Goal: Information Seeking & Learning: Get advice/opinions

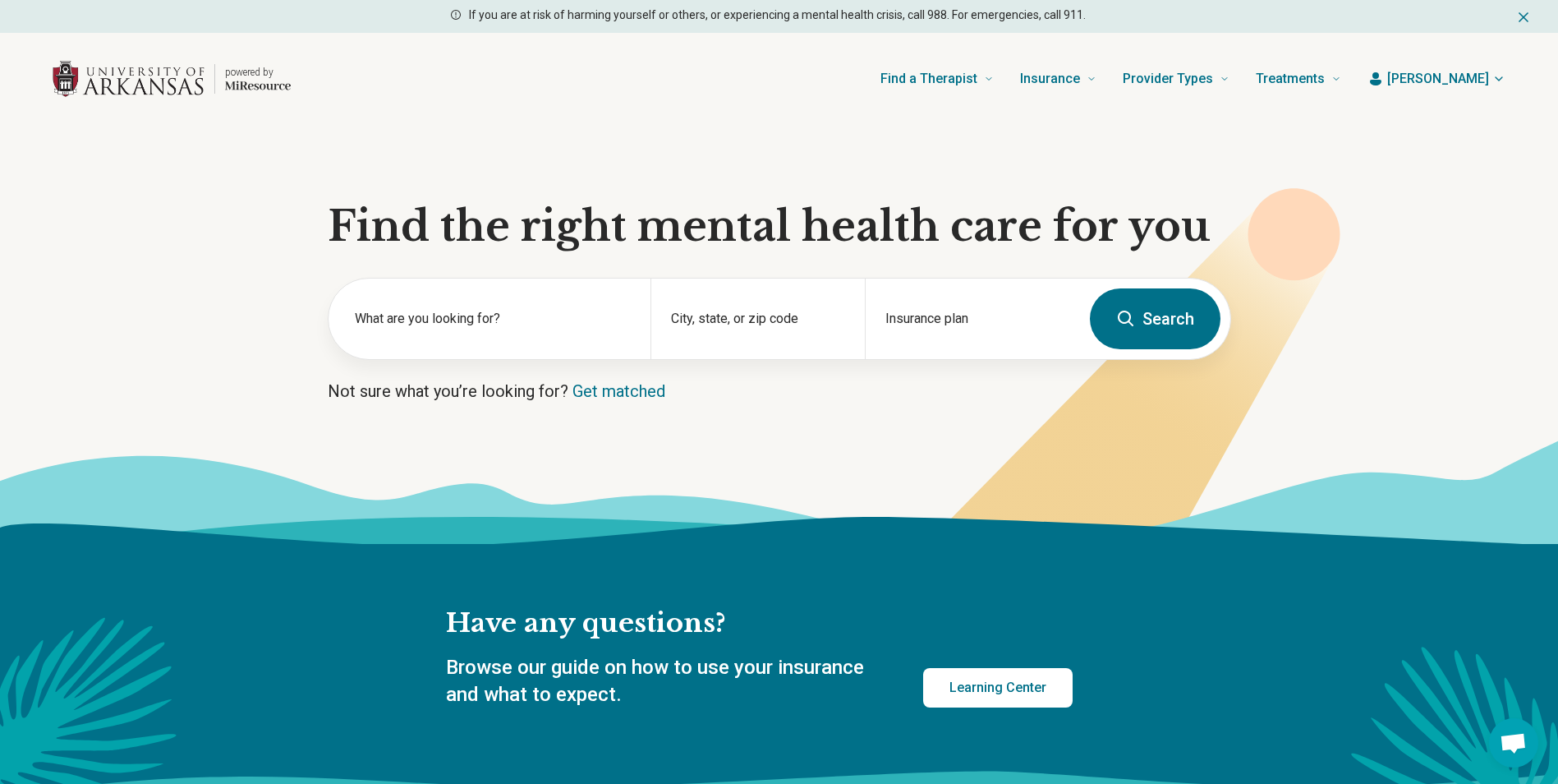
click at [1065, 538] on icon at bounding box center [787, 535] width 1574 height 36
click at [754, 321] on div "City, state, or zip code" at bounding box center [758, 318] width 215 height 81
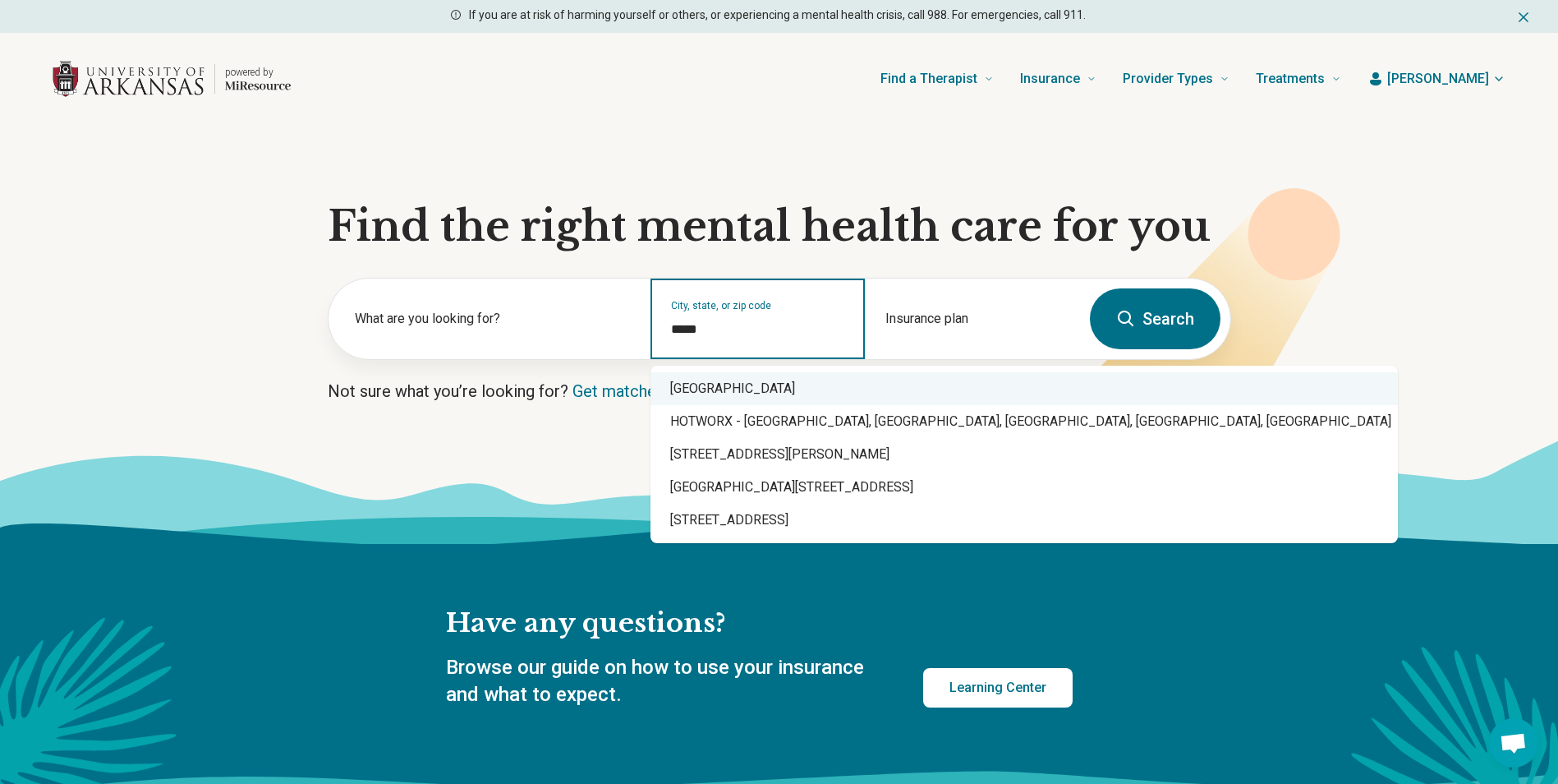
click at [759, 393] on div "Fayetteville, AR 72701" at bounding box center [1024, 389] width 748 height 33
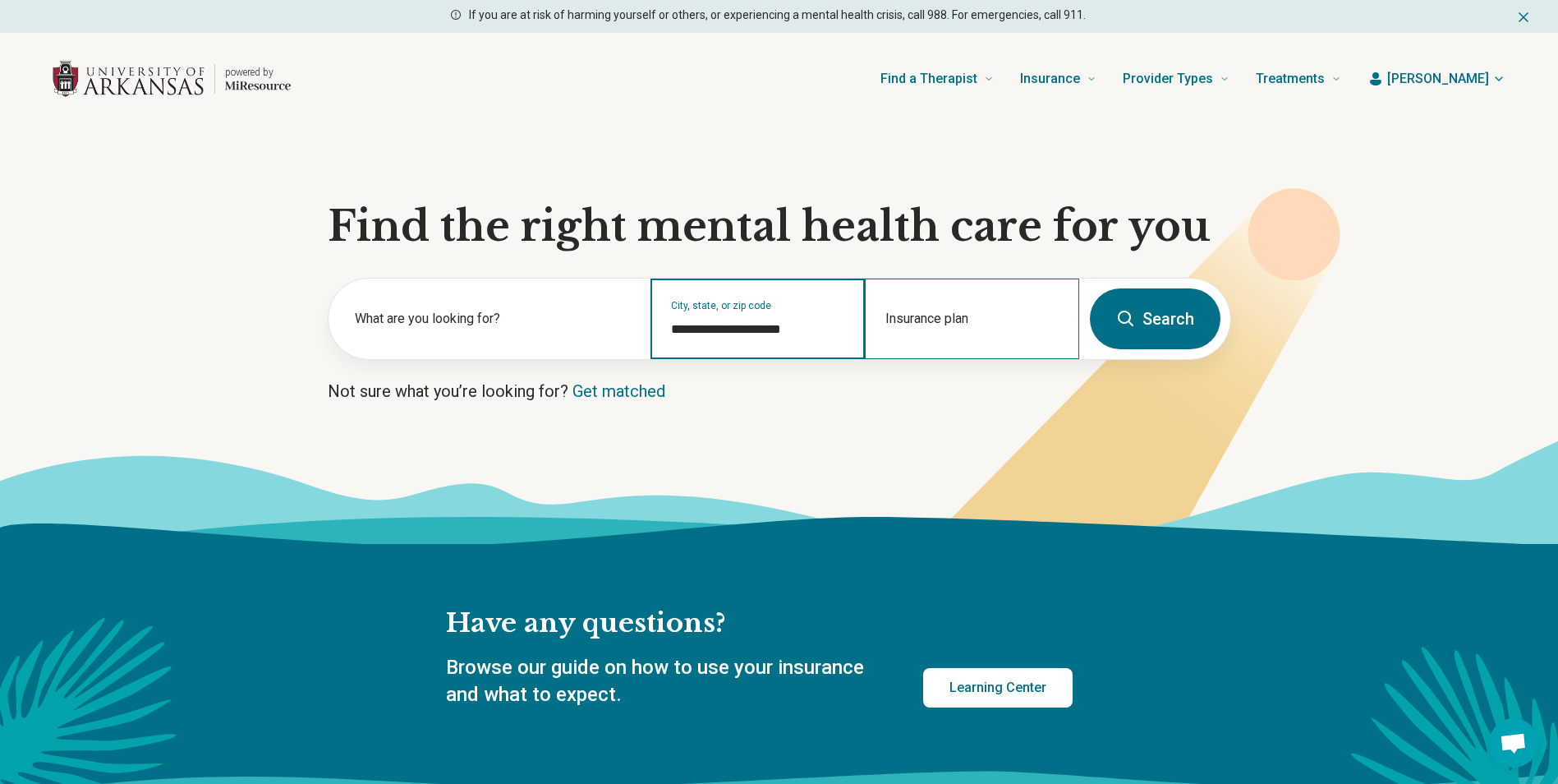
type input "**********"
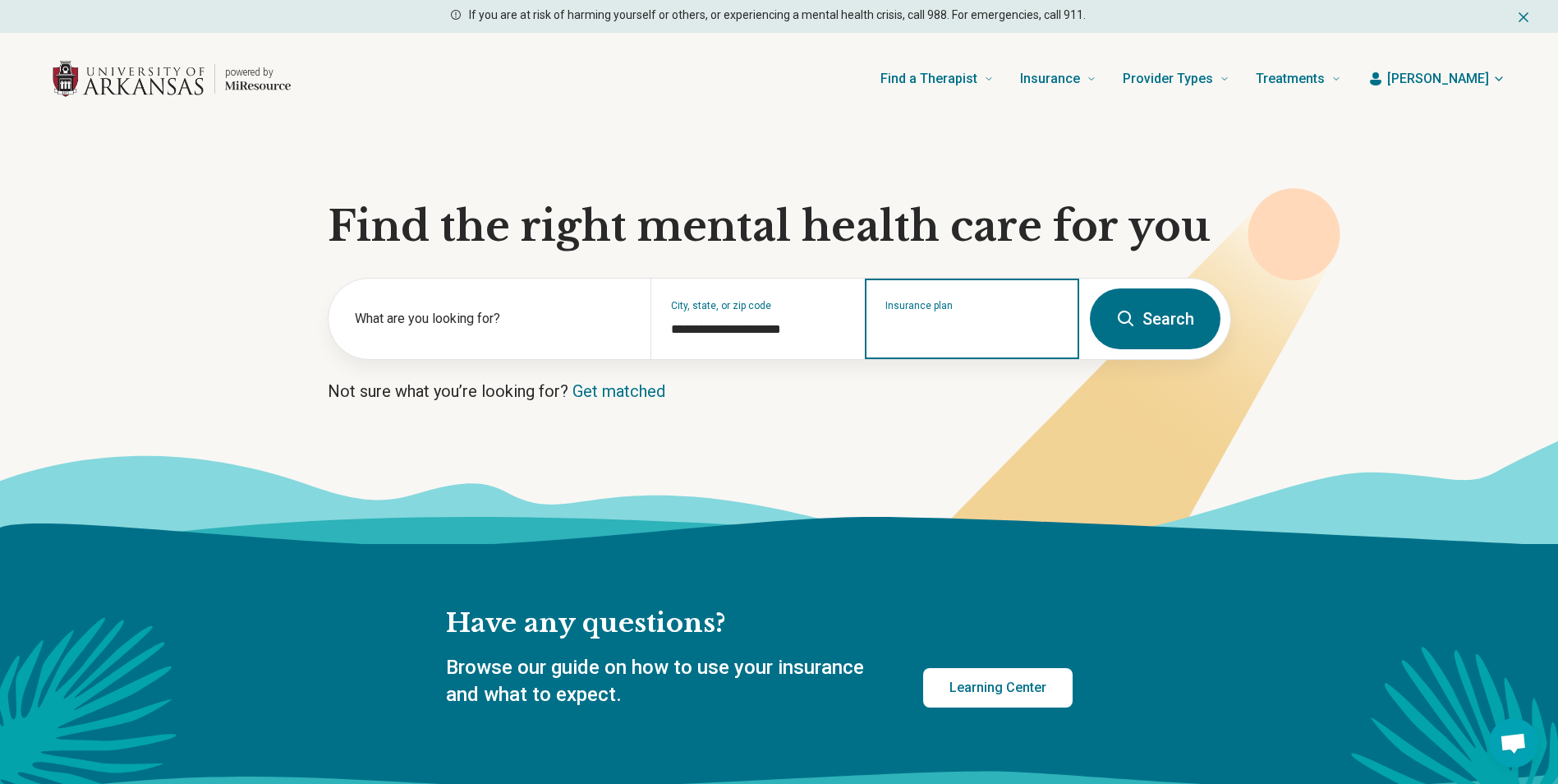
click at [967, 333] on input "Insurance plan" at bounding box center [972, 329] width 174 height 20
type input "**********"
click at [1090, 288] on button "Search" at bounding box center [1156, 319] width 131 height 61
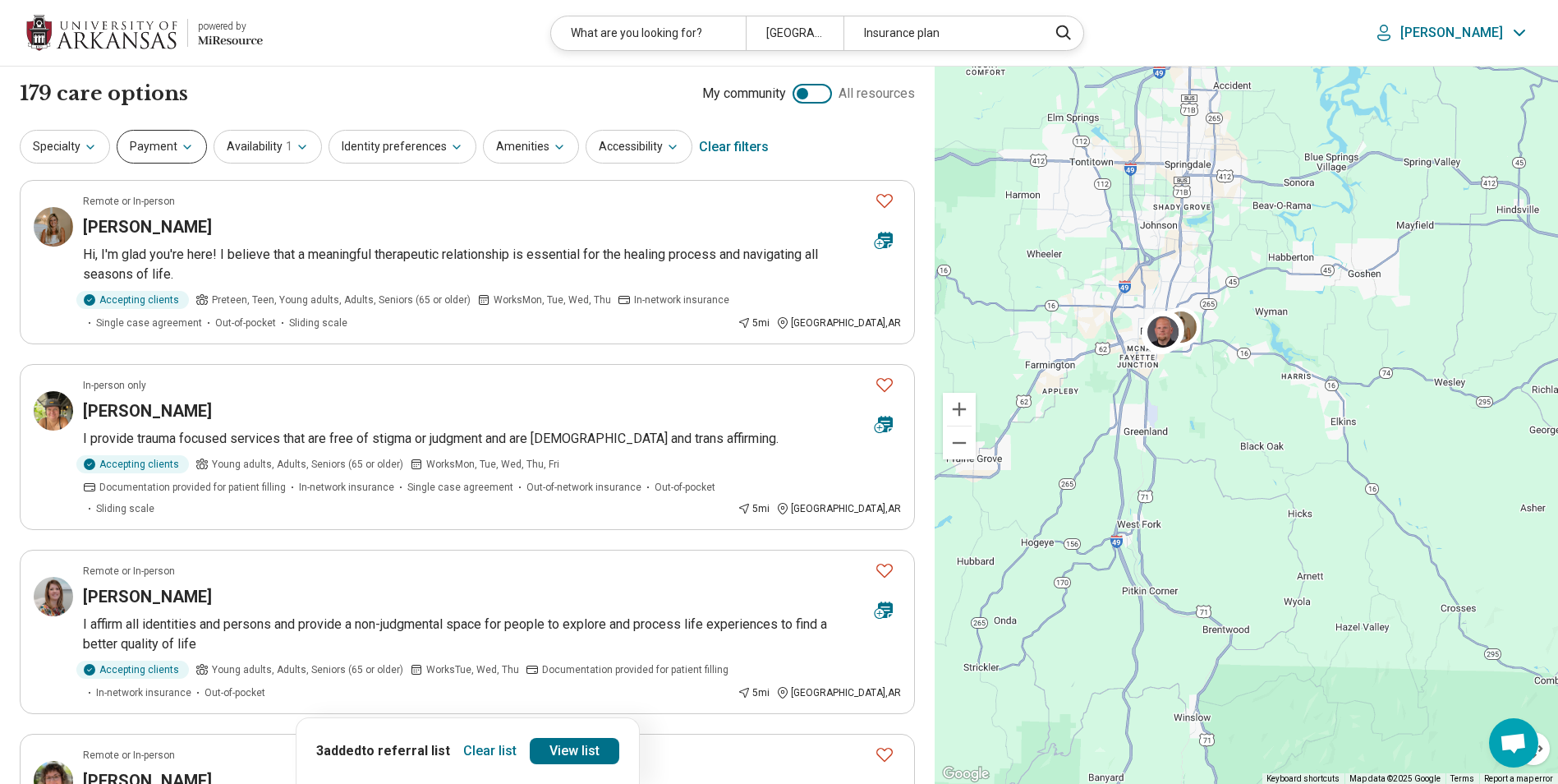
click at [176, 155] on button "Payment" at bounding box center [161, 147] width 90 height 34
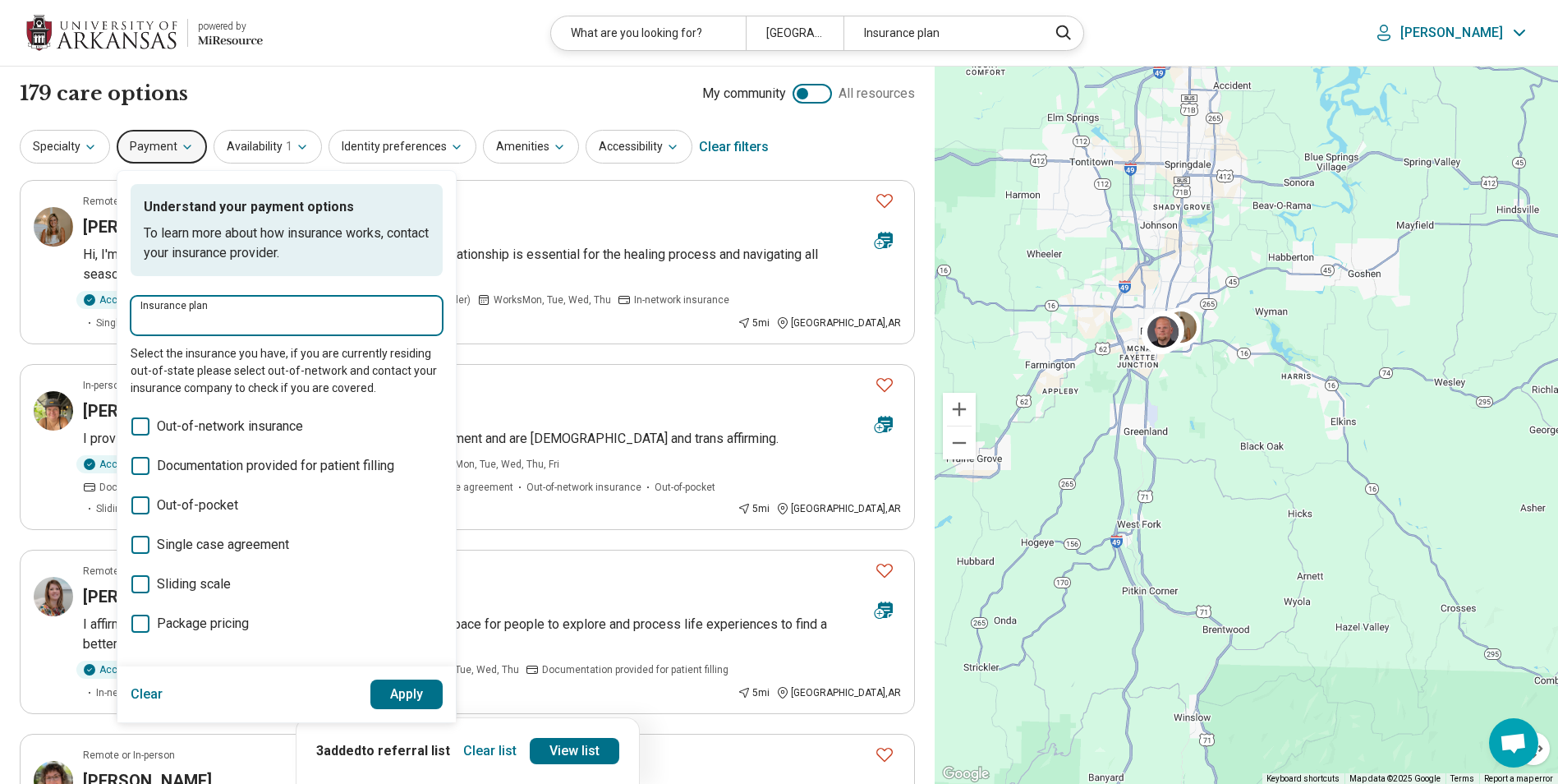
click at [223, 322] on input "Insurance plan" at bounding box center [287, 321] width 293 height 20
type input "**********"
click button "Apply" at bounding box center [407, 694] width 73 height 30
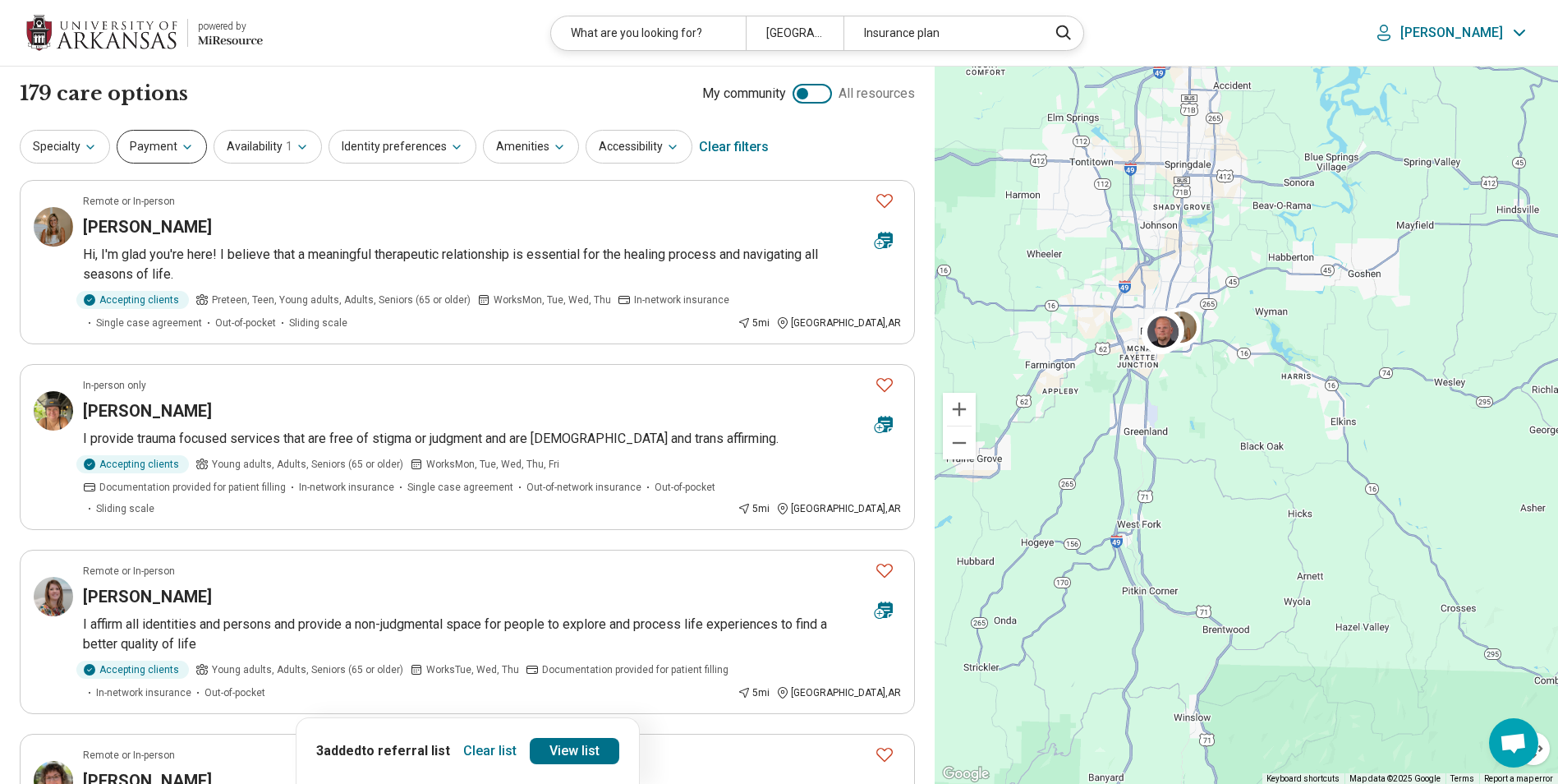
click at [182, 156] on button "Payment" at bounding box center [161, 147] width 90 height 34
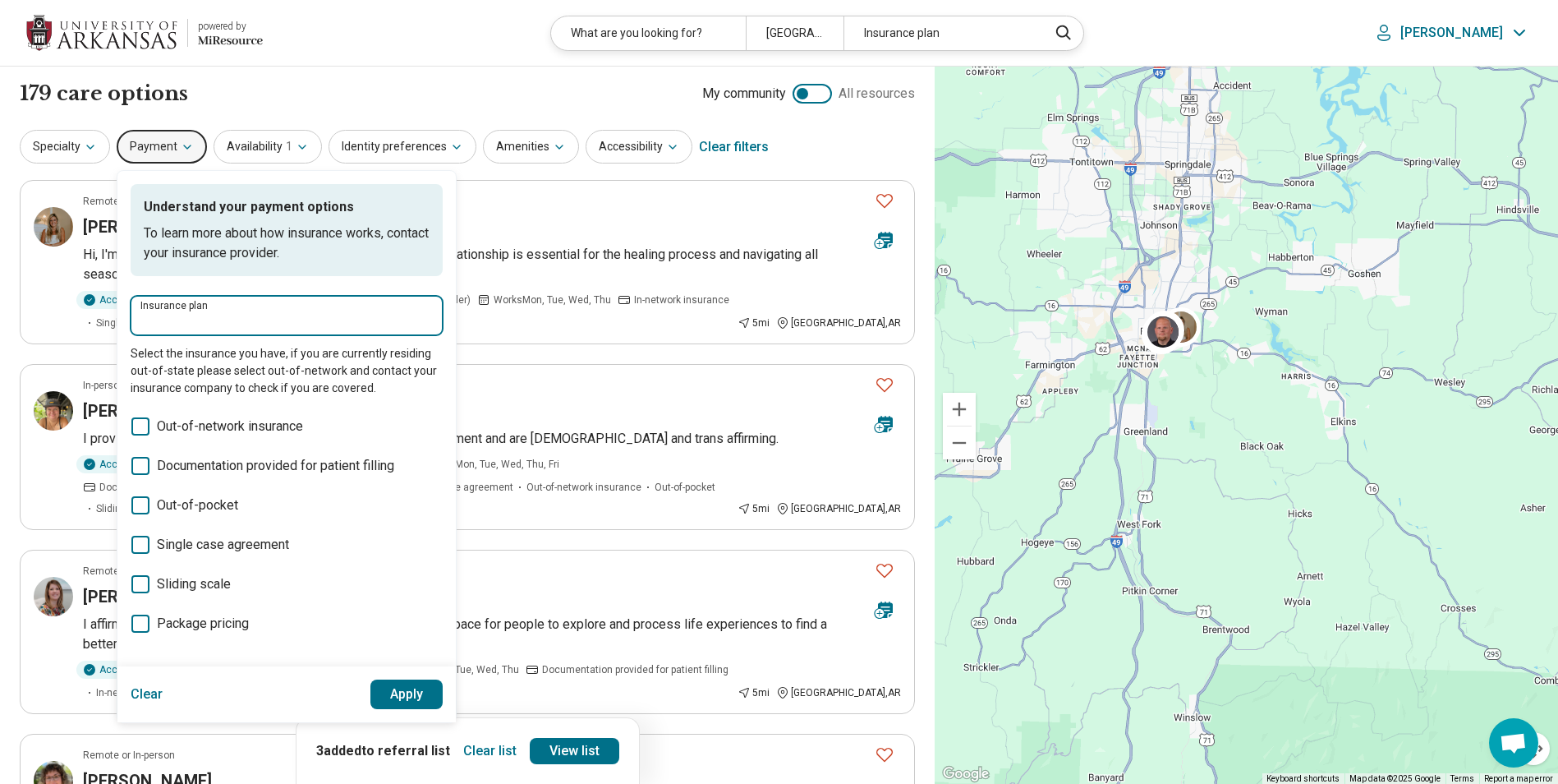
click at [199, 320] on input "Insurance plan" at bounding box center [287, 321] width 293 height 20
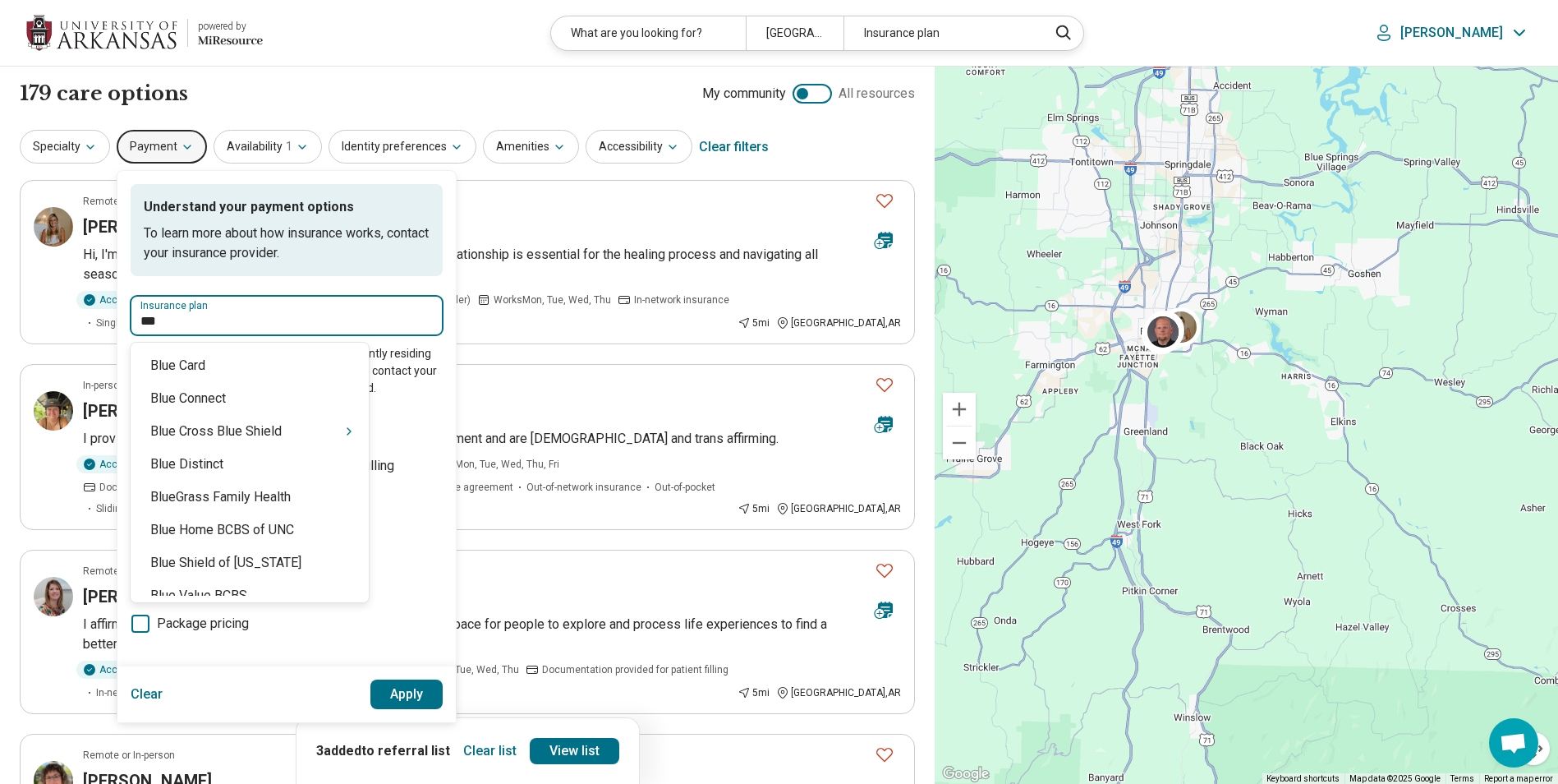
type input "****"
click at [343, 435] on icon "Suggestions" at bounding box center [349, 431] width 13 height 13
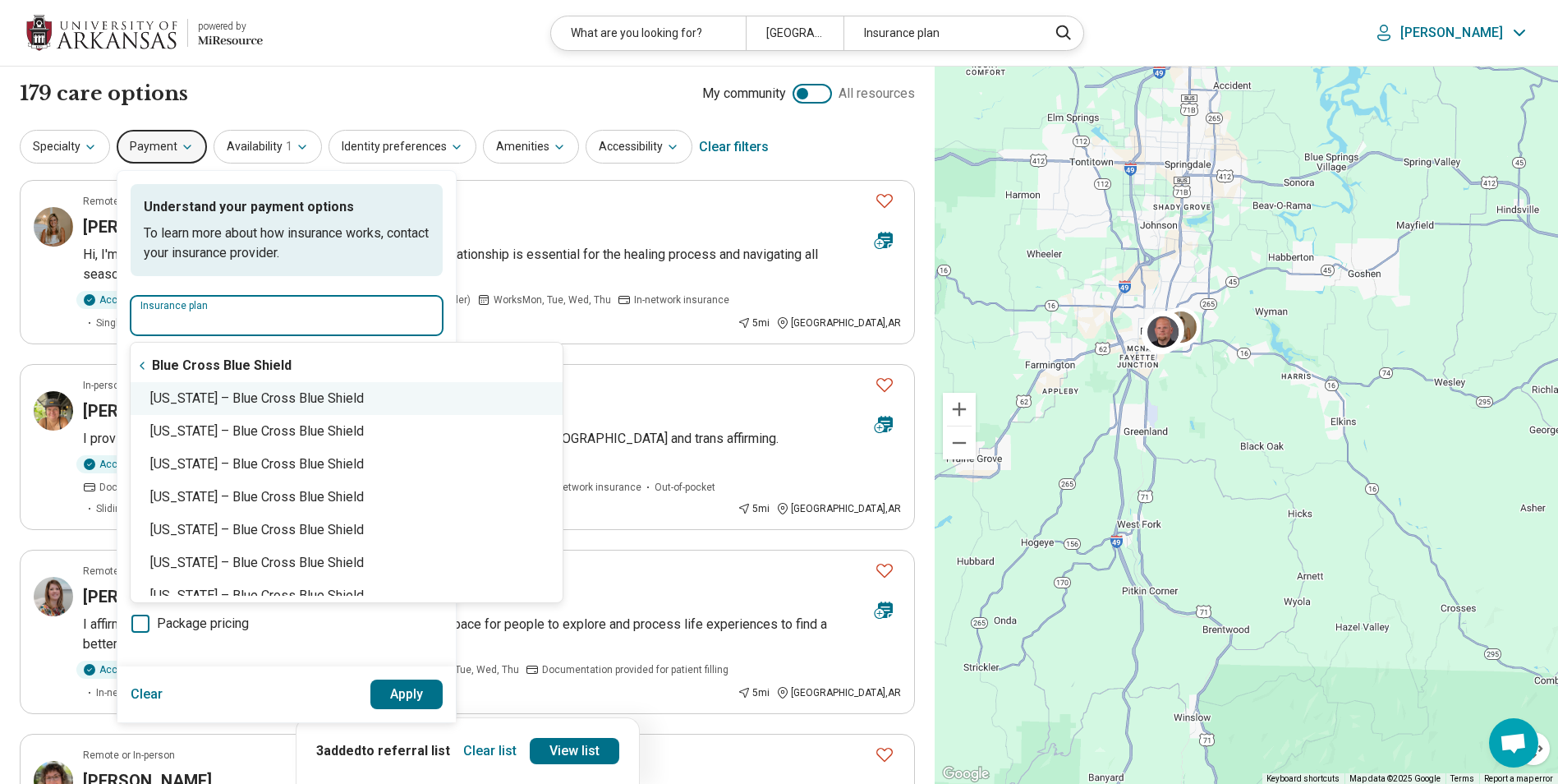
click at [251, 406] on div "Arkansas – Blue Cross Blue Shield" at bounding box center [346, 398] width 432 height 33
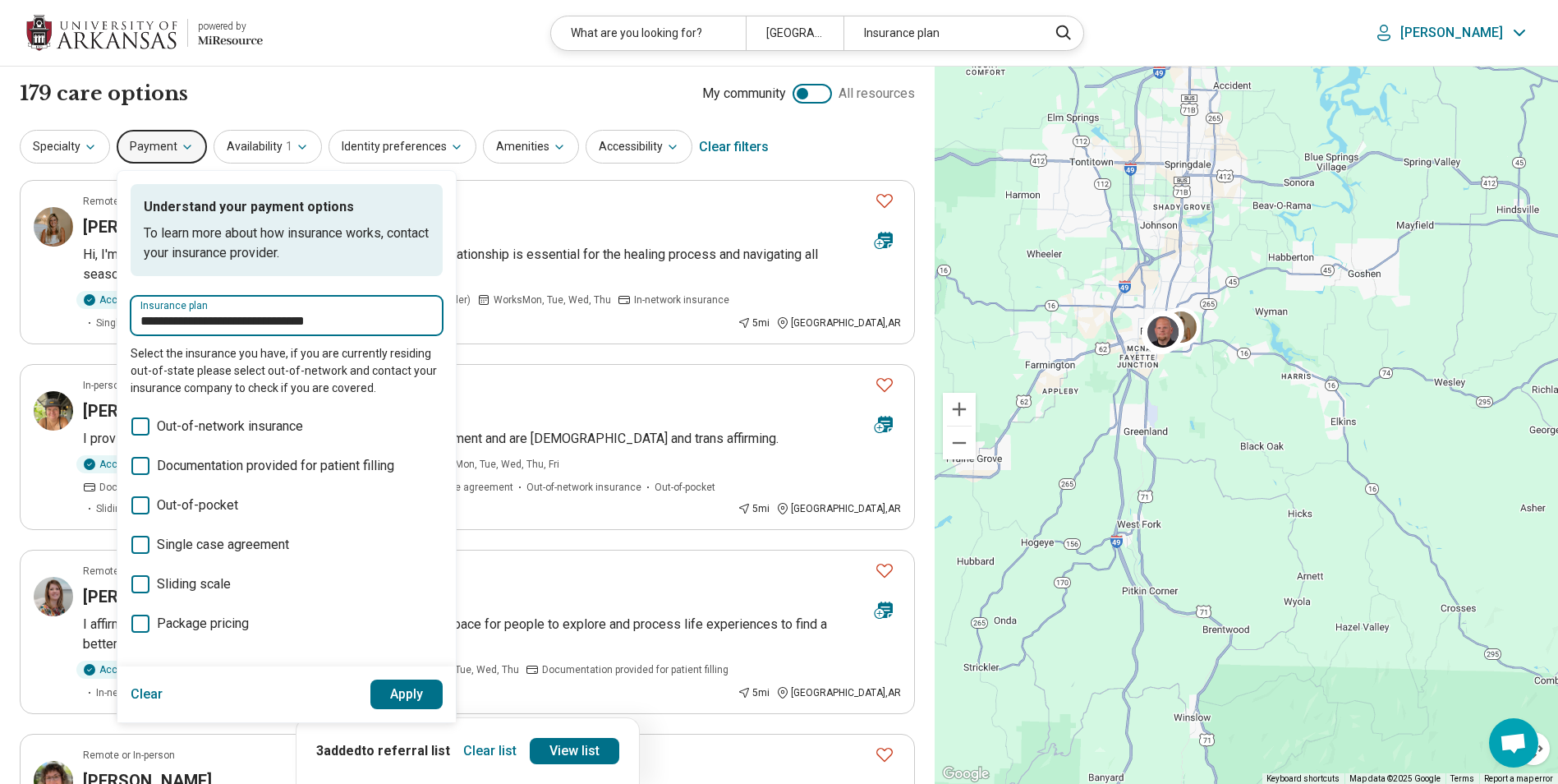
type input "**********"
click at [420, 698] on button "Apply" at bounding box center [407, 694] width 73 height 30
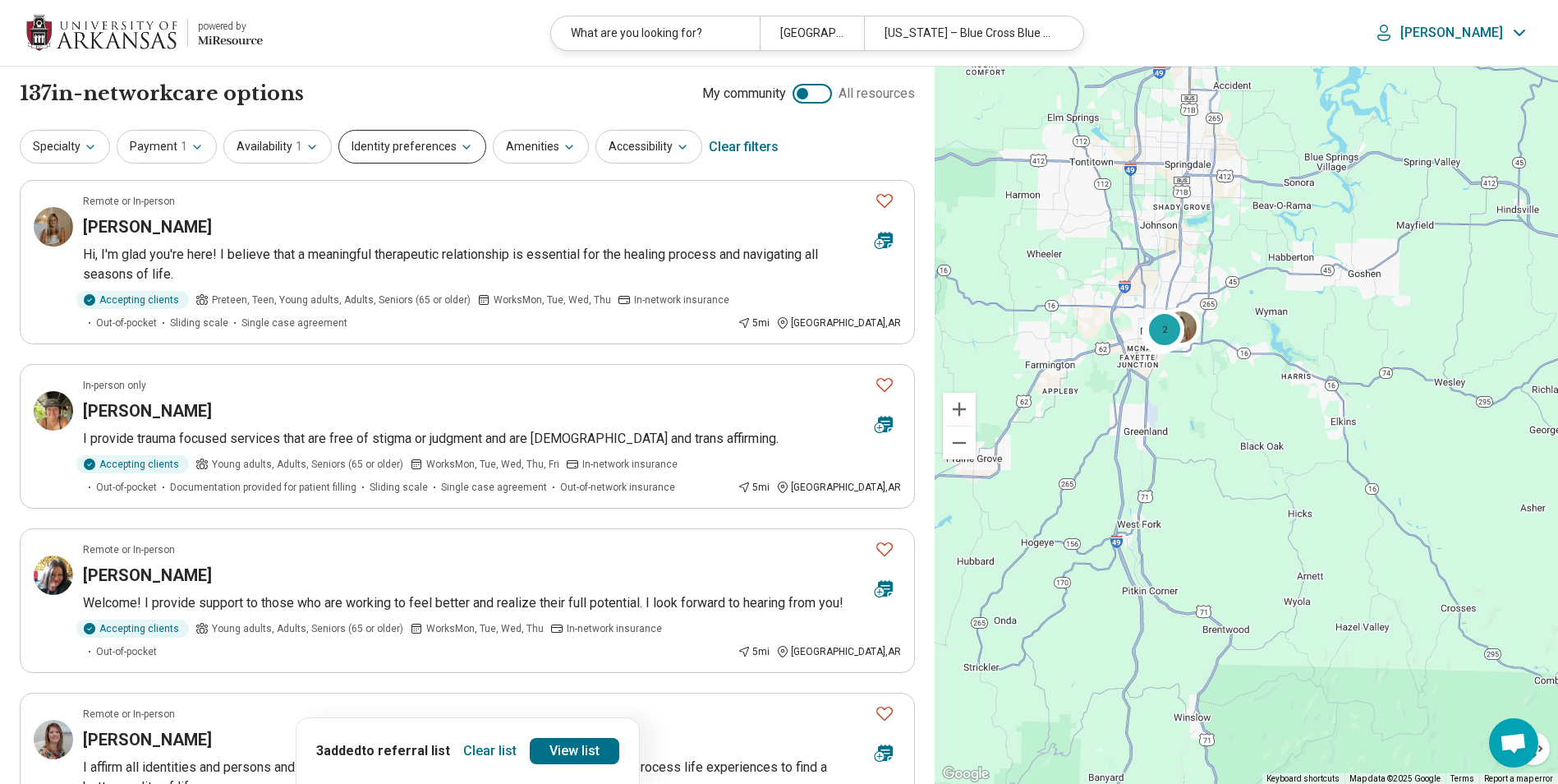
click at [463, 148] on icon "button" at bounding box center [467, 147] width 7 height 3
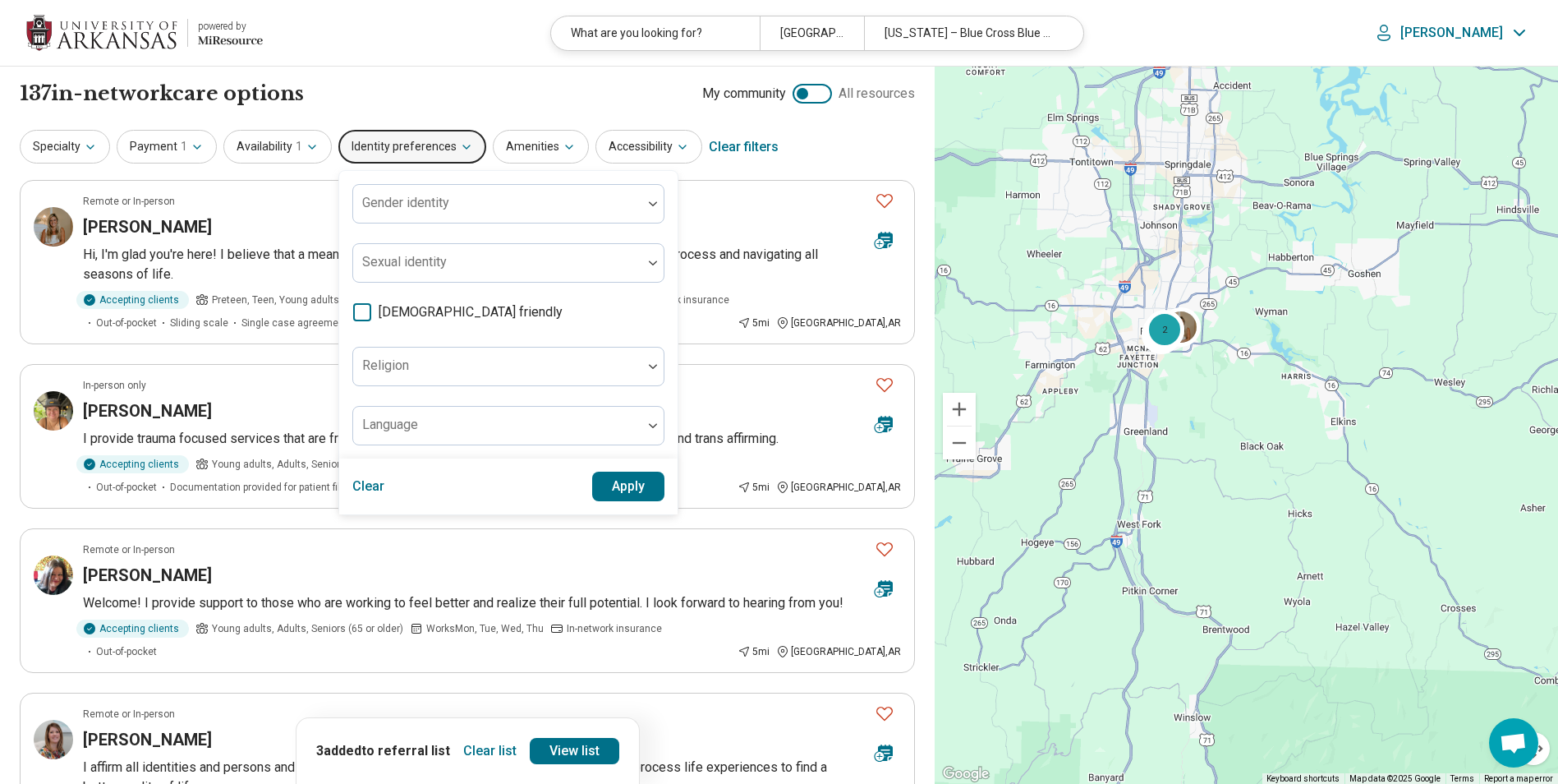
click at [356, 309] on icon at bounding box center [361, 311] width 18 height 18
click at [627, 483] on button "Apply" at bounding box center [629, 486] width 73 height 30
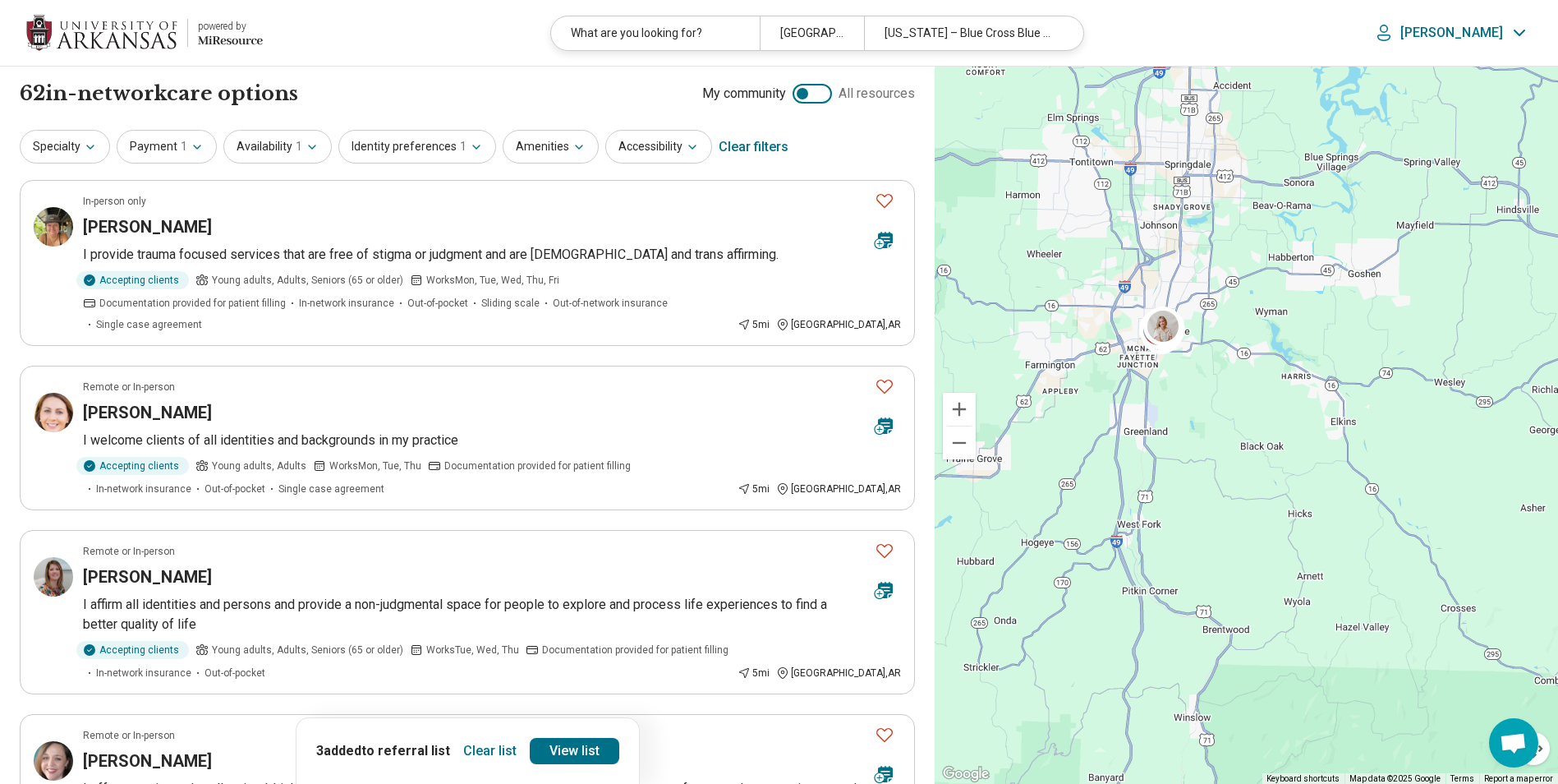
click at [508, 756] on button "Clear list" at bounding box center [490, 750] width 66 height 26
click at [91, 157] on button "Specialty" at bounding box center [64, 147] width 90 height 34
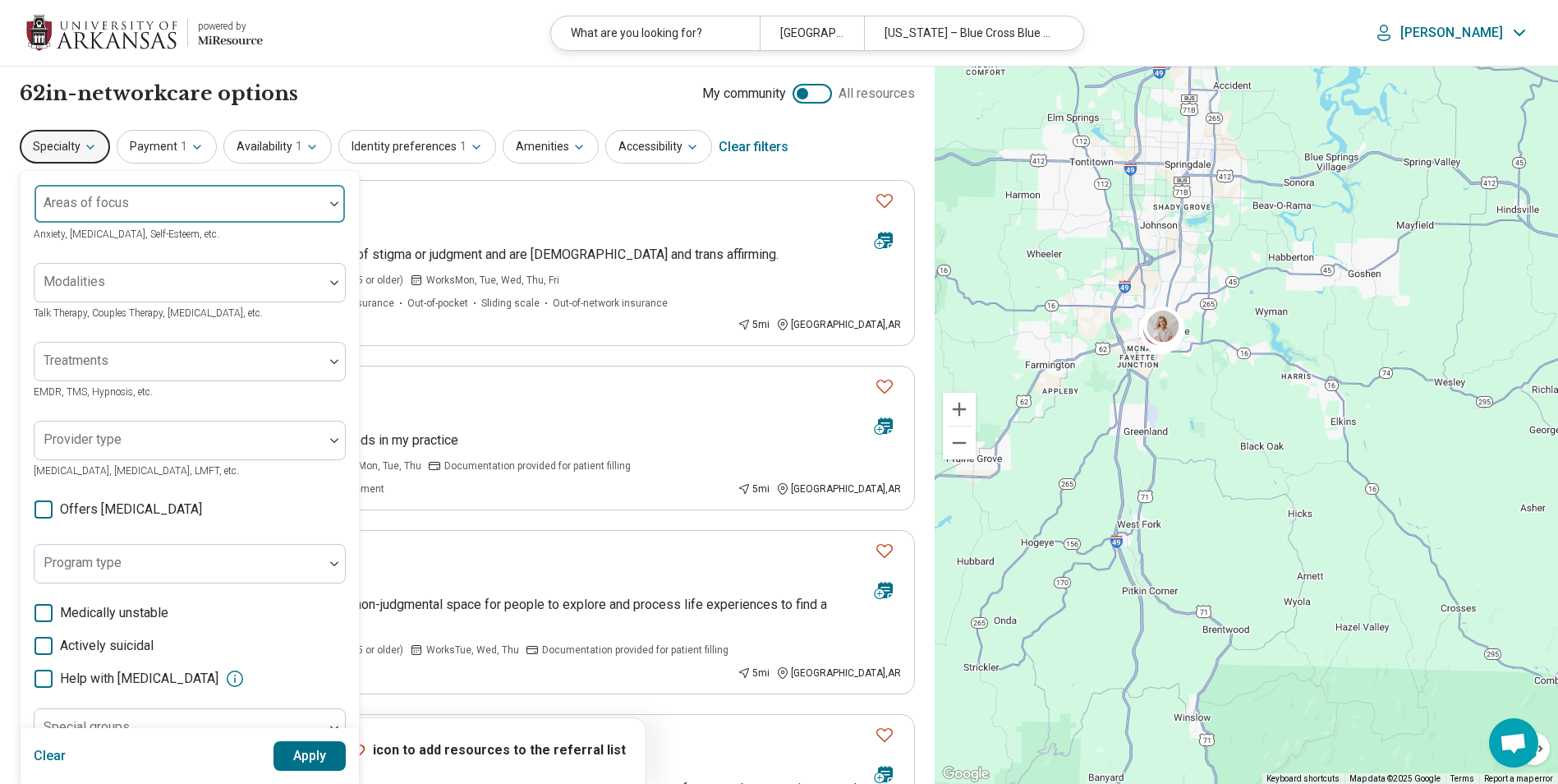
click at [219, 219] on div at bounding box center [178, 210] width 276 height 23
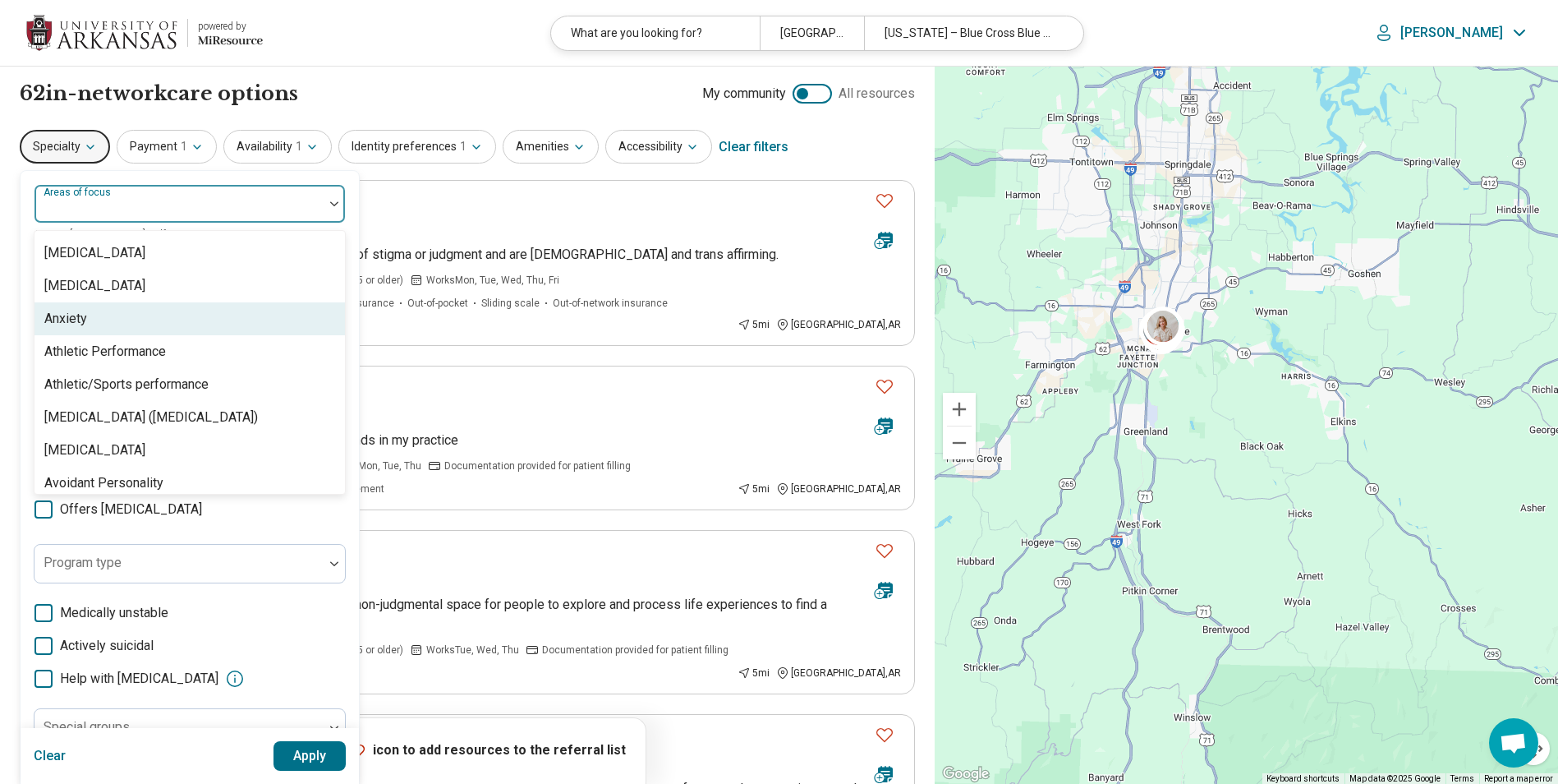
scroll to position [273, 0]
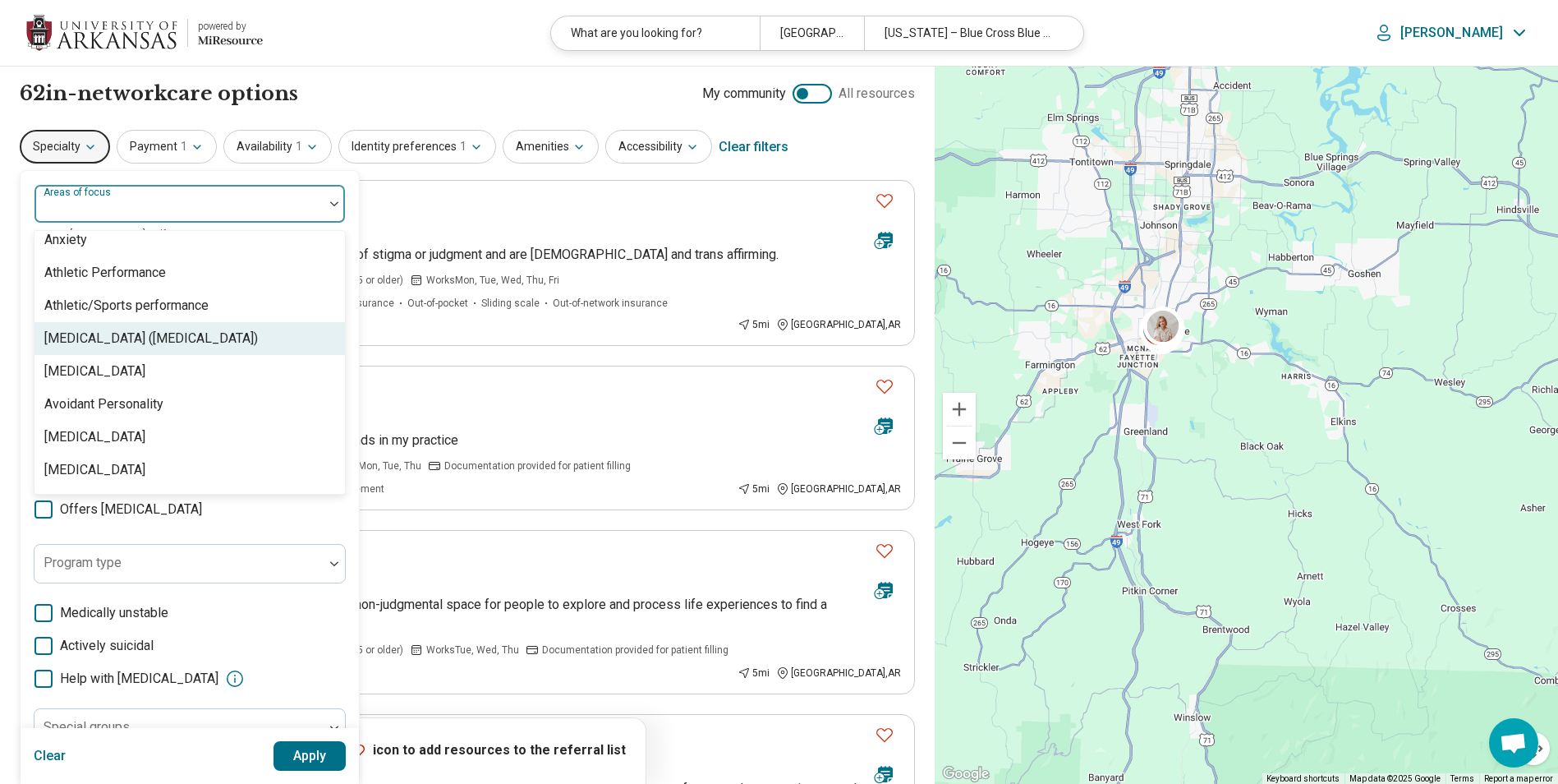
click at [219, 344] on div "[MEDICAL_DATA] ([MEDICAL_DATA])" at bounding box center [151, 338] width 214 height 20
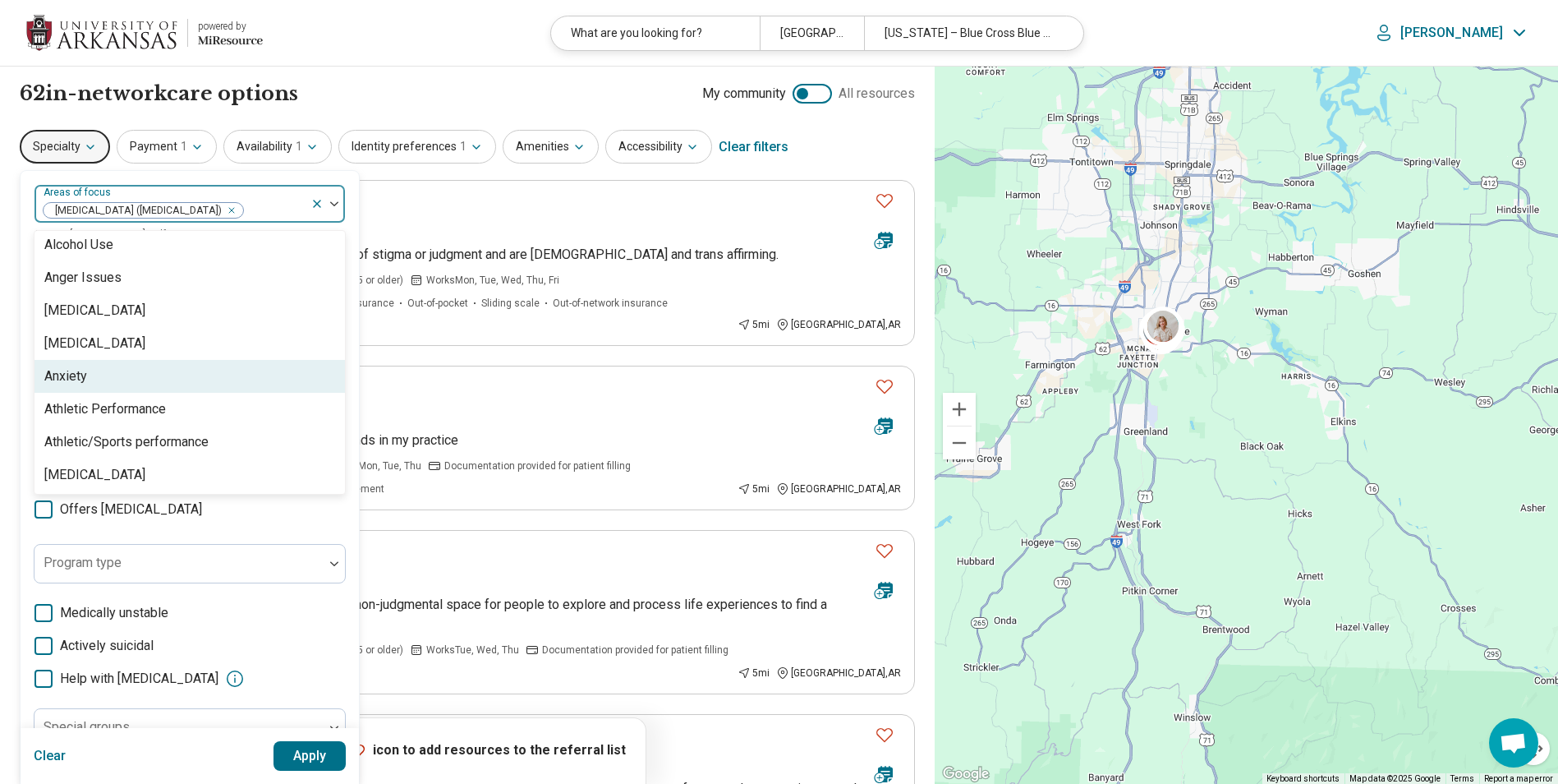
click at [132, 372] on div "Anxiety" at bounding box center [190, 376] width 311 height 33
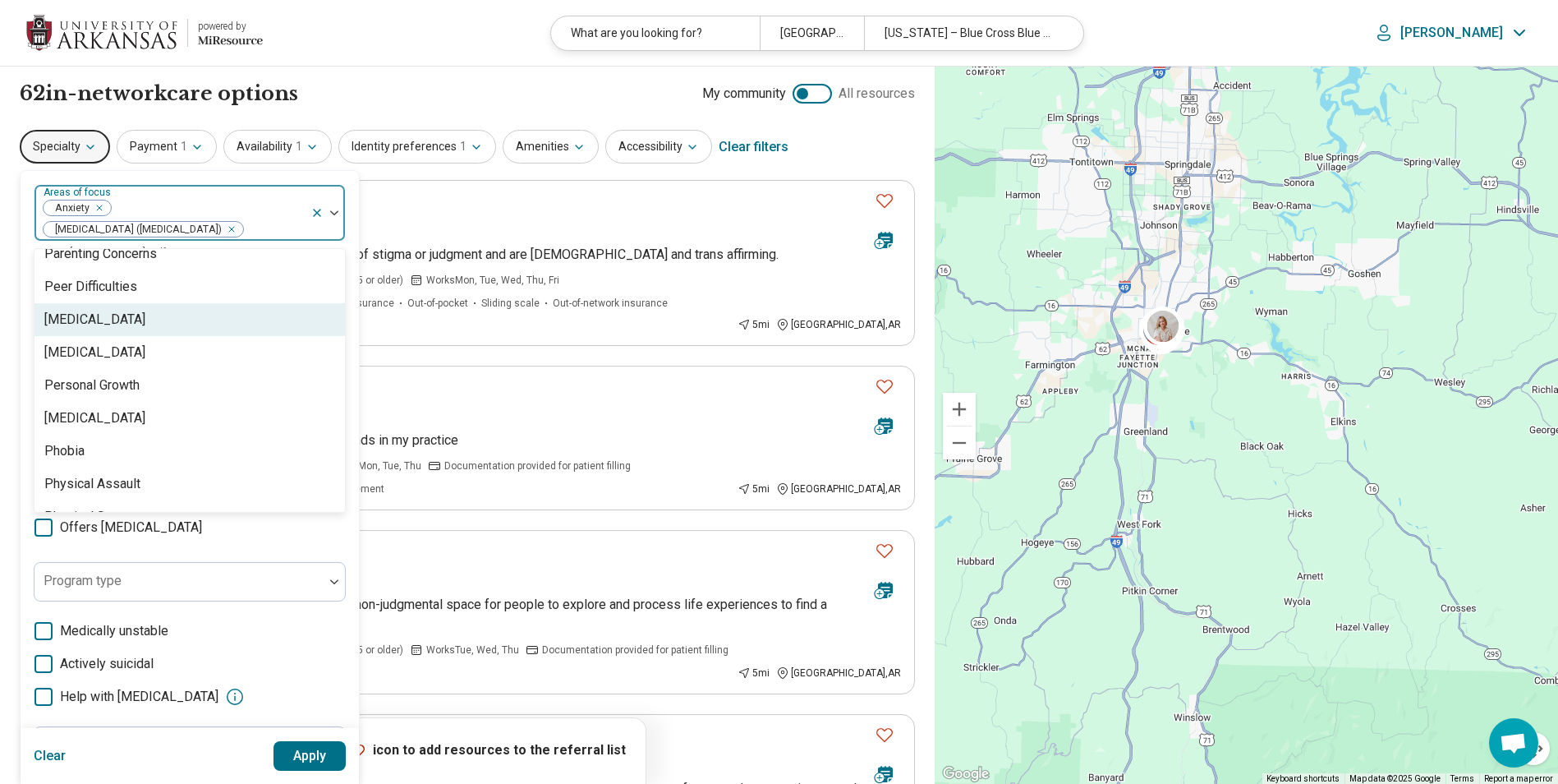
scroll to position [2053, 0]
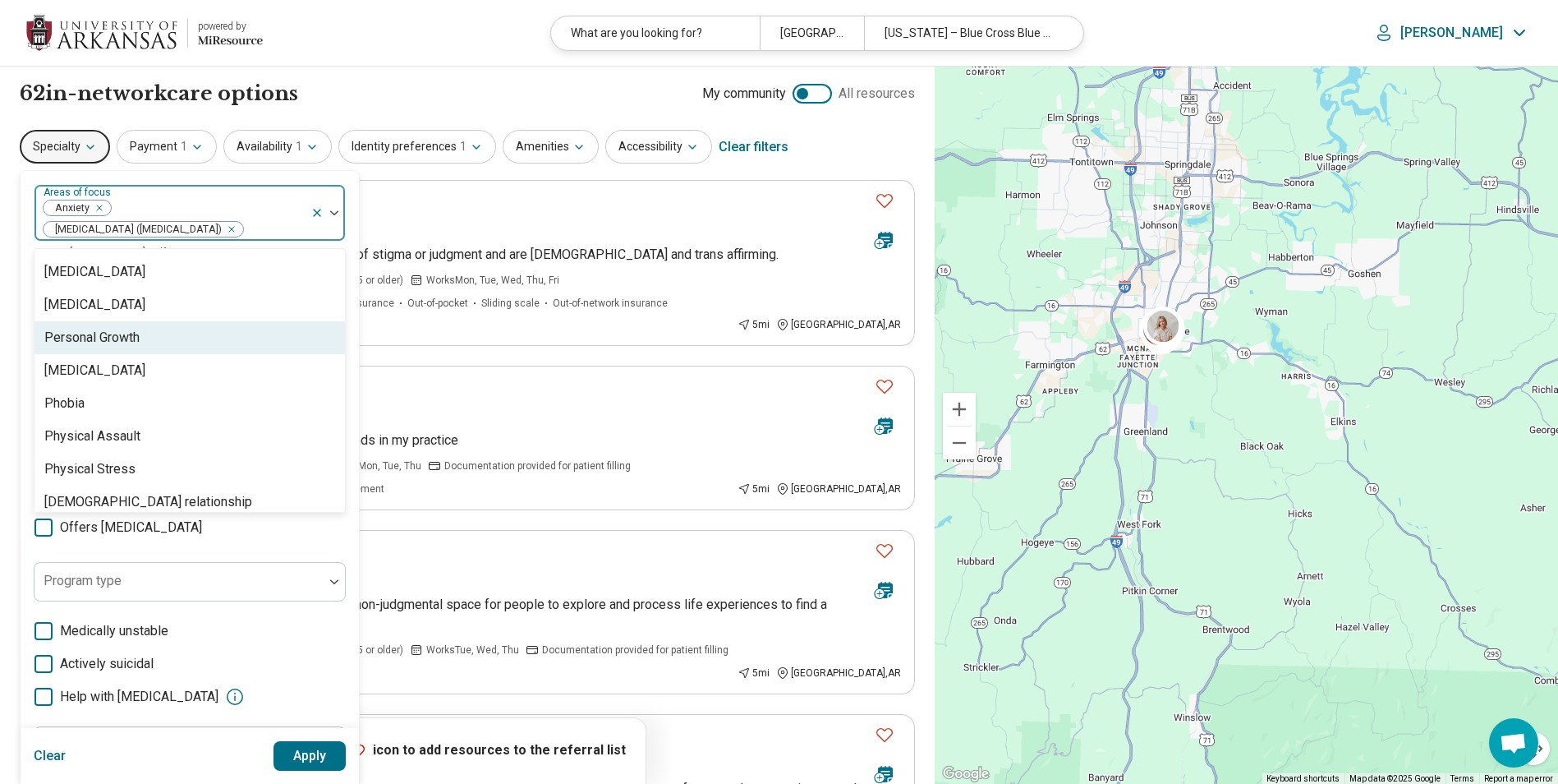
click at [191, 344] on div "Personal Growth" at bounding box center [190, 338] width 311 height 33
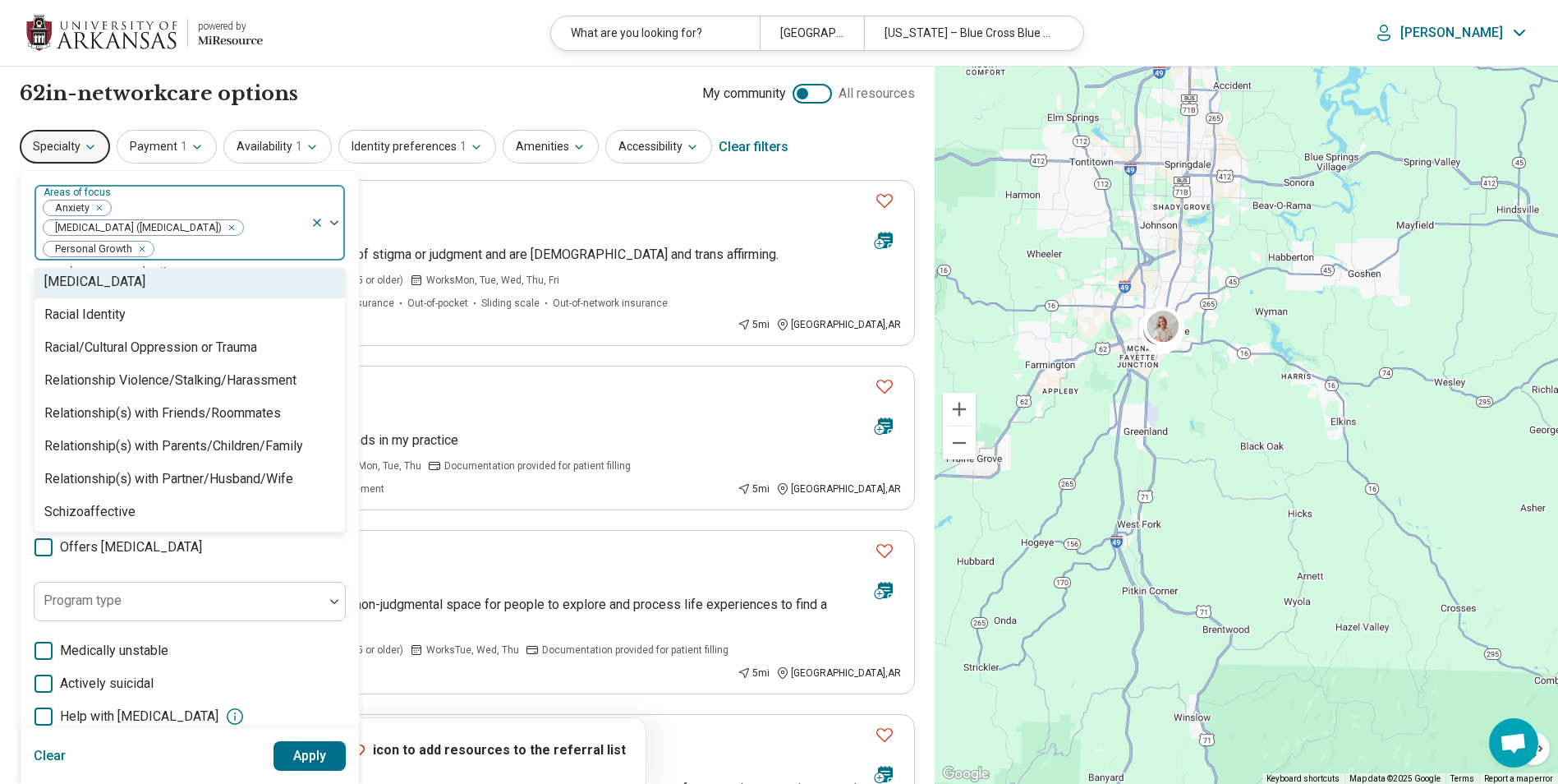
scroll to position [2422, 0]
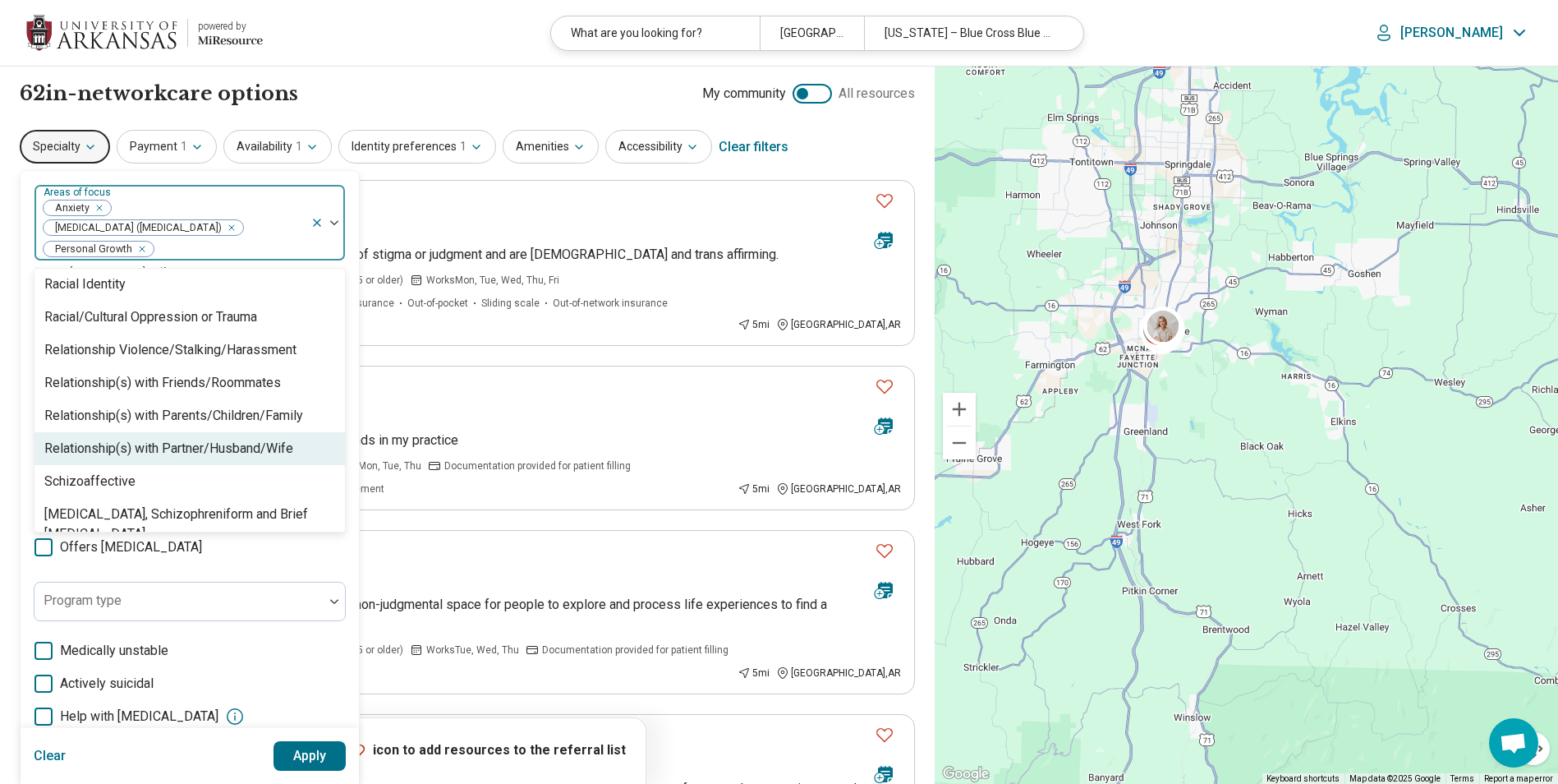
click at [220, 447] on div "Relationship(s) with Partner/Husband/Wife" at bounding box center [168, 448] width 249 height 20
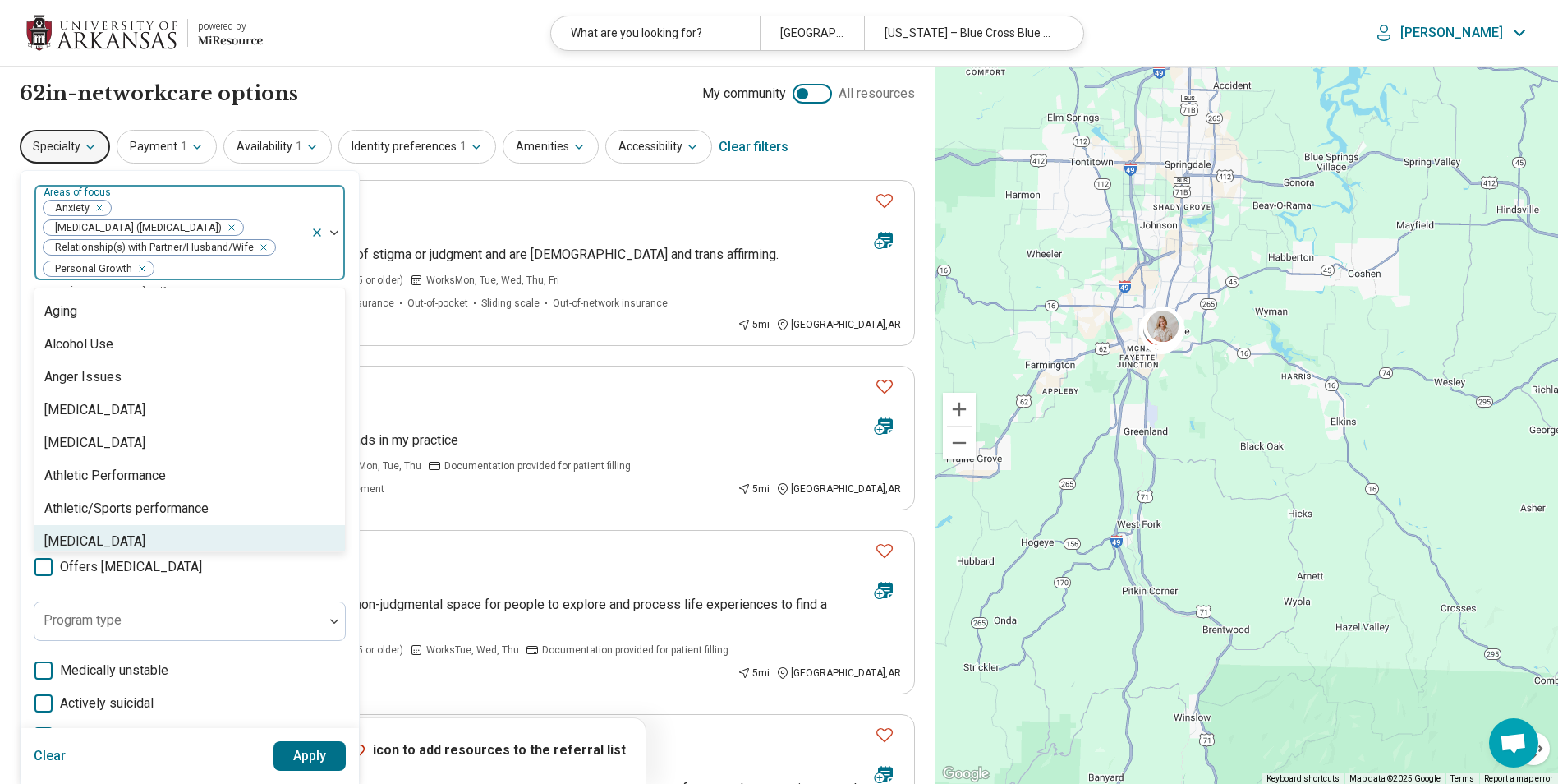
scroll to position [0, 0]
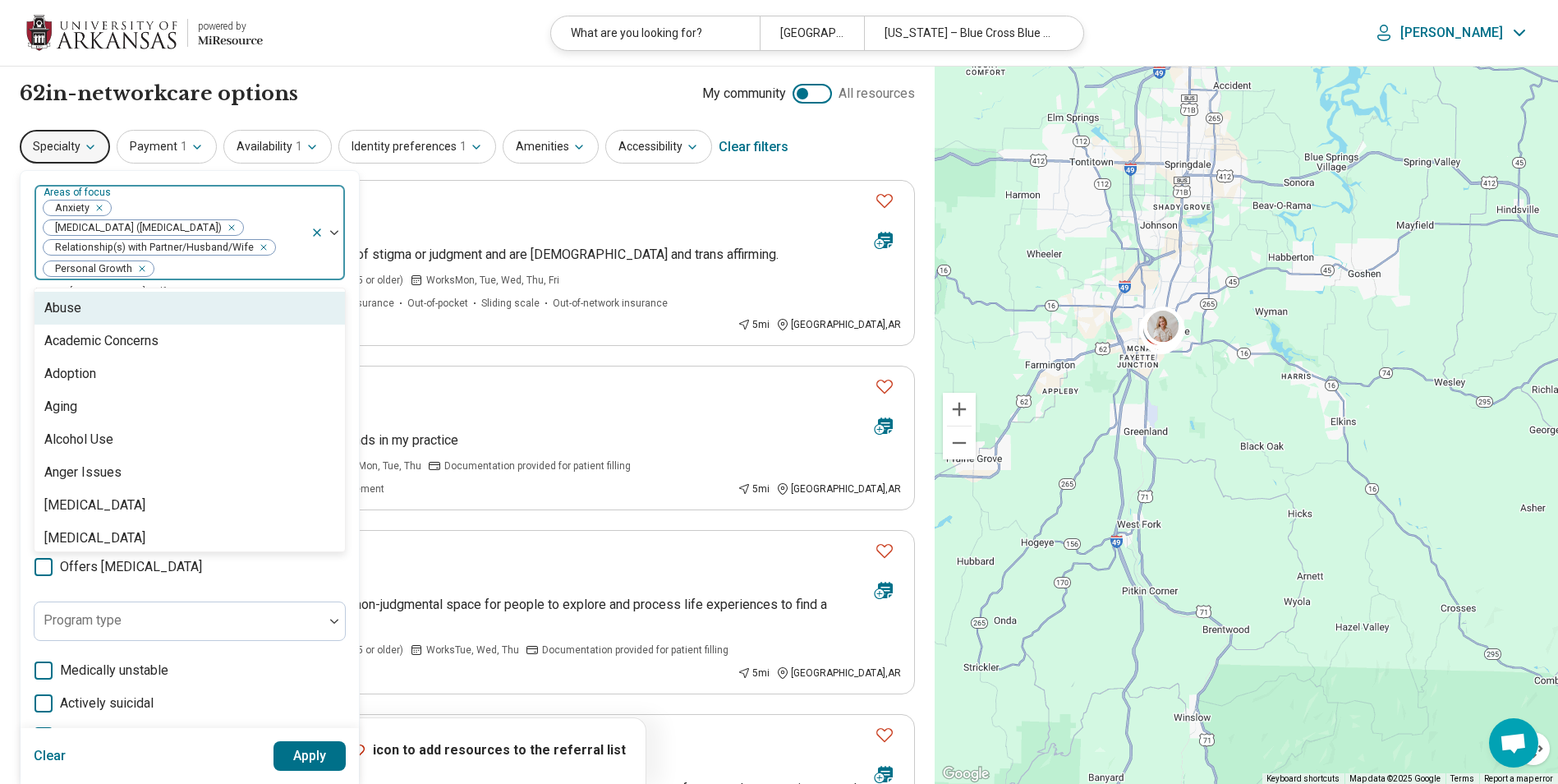
click at [860, 158] on div "Specialty option Relationship(s) with Partner/Husband/Wife, selected. 96 result…" at bounding box center [467, 147] width 895 height 39
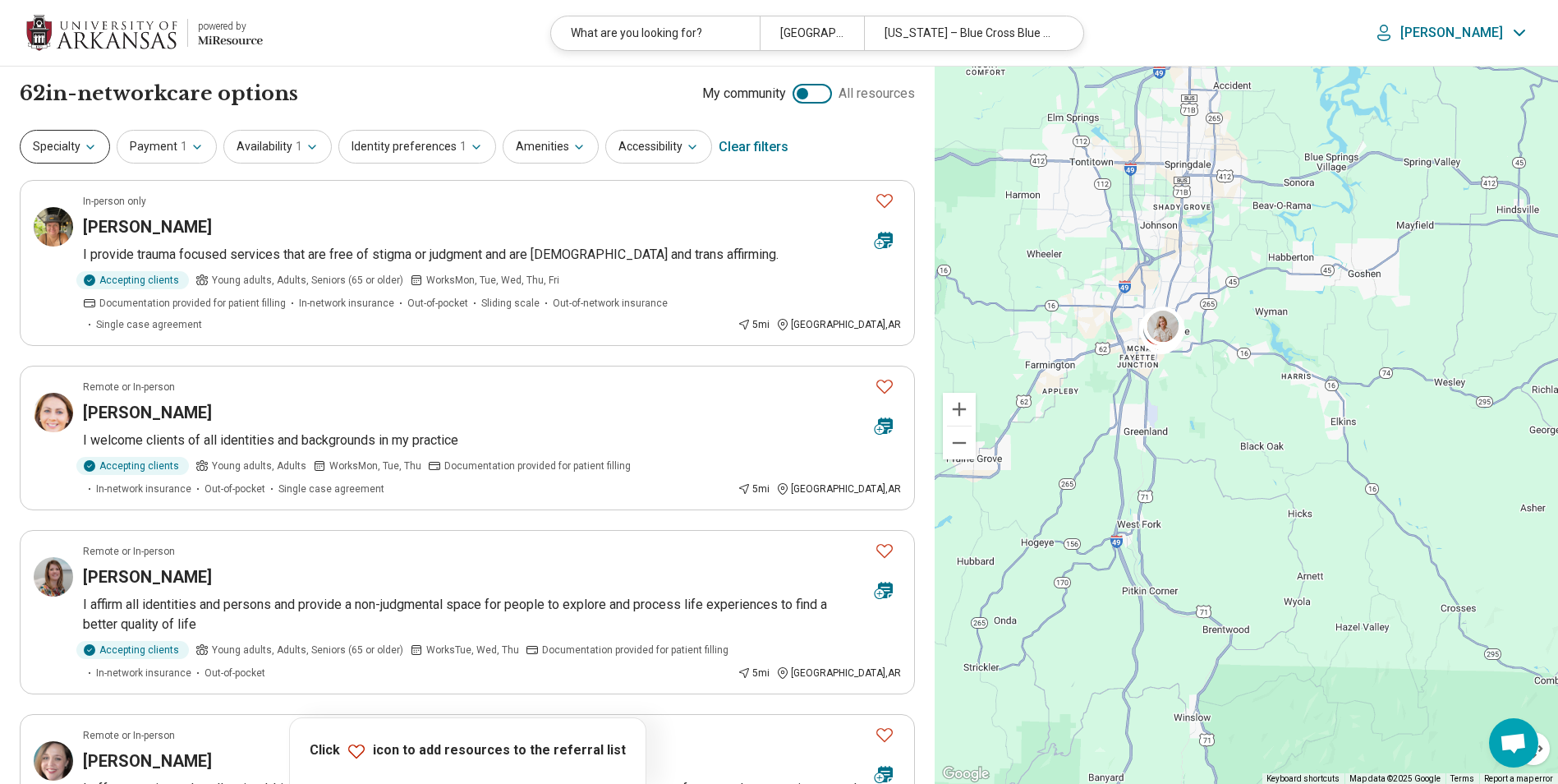
click at [91, 143] on icon "button" at bounding box center [90, 147] width 13 height 13
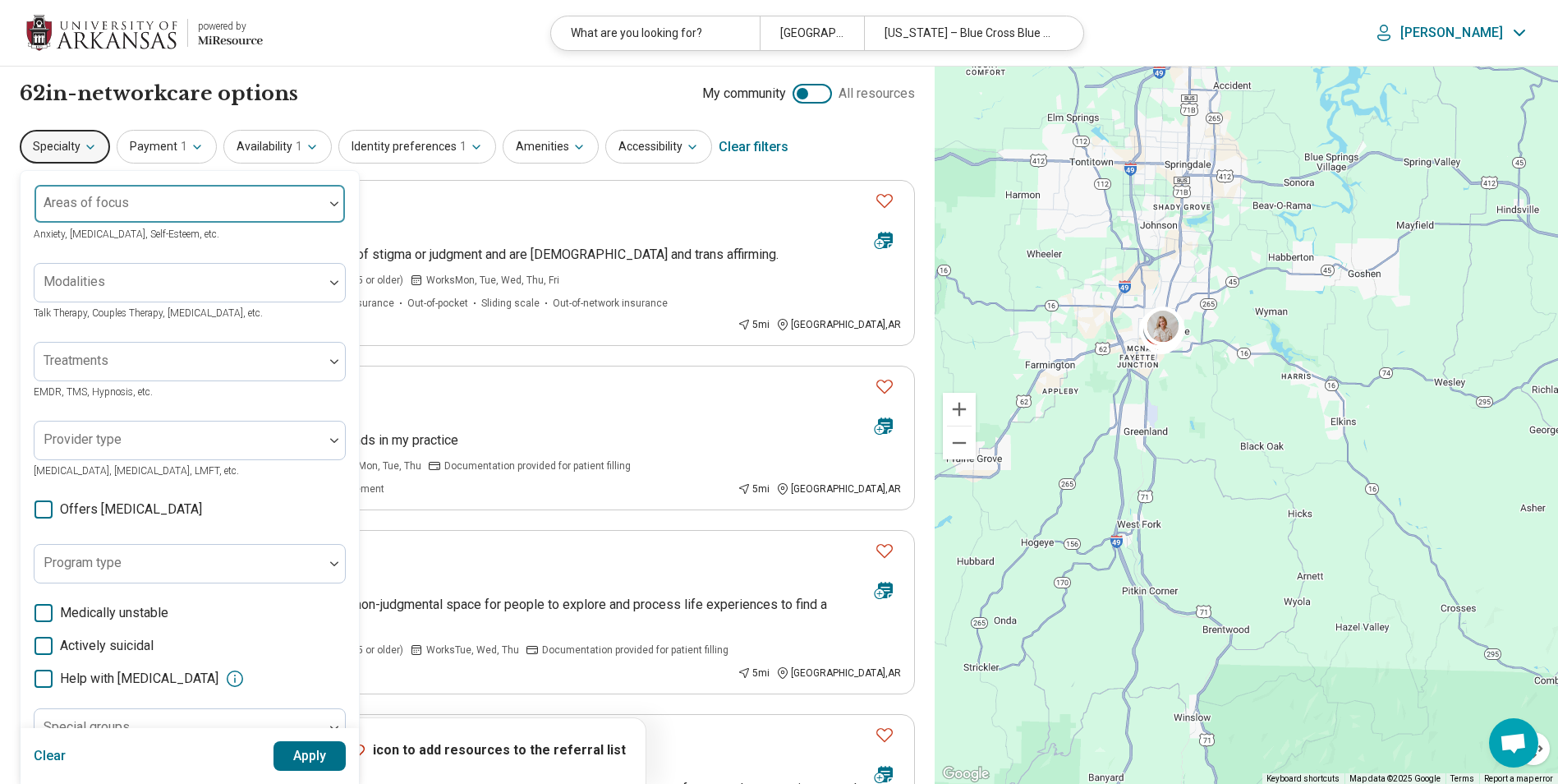
click at [185, 208] on div at bounding box center [178, 210] width 276 height 23
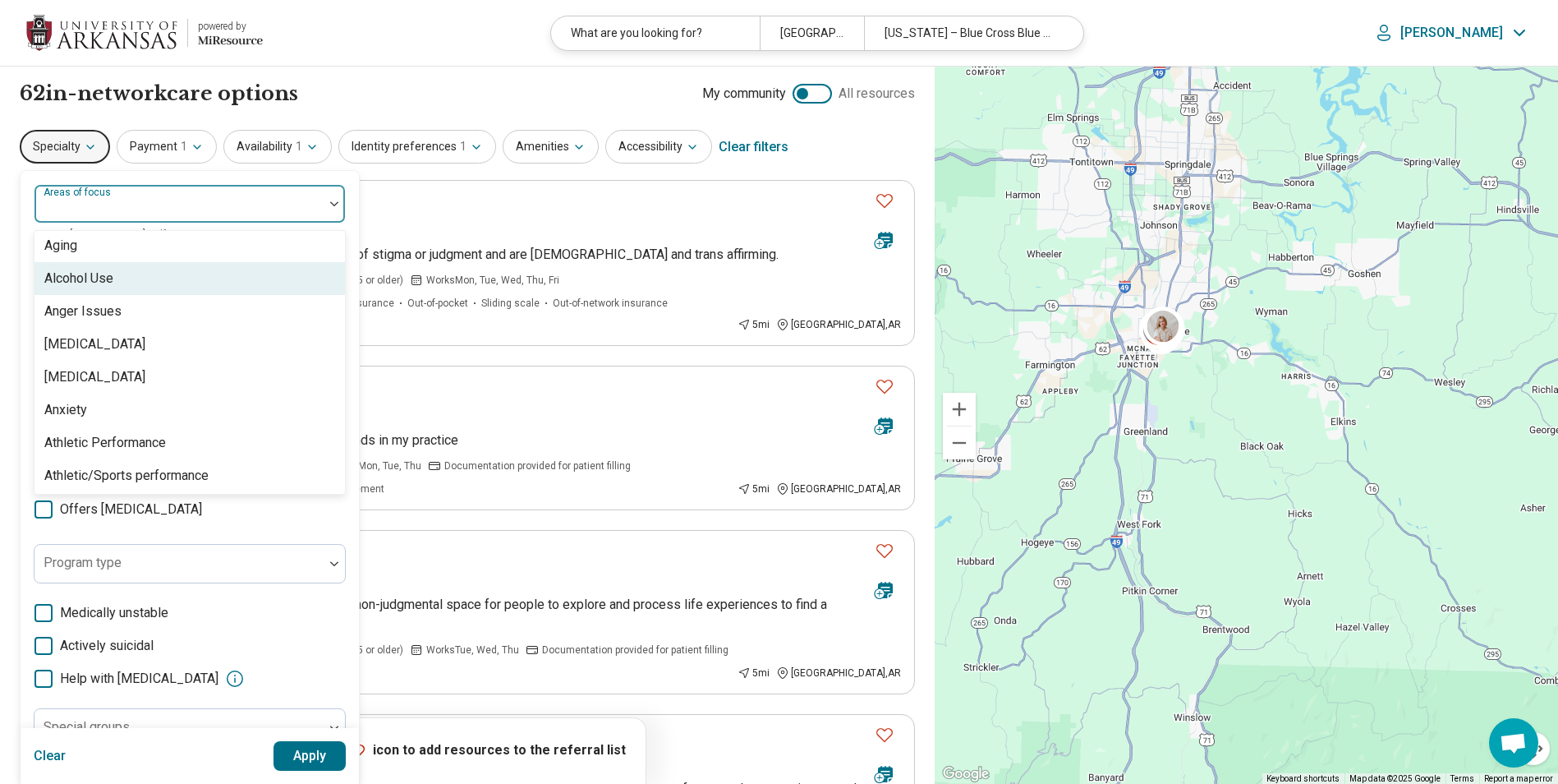
scroll to position [137, 0]
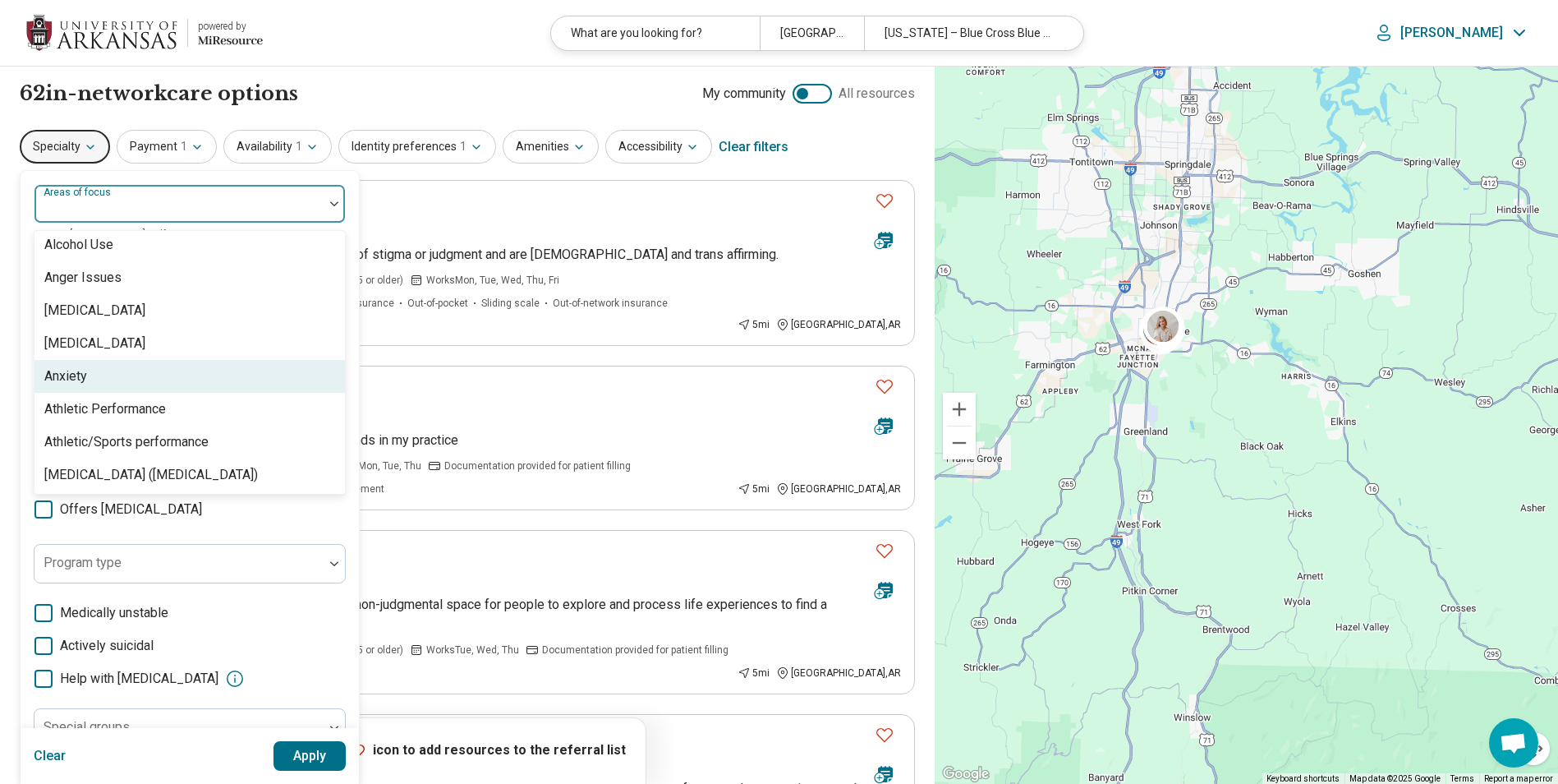
click at [140, 369] on div "Anxiety" at bounding box center [190, 376] width 311 height 33
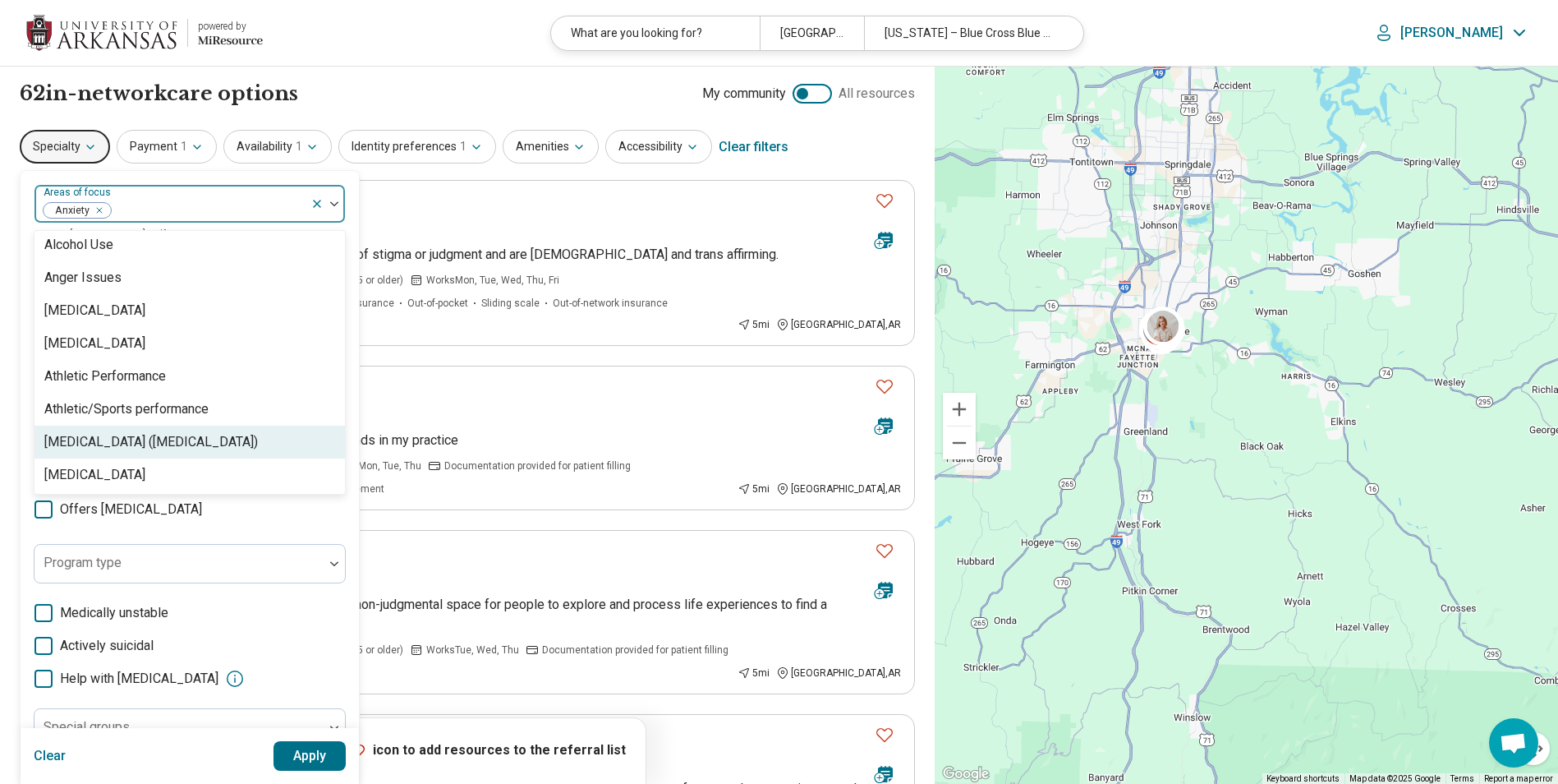
click at [142, 436] on div "[MEDICAL_DATA] ([MEDICAL_DATA])" at bounding box center [151, 441] width 214 height 20
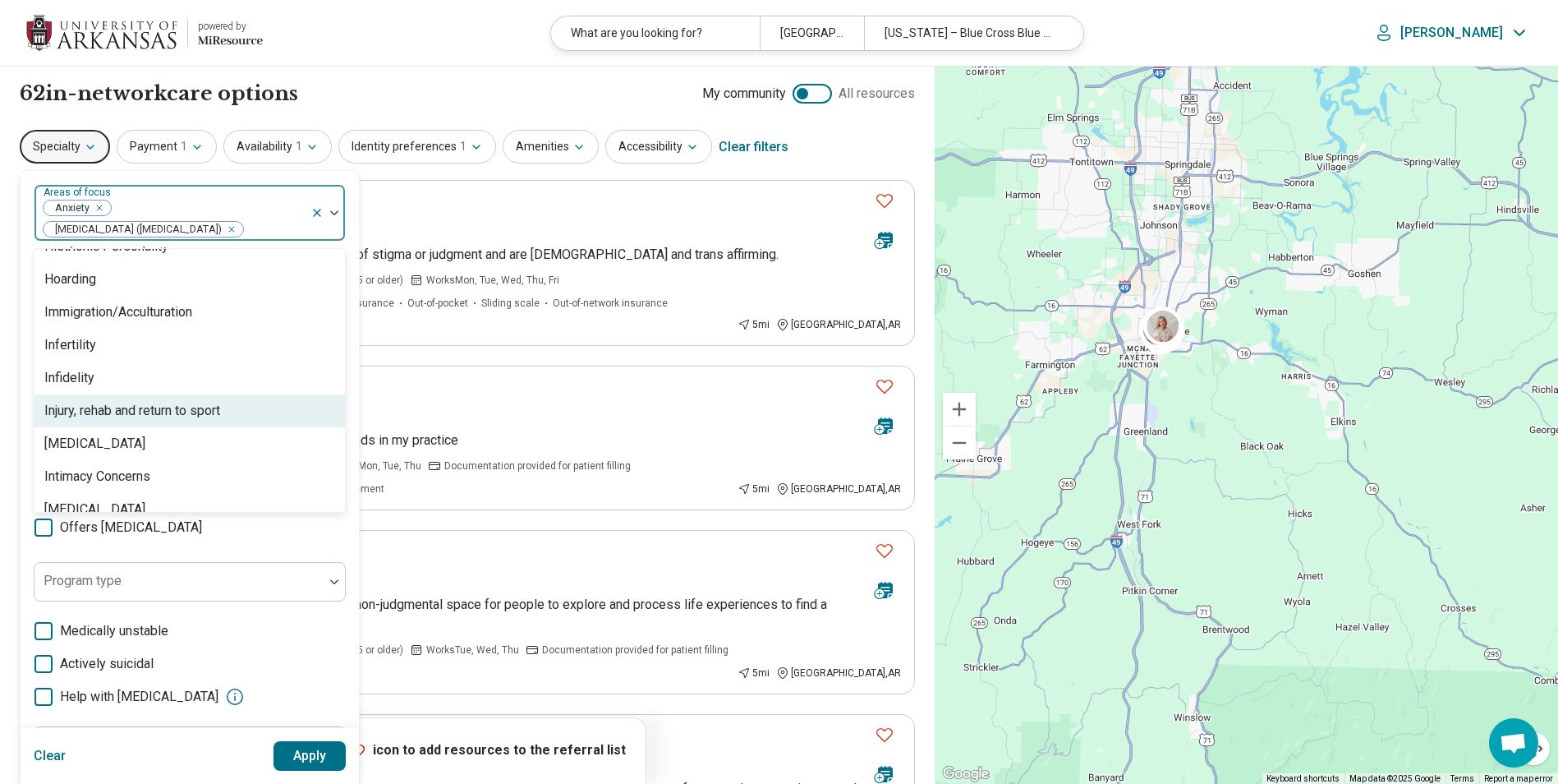
scroll to position [1506, 0]
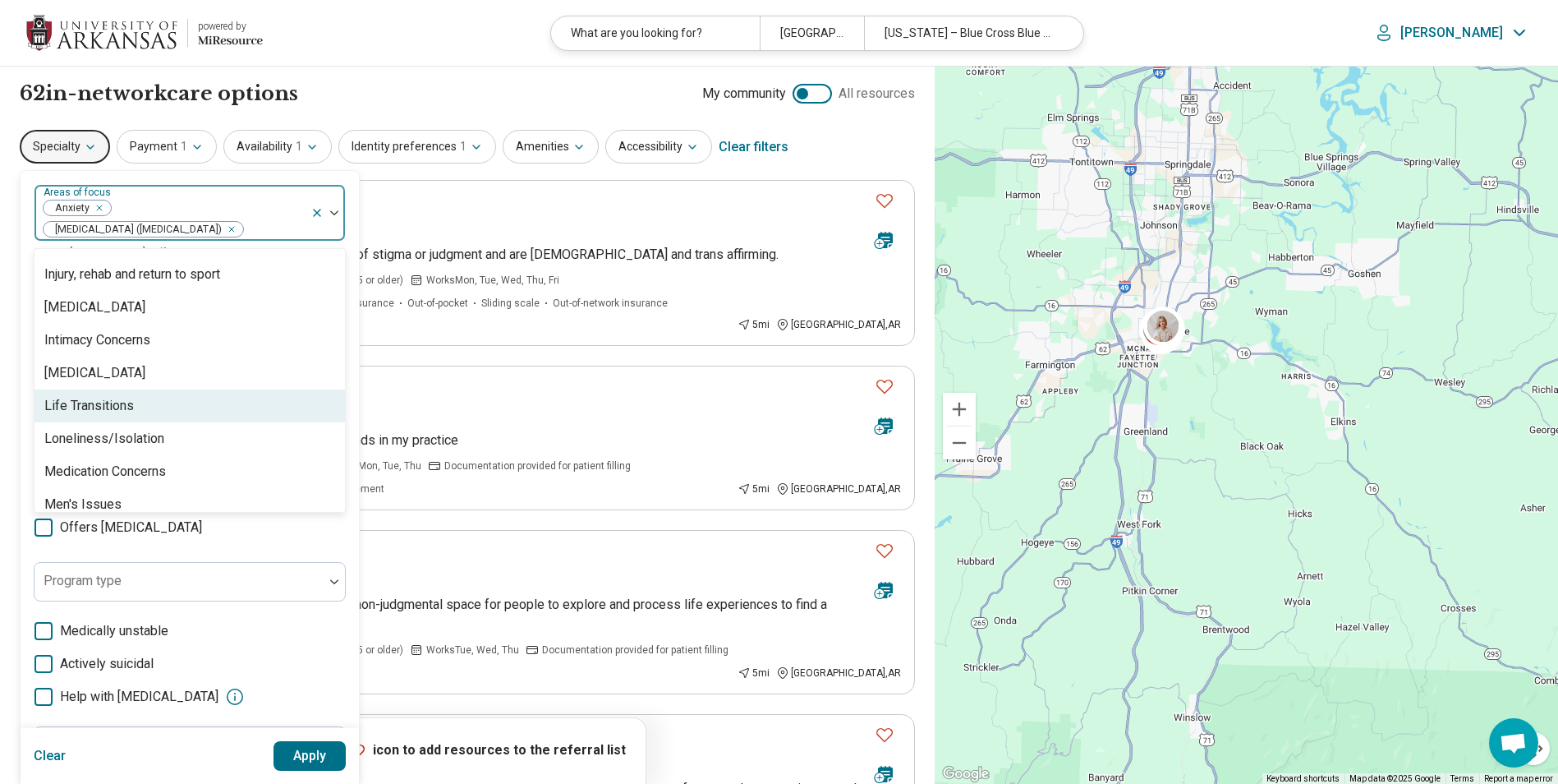
click at [165, 400] on div "Life Transitions" at bounding box center [190, 406] width 311 height 33
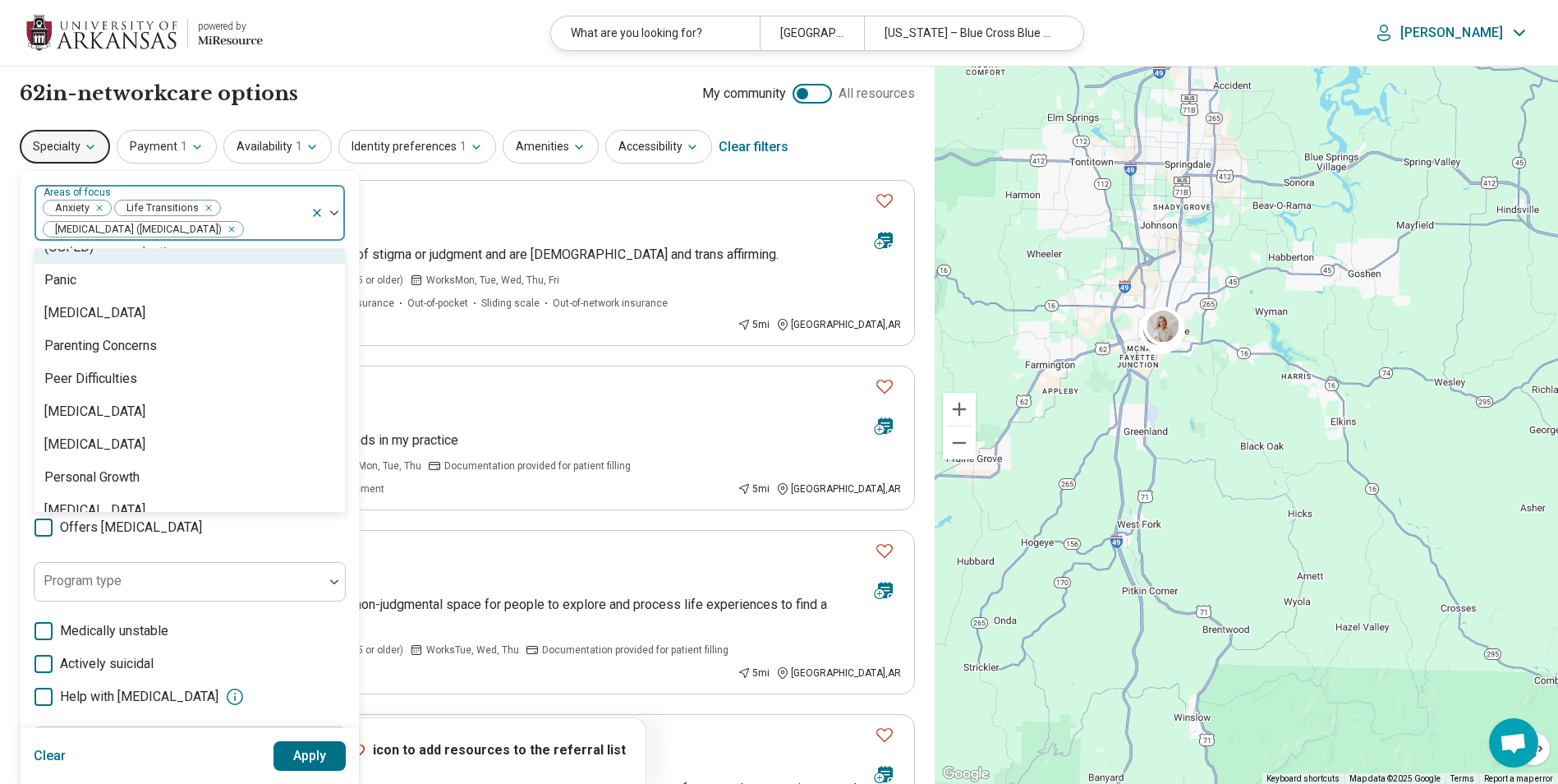
scroll to position [1917, 0]
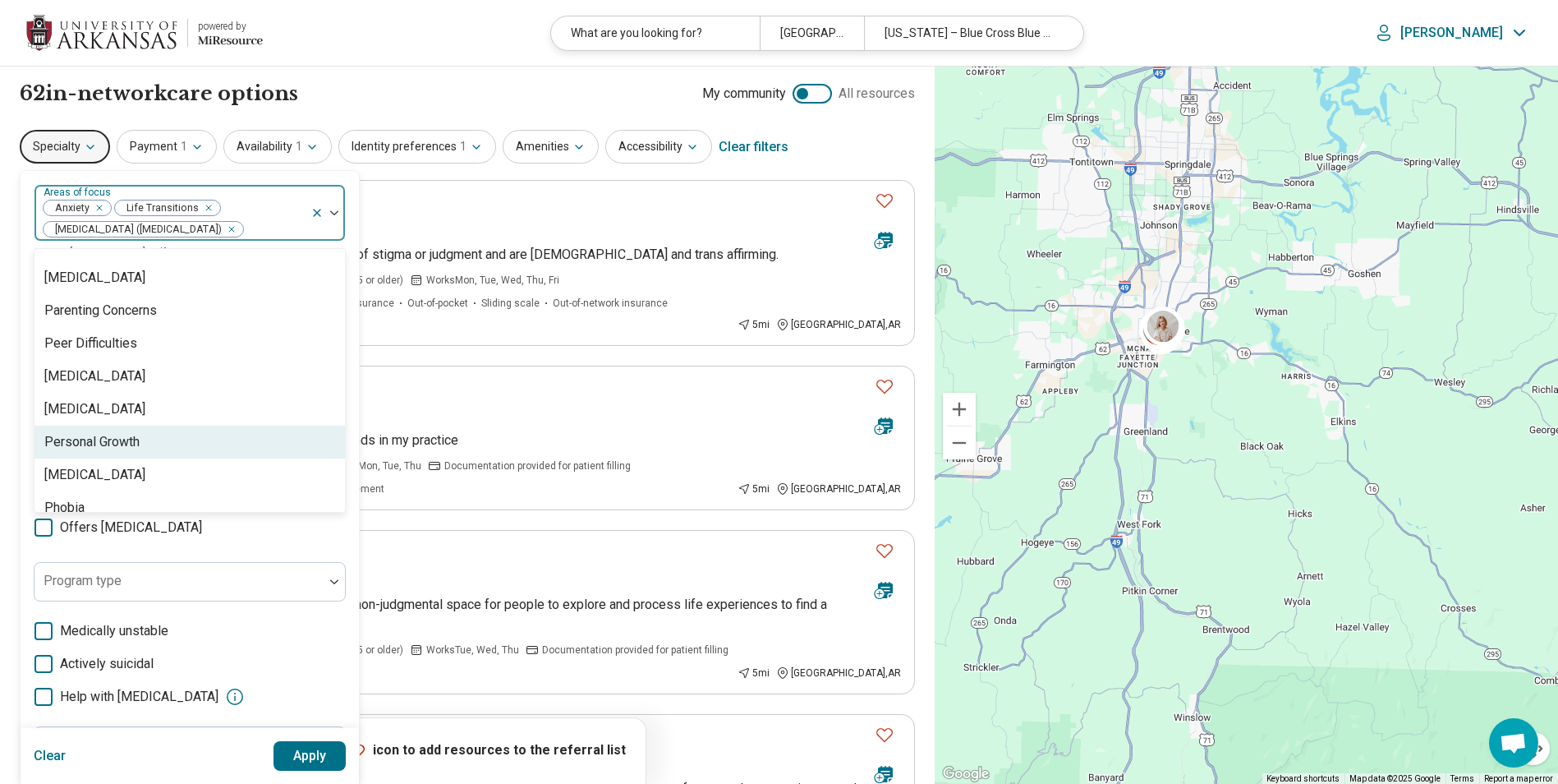
click at [209, 438] on div "Personal Growth" at bounding box center [190, 441] width 311 height 33
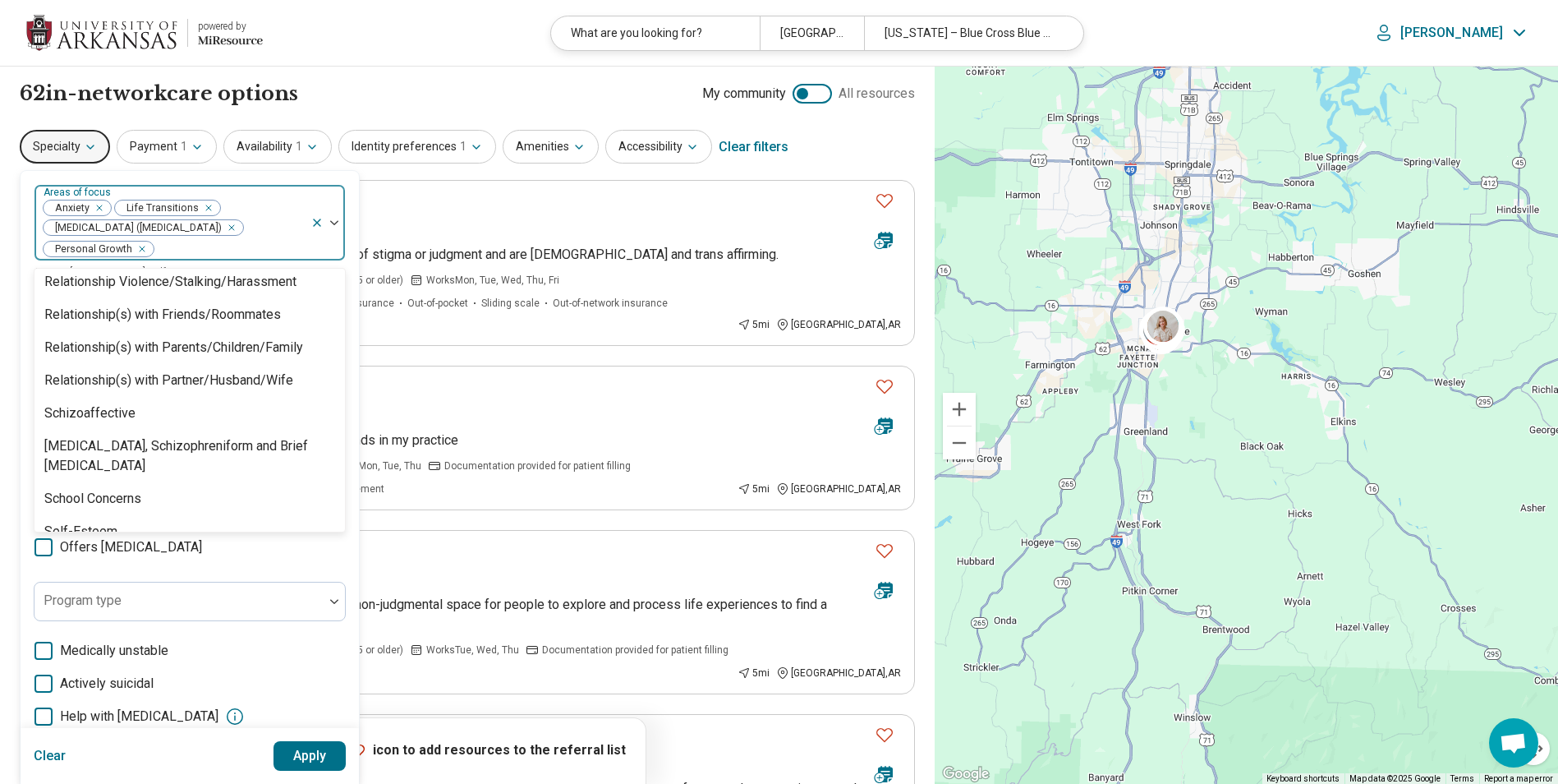
scroll to position [2464, 0]
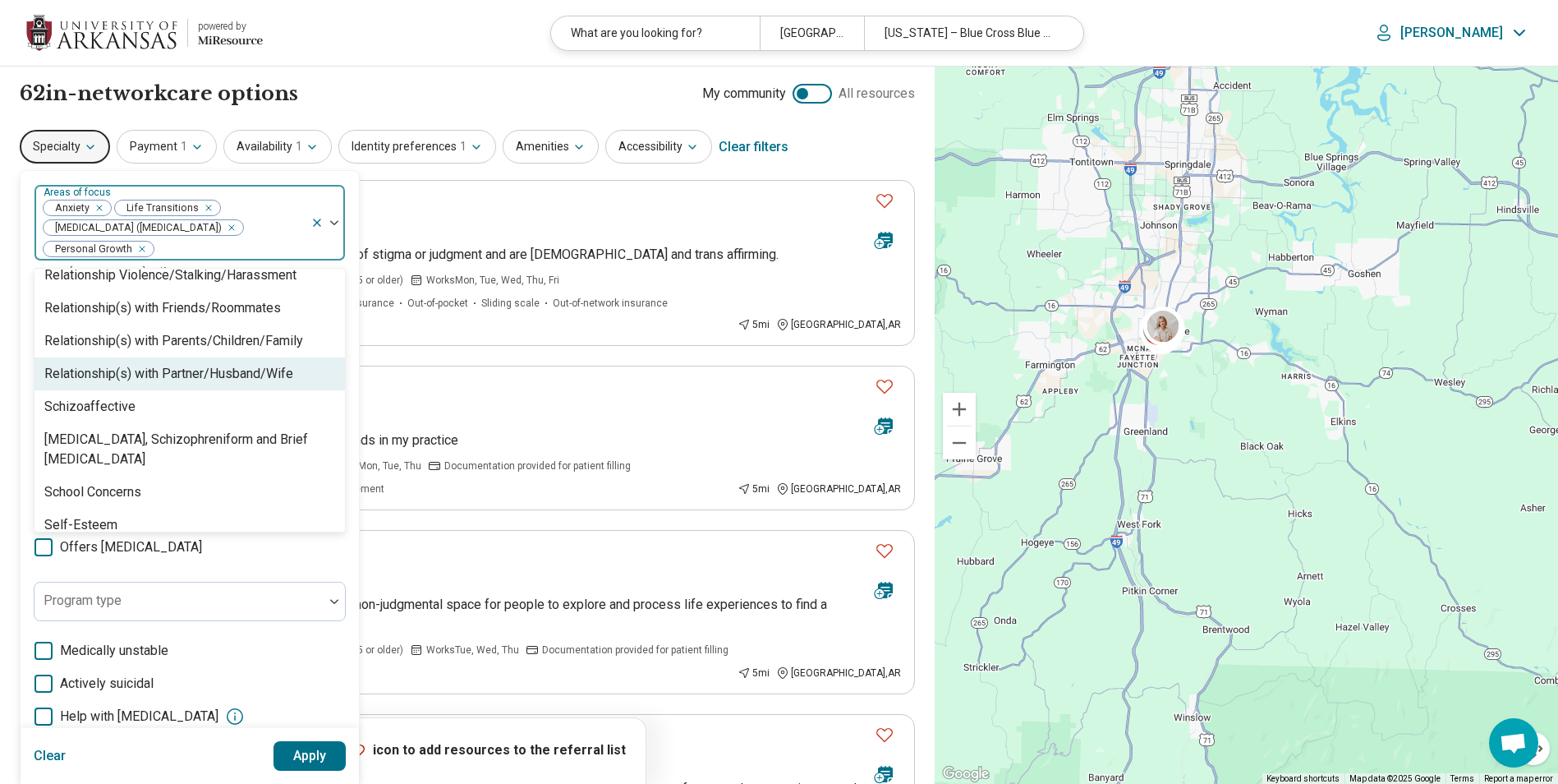
click at [213, 384] on div "Relationship(s) with Partner/Husband/Wife" at bounding box center [168, 373] width 249 height 20
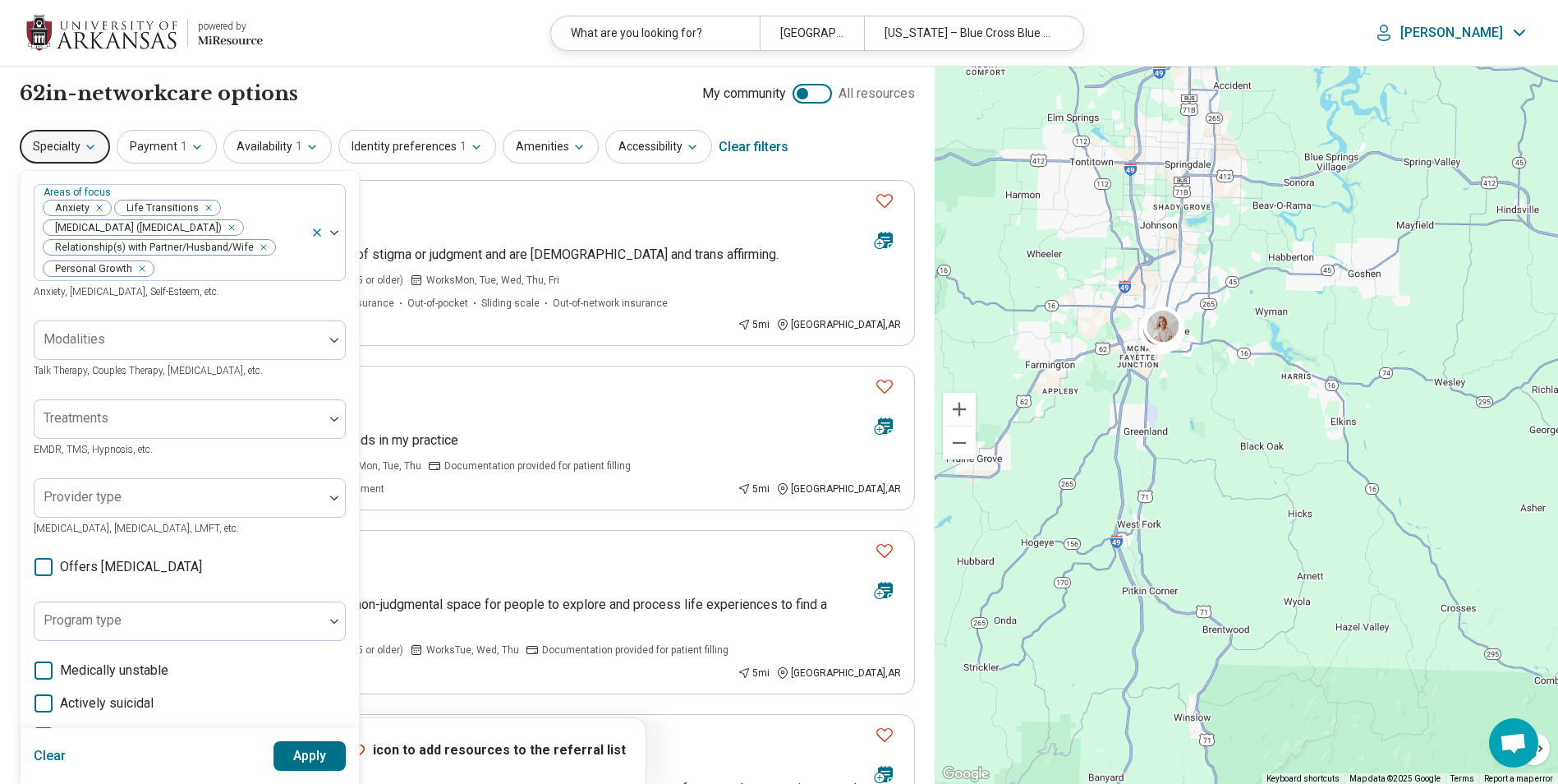
click at [322, 576] on div "Areas of focus Anxiety Life Transitions Attention Deficit Hyperactivity Disorde…" at bounding box center [190, 534] width 312 height 700
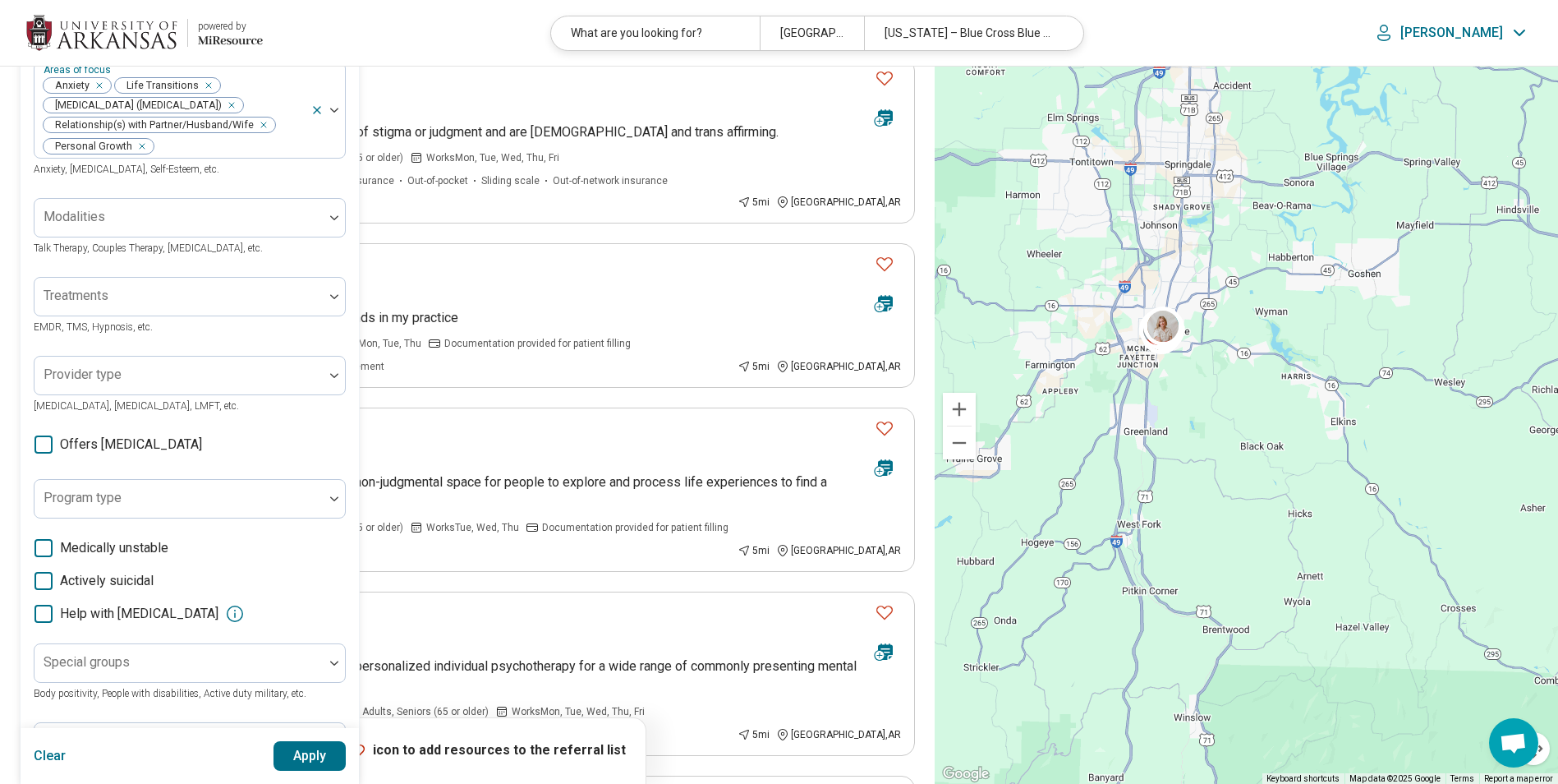
scroll to position [273, 0]
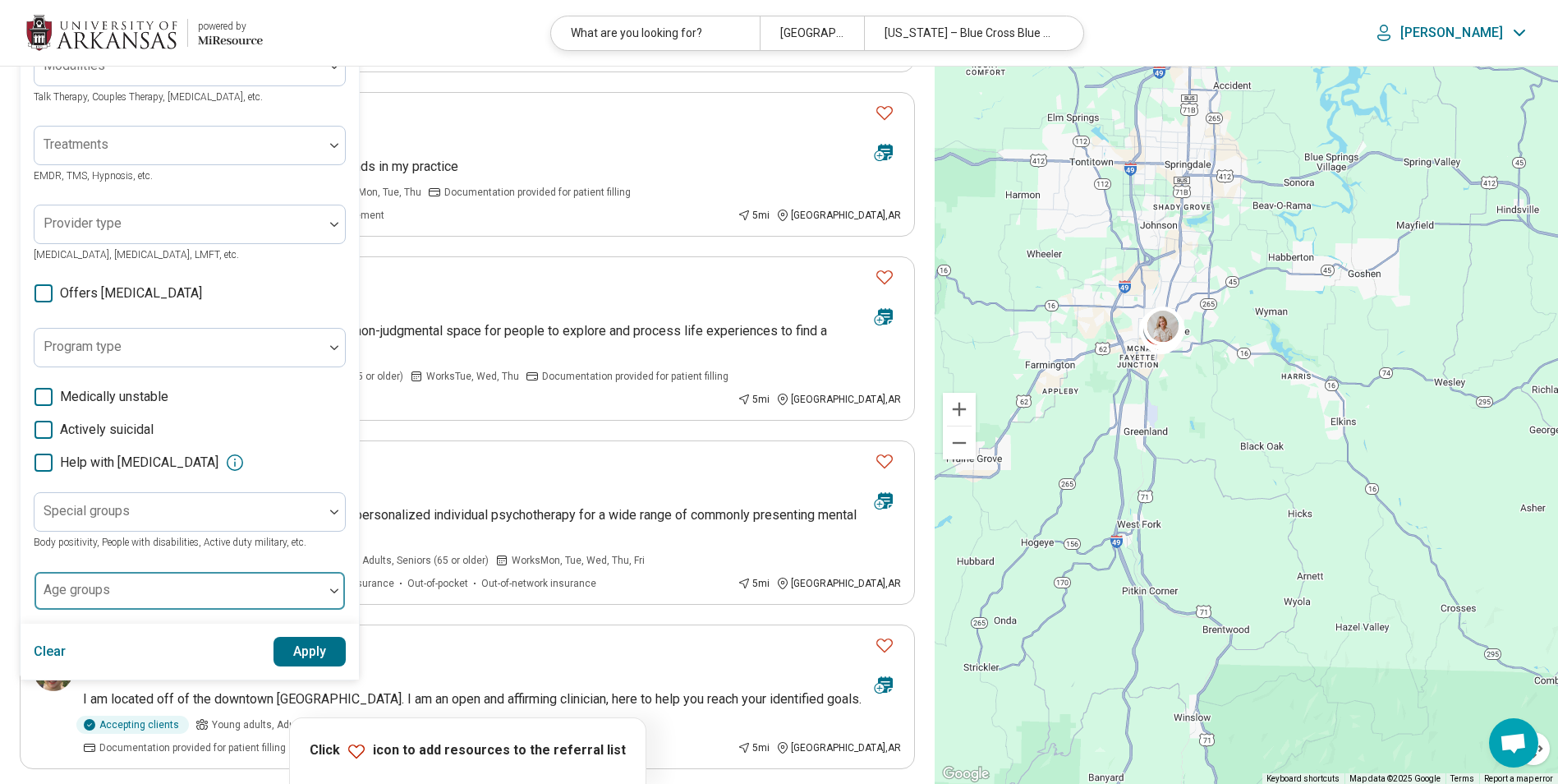
click at [333, 591] on img at bounding box center [334, 591] width 8 height 5
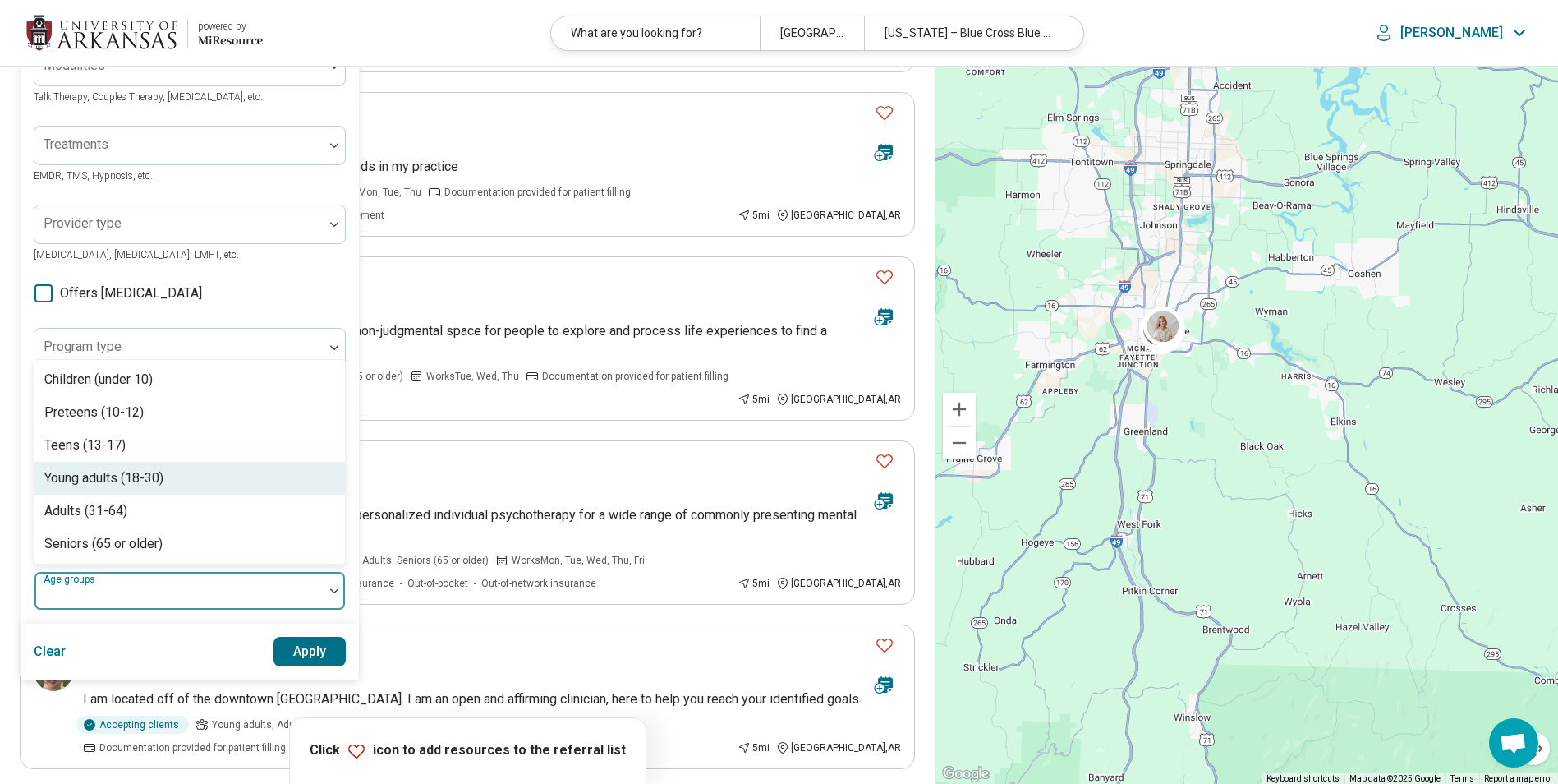
click at [229, 469] on div "Young adults (18-30)" at bounding box center [190, 478] width 311 height 33
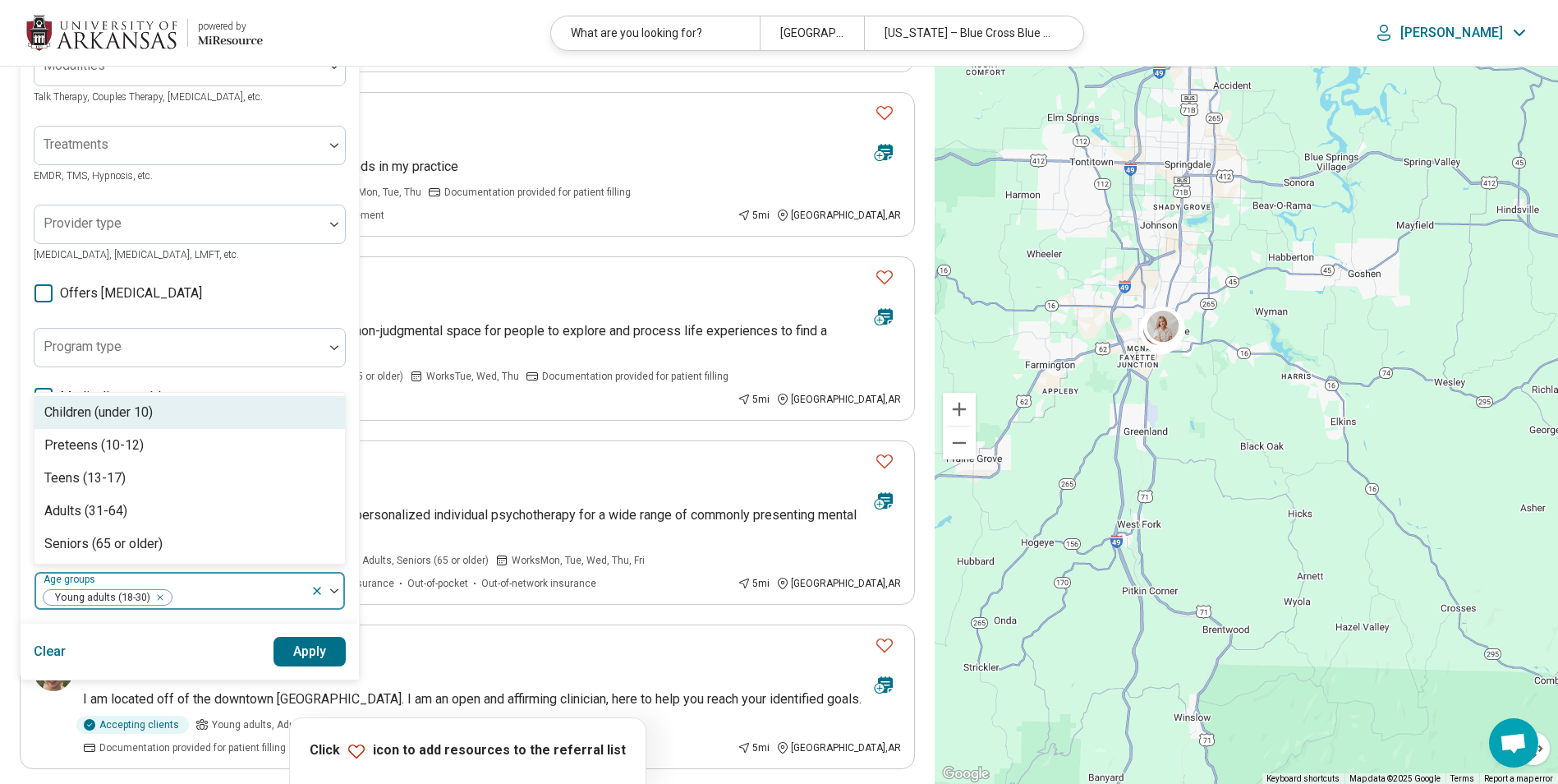
click at [321, 654] on button "Apply" at bounding box center [310, 651] width 73 height 30
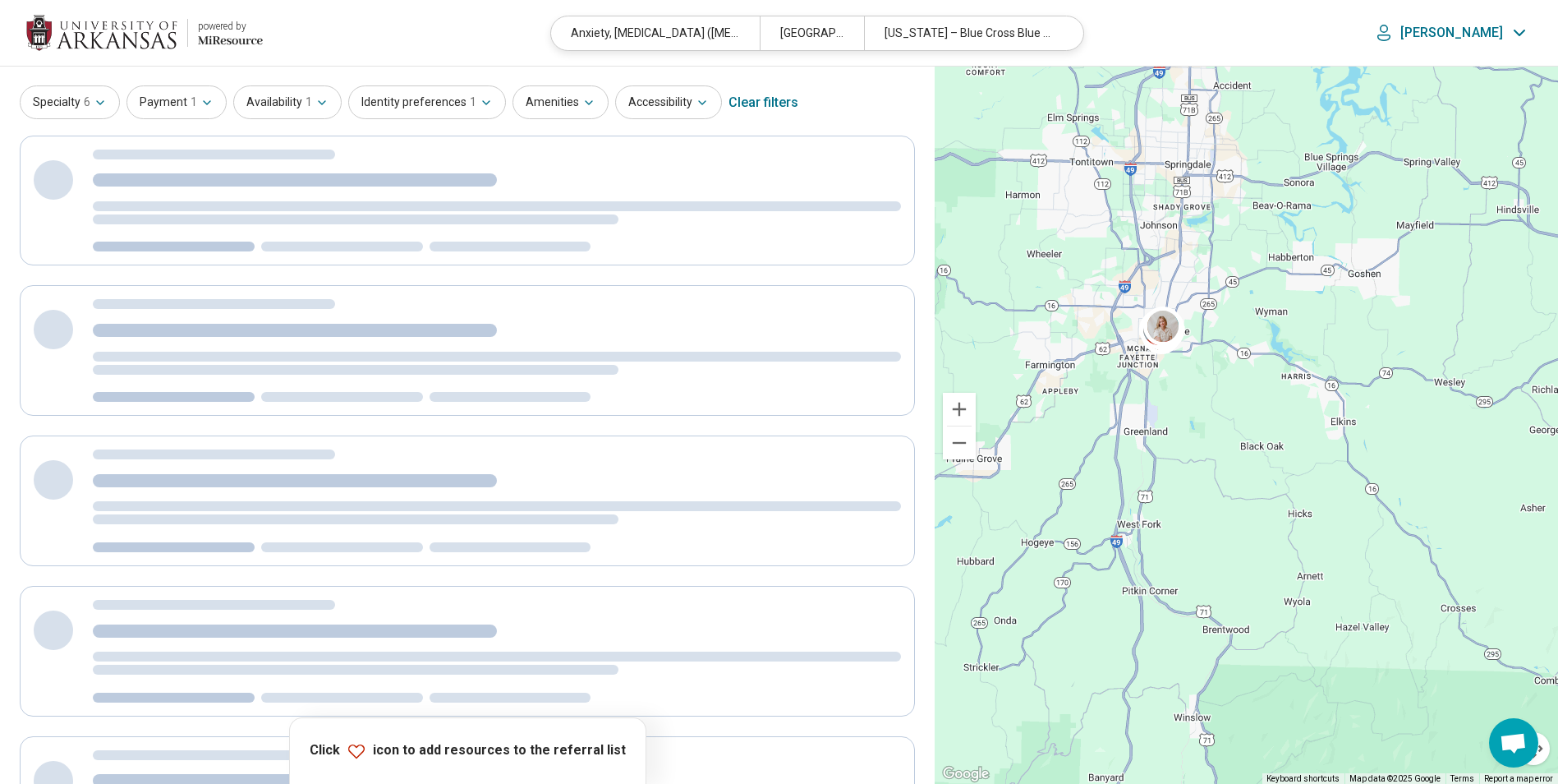
scroll to position [0, 0]
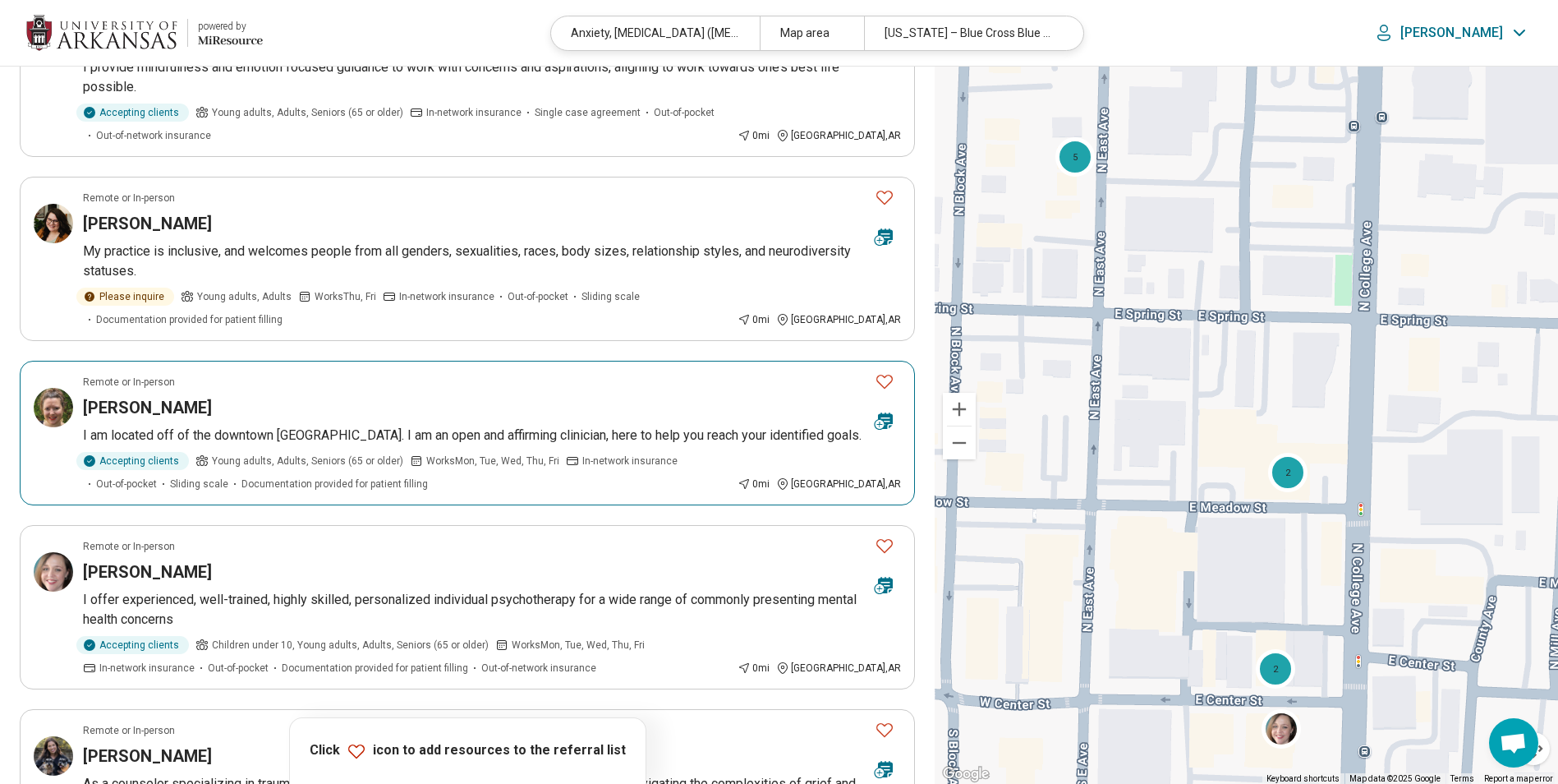
scroll to position [411, 0]
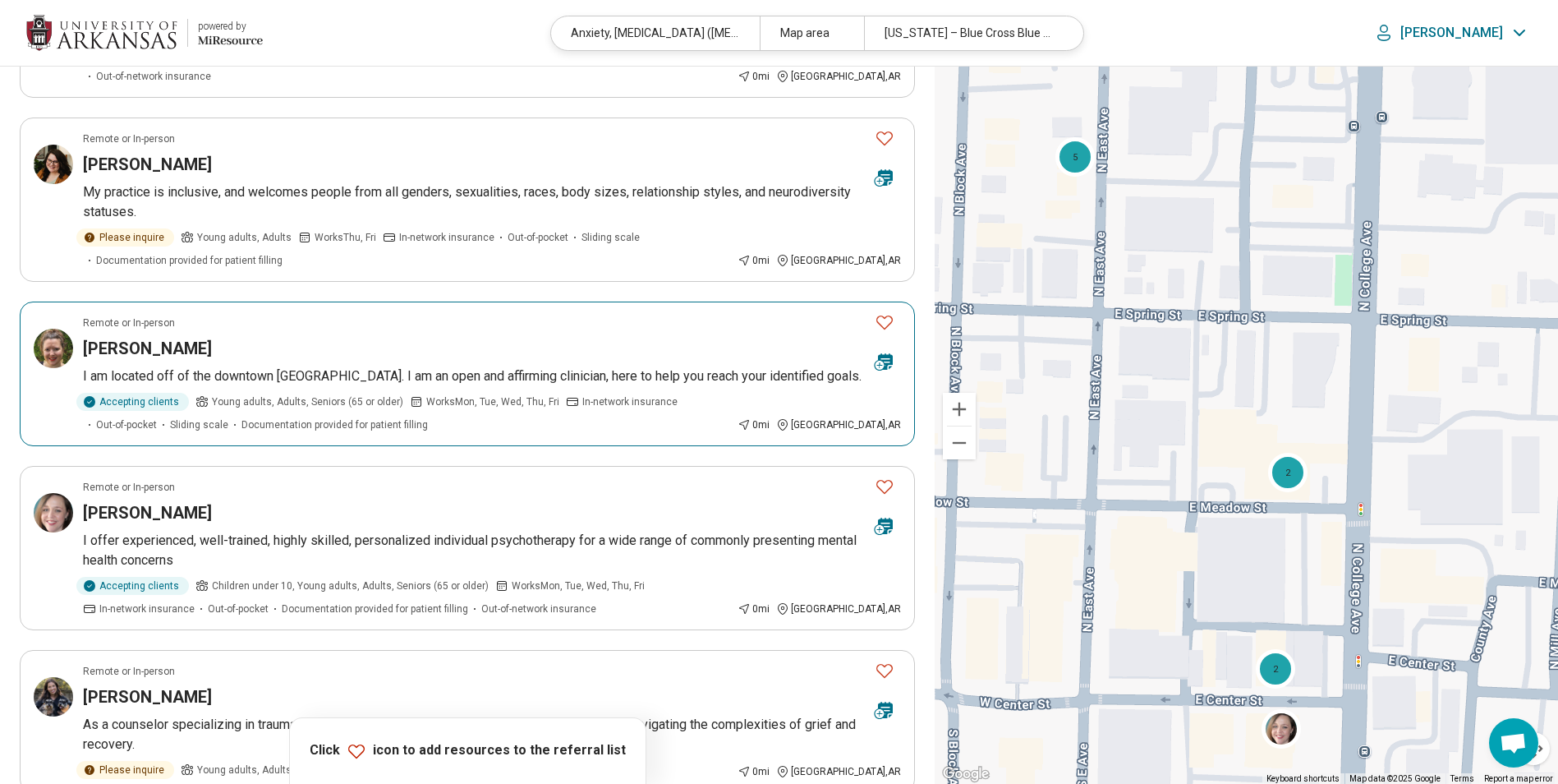
click at [634, 370] on p "I am located off of the downtown Fayetteville Square. I am an open and affirmin…" at bounding box center [492, 376] width 818 height 20
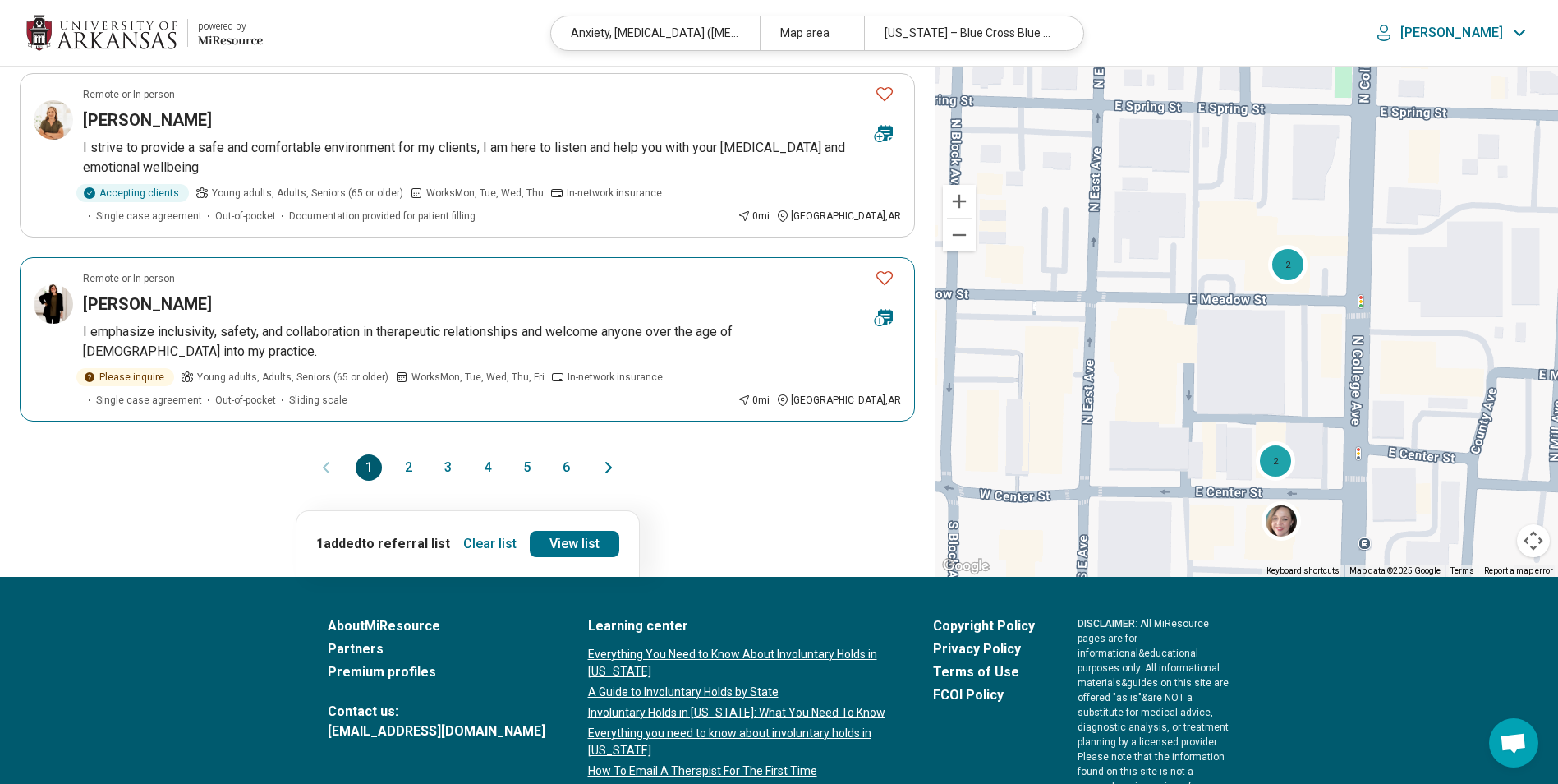
scroll to position [1506, 0]
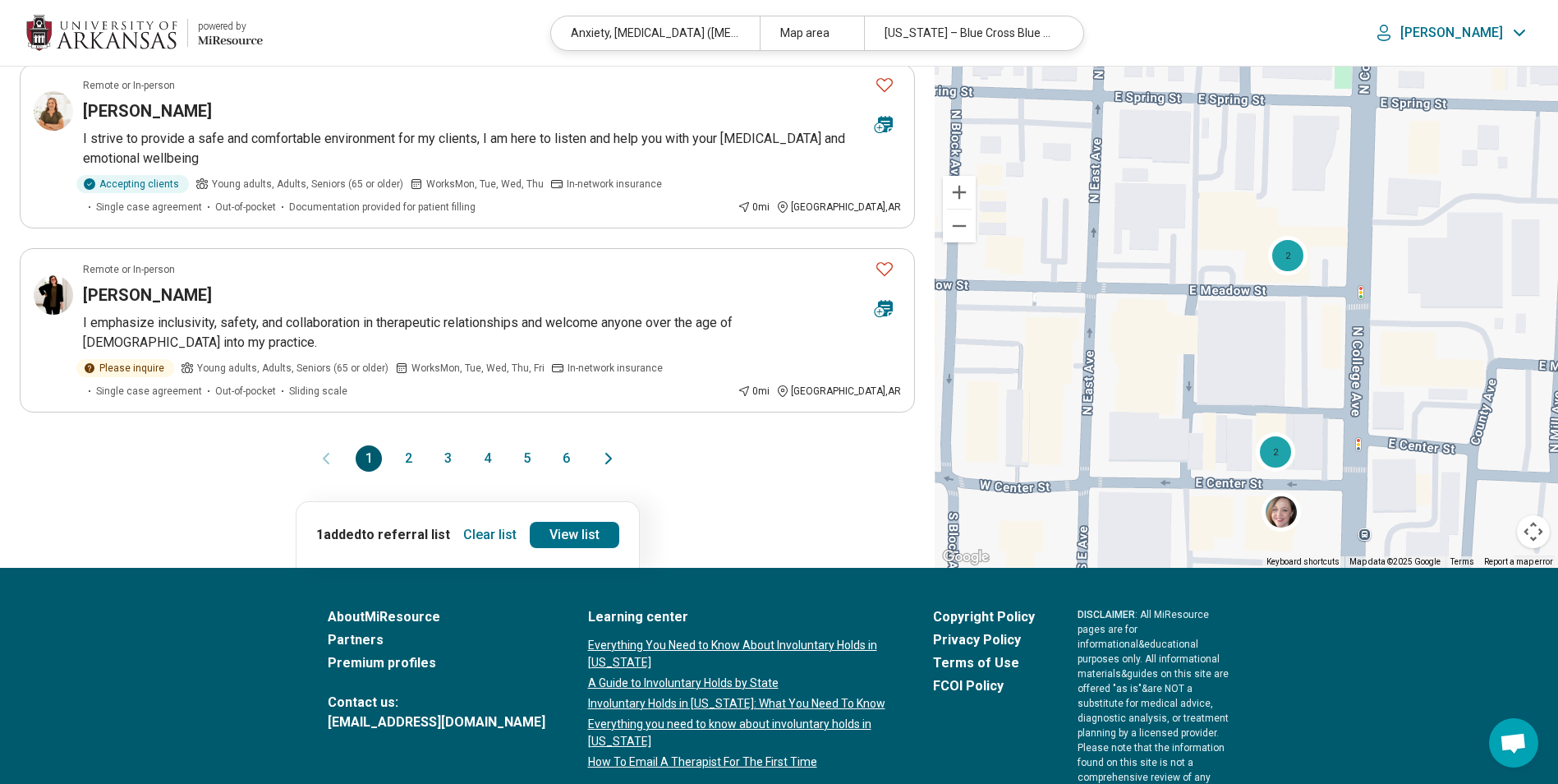
click at [413, 462] on button "2" at bounding box center [408, 458] width 26 height 26
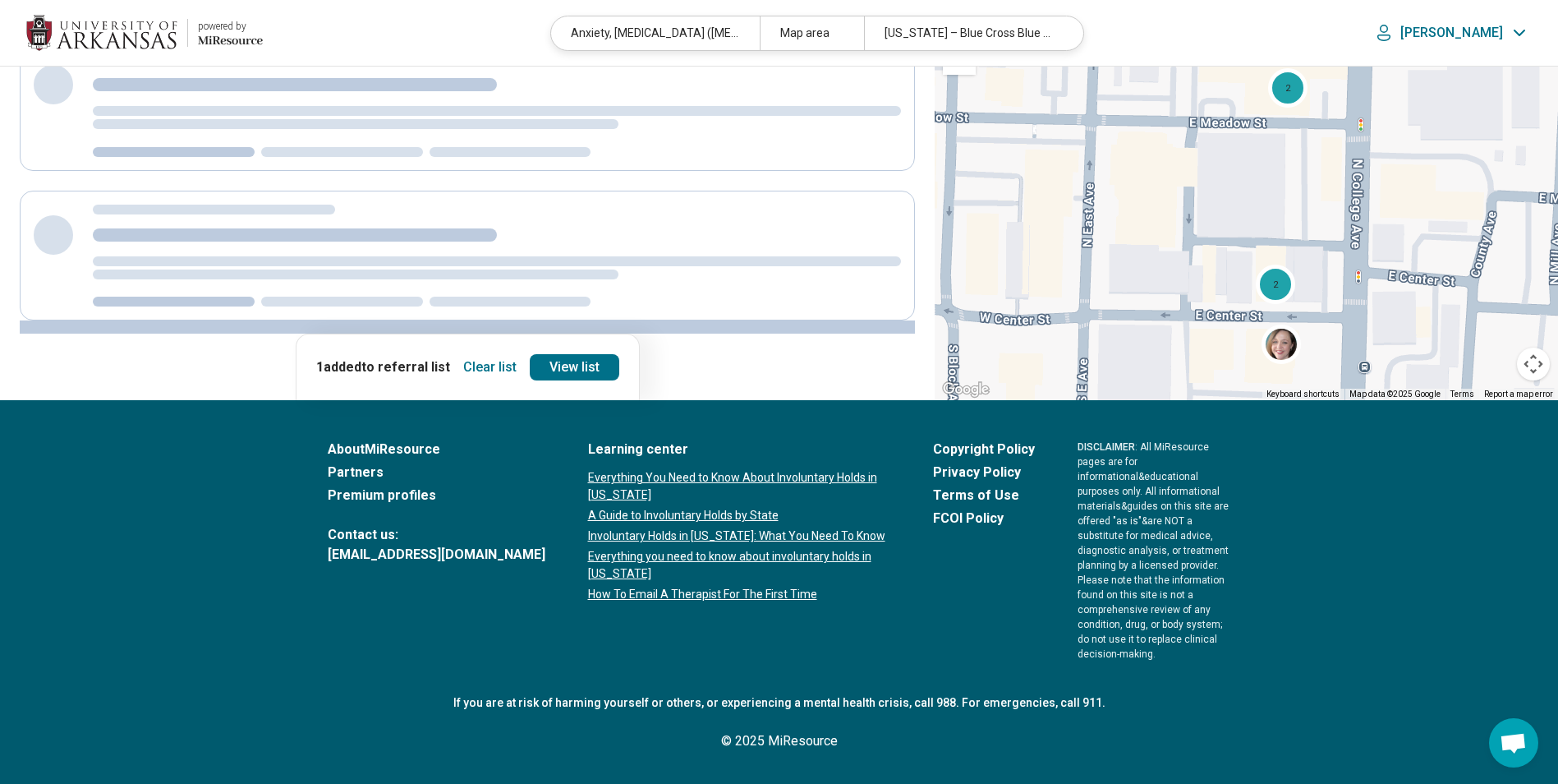
scroll to position [0, 0]
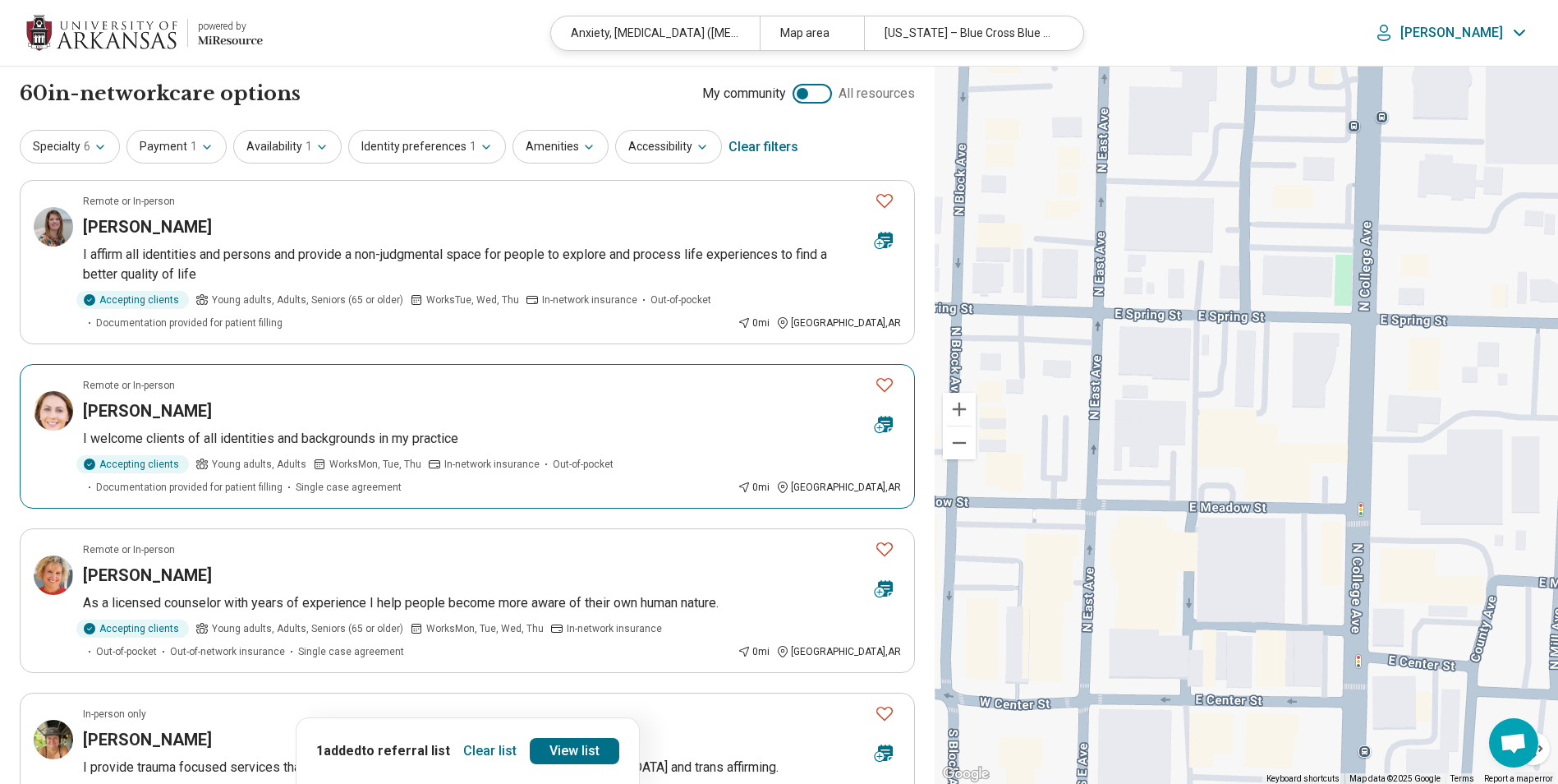
click at [350, 435] on p "I welcome clients of all identities and backgrounds in my practice" at bounding box center [492, 438] width 818 height 20
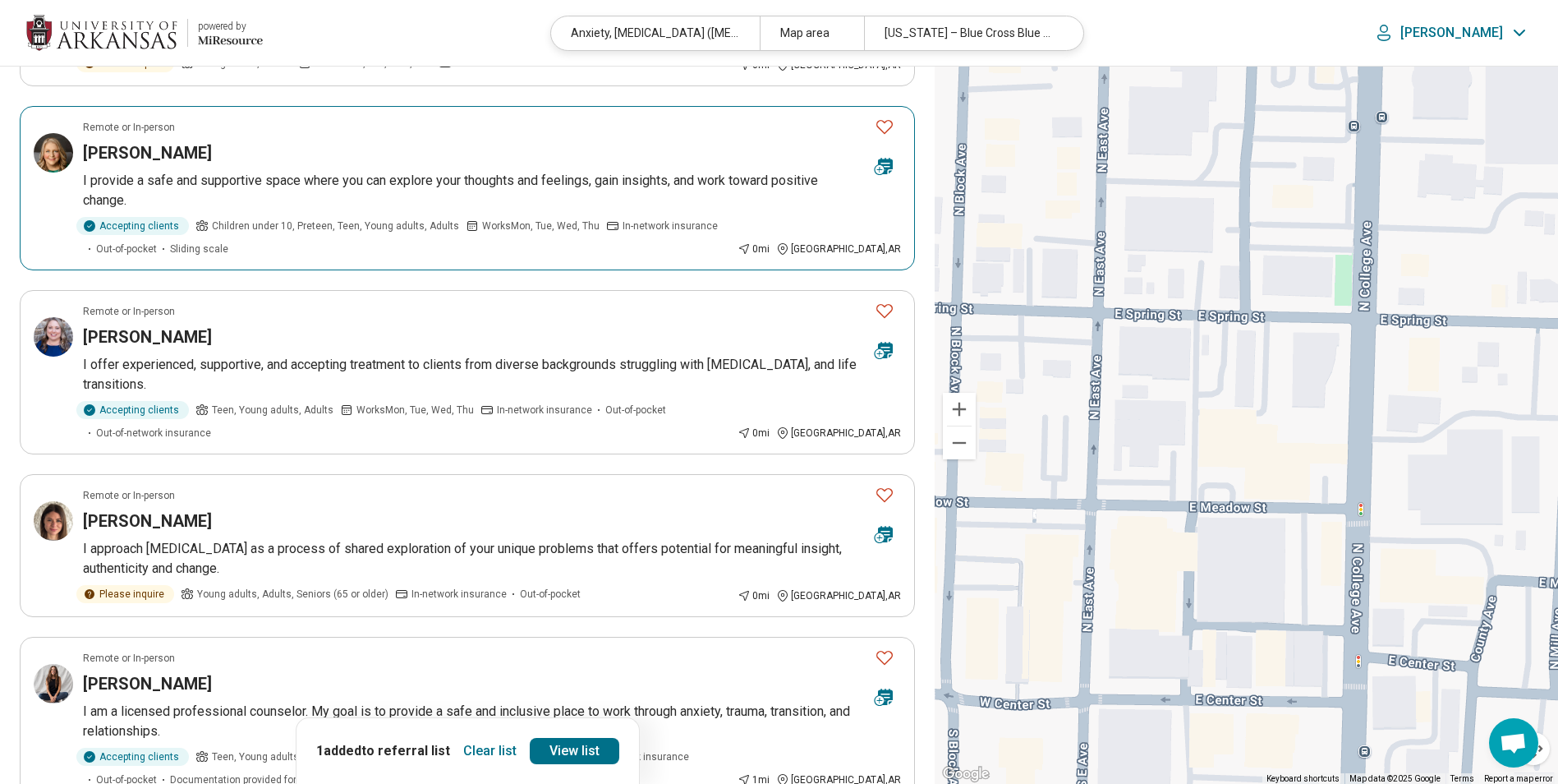
scroll to position [1232, 0]
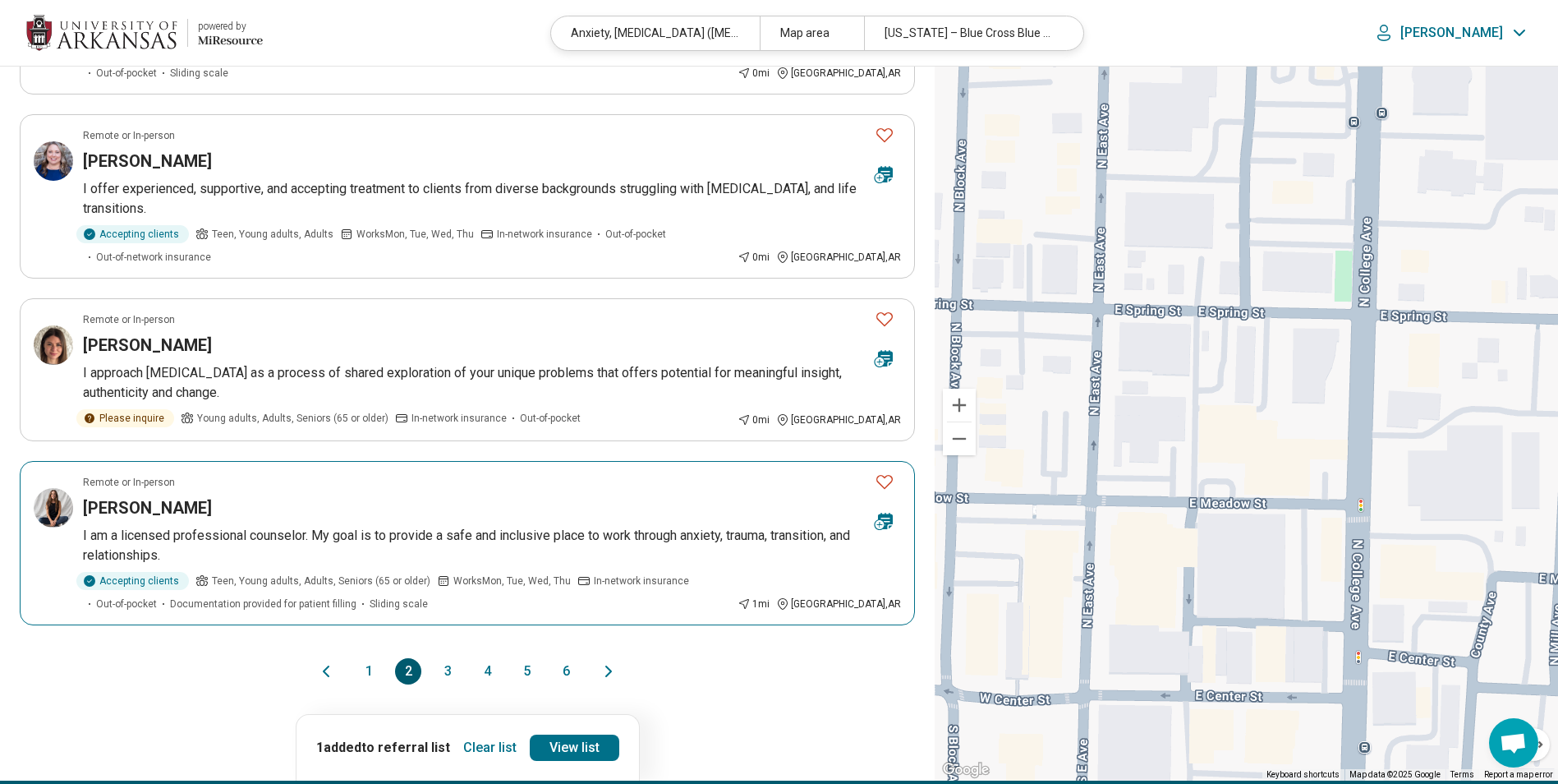
click at [657, 526] on p "I am a licensed professional counselor. My goal is to provide a safe and inclus…" at bounding box center [492, 546] width 818 height 39
click at [448, 658] on button "3" at bounding box center [447, 670] width 26 height 26
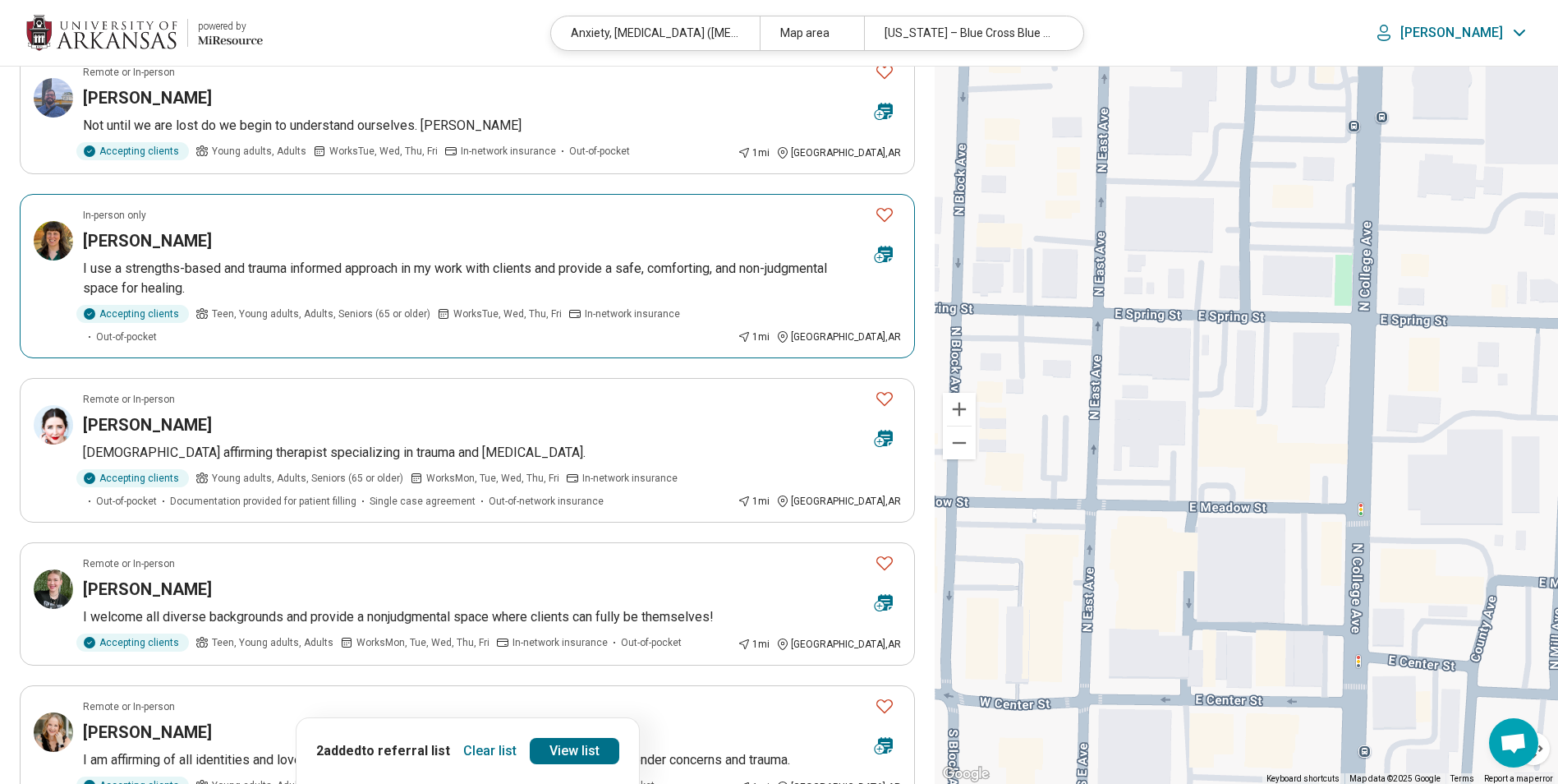
scroll to position [273, 0]
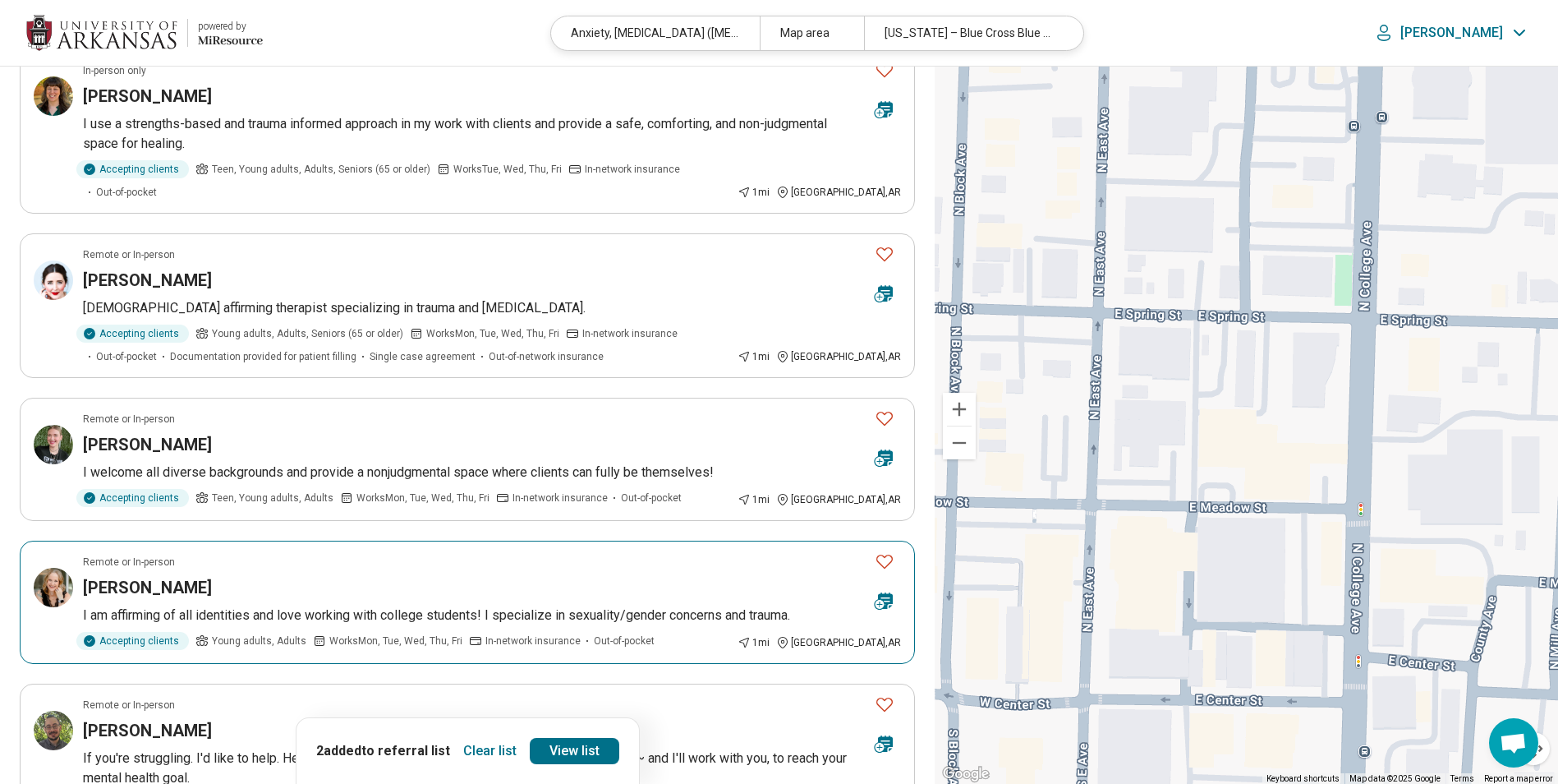
click at [490, 576] on div "Heather Vinti" at bounding box center [473, 587] width 779 height 23
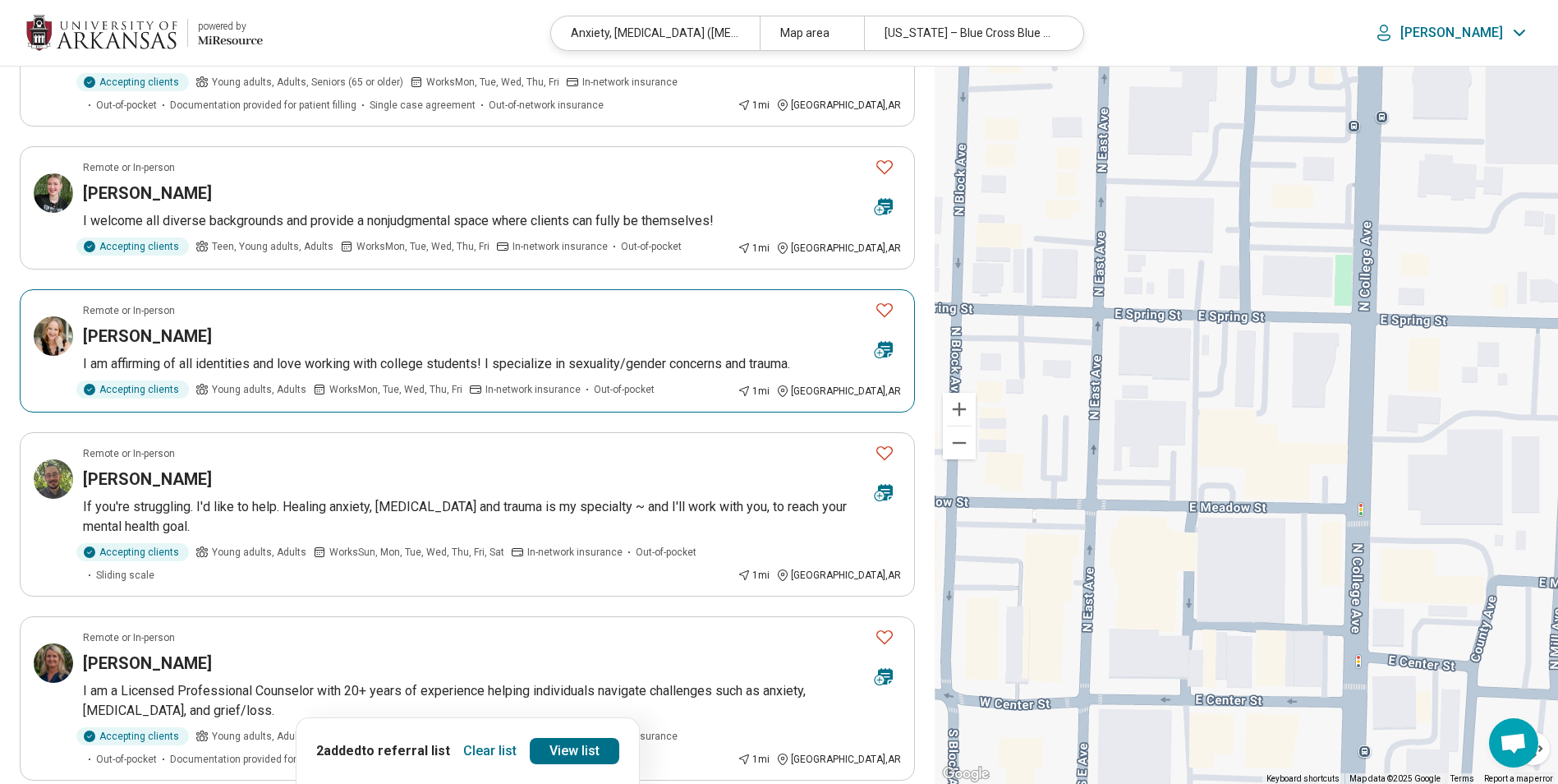
scroll to position [548, 0]
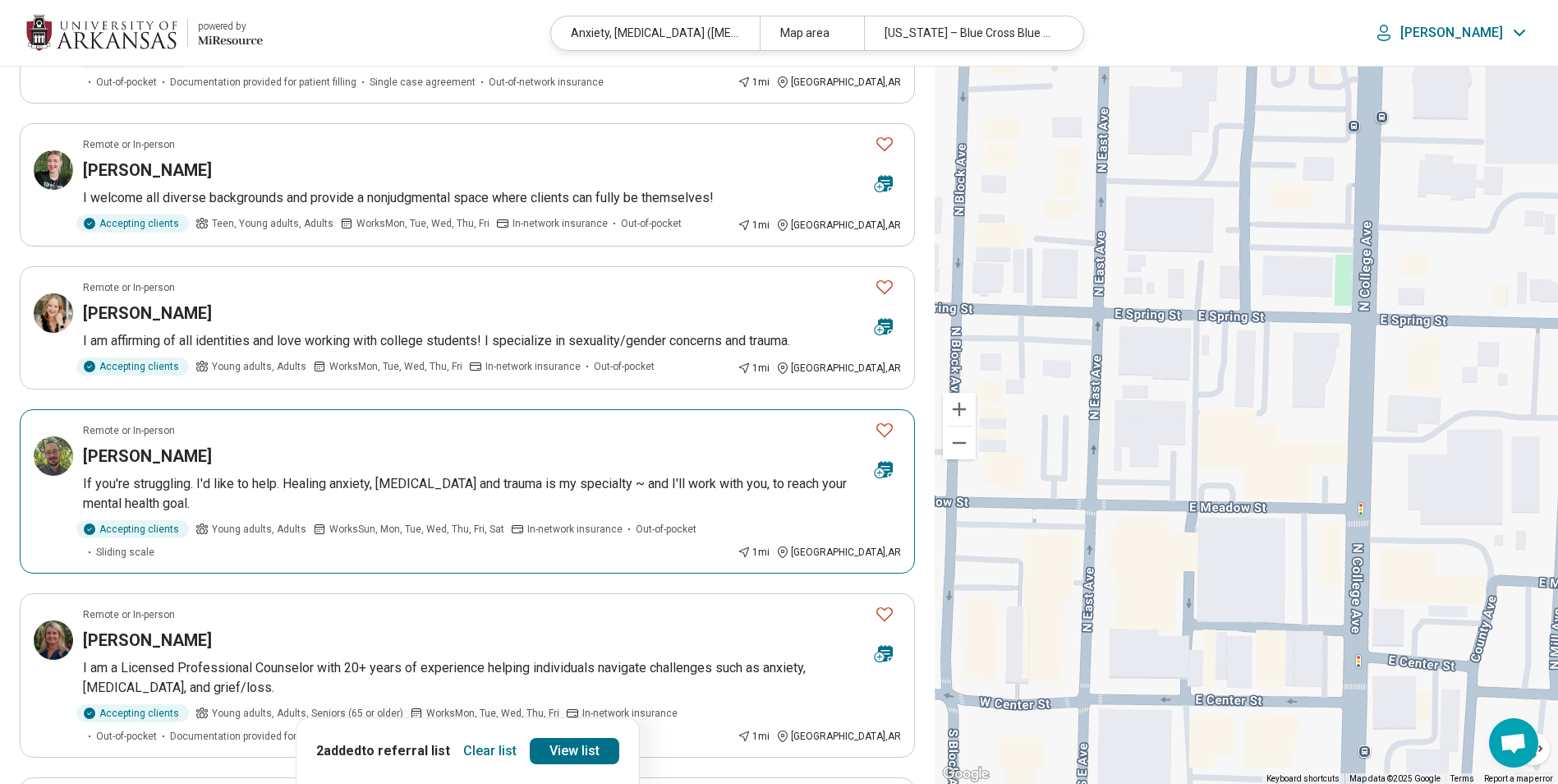
click at [348, 474] on p "If you're struggling. I'd like to help. Healing anxiety, depression and trauma …" at bounding box center [492, 494] width 818 height 39
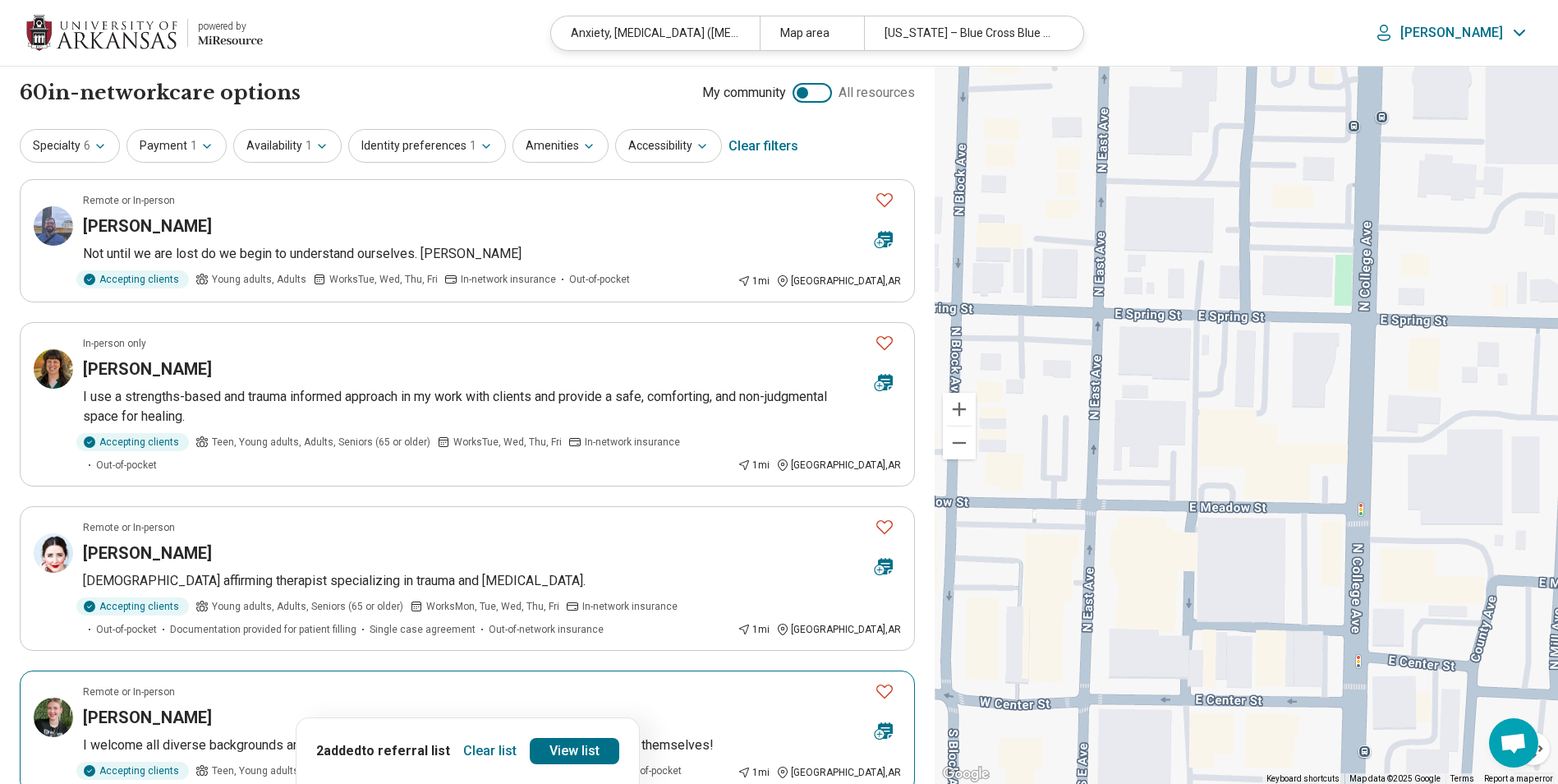
scroll to position [0, 0]
click at [256, 547] on article "Remote or In-person Morgan McGowan LGBTQIA+ affirming therapist specializing in…" at bounding box center [467, 579] width 895 height 144
click at [203, 386] on article "In-person only April Bachrodt I use a strengths-based and trauma informed appro…" at bounding box center [467, 405] width 895 height 165
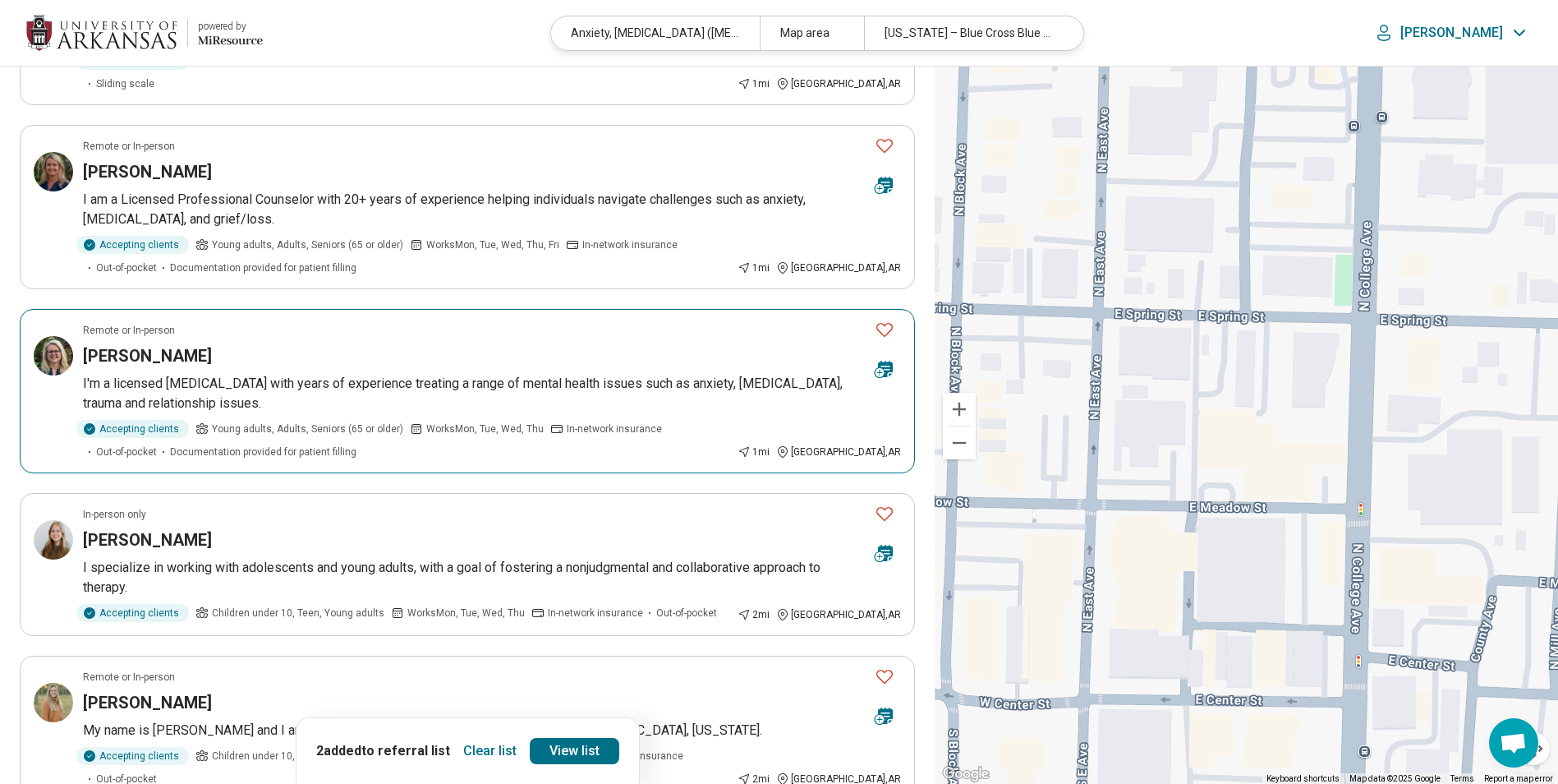
scroll to position [1232, 0]
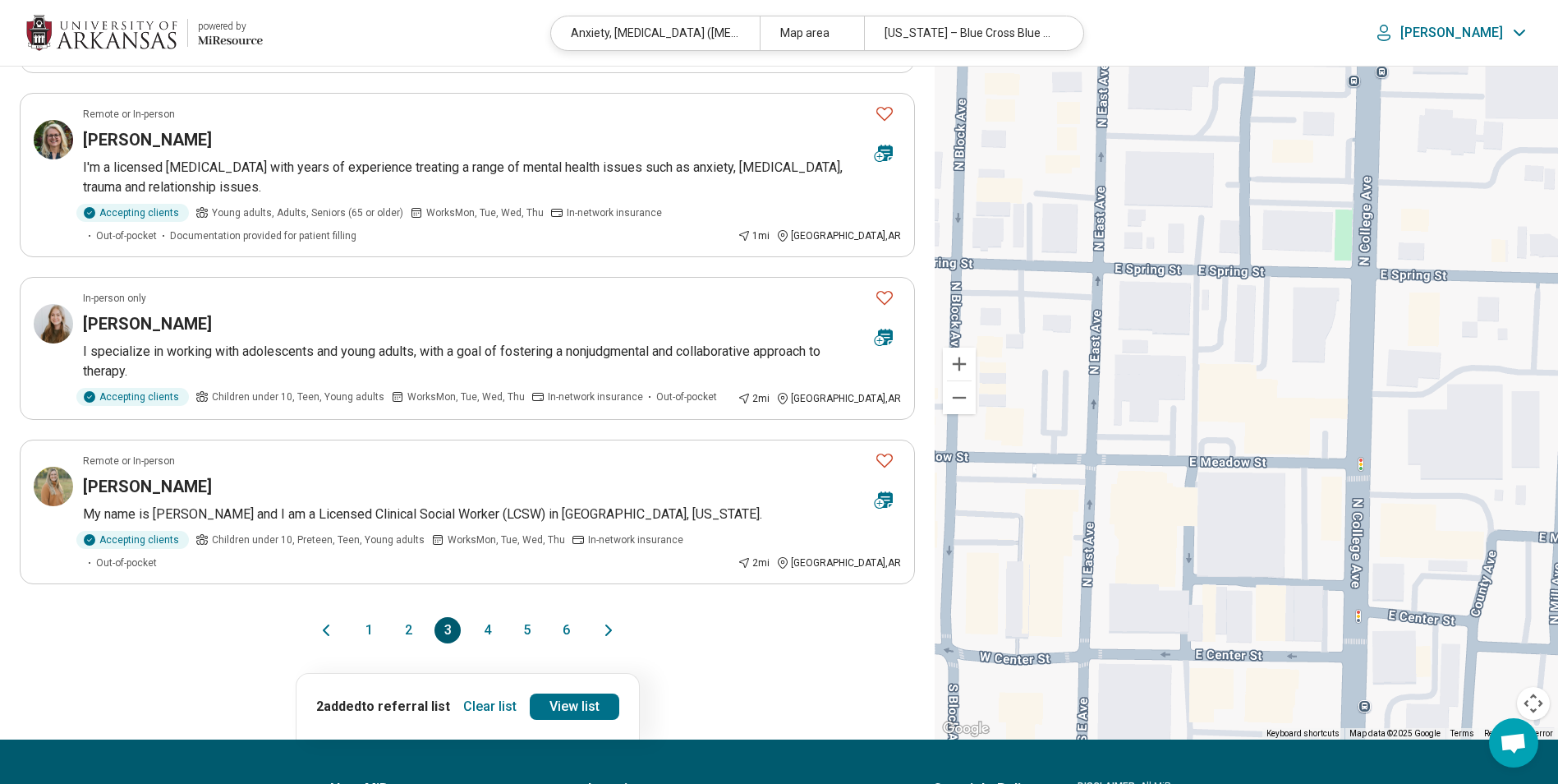
click at [373, 617] on button "1" at bounding box center [368, 630] width 26 height 26
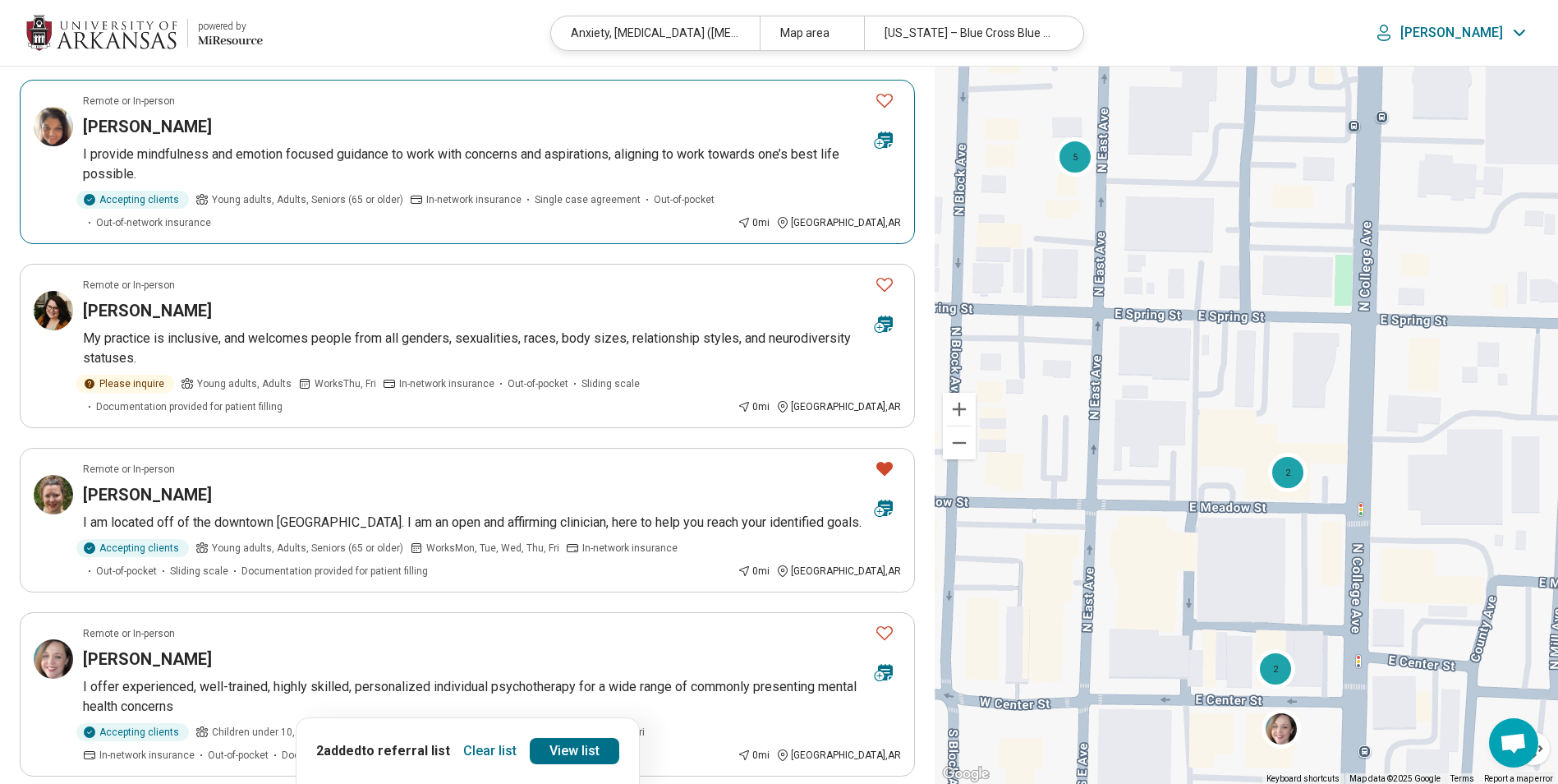
scroll to position [273, 0]
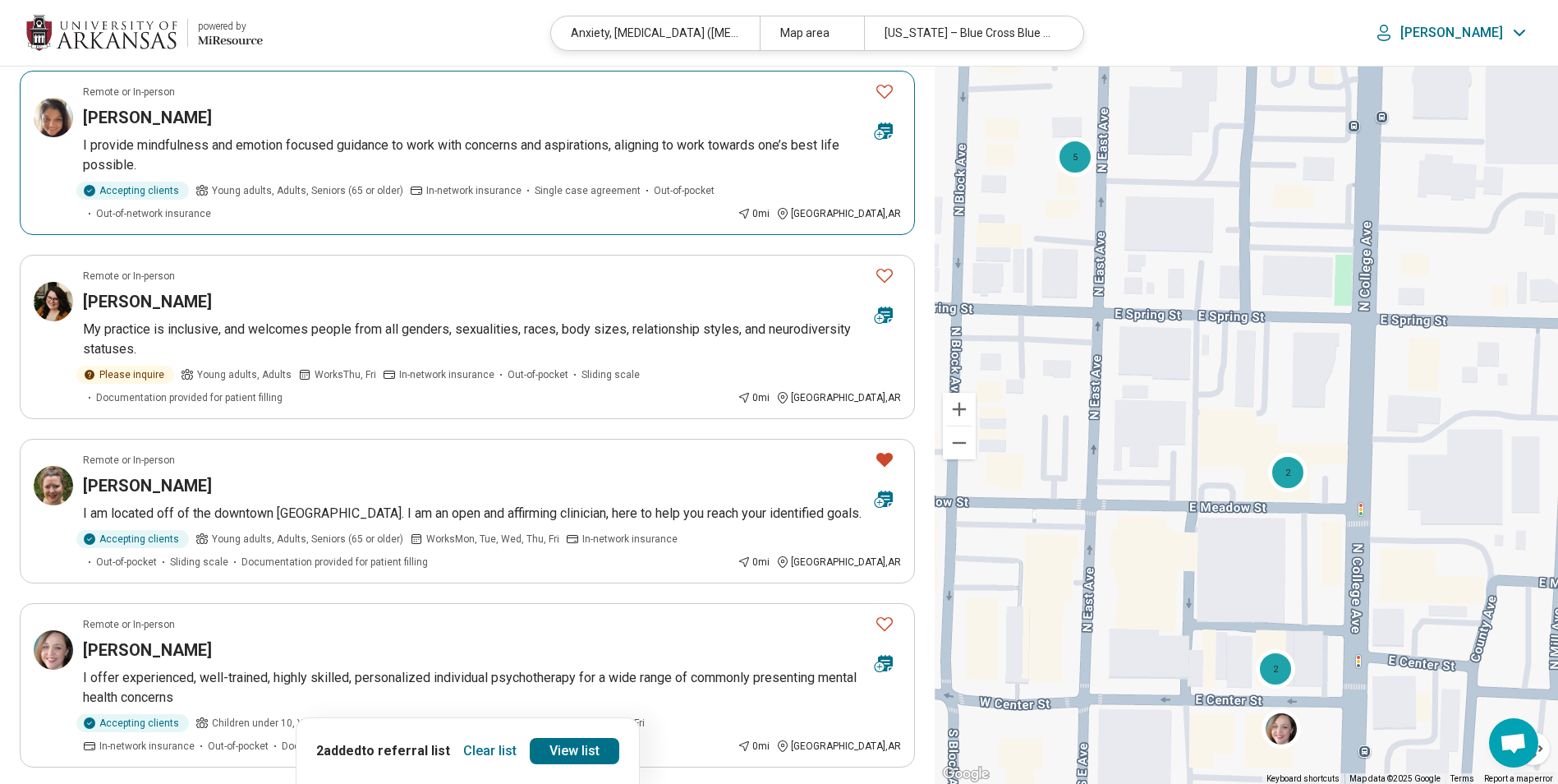
click at [223, 147] on p "I provide mindfulness and emotion focused guidance to work with concerns and as…" at bounding box center [492, 155] width 818 height 39
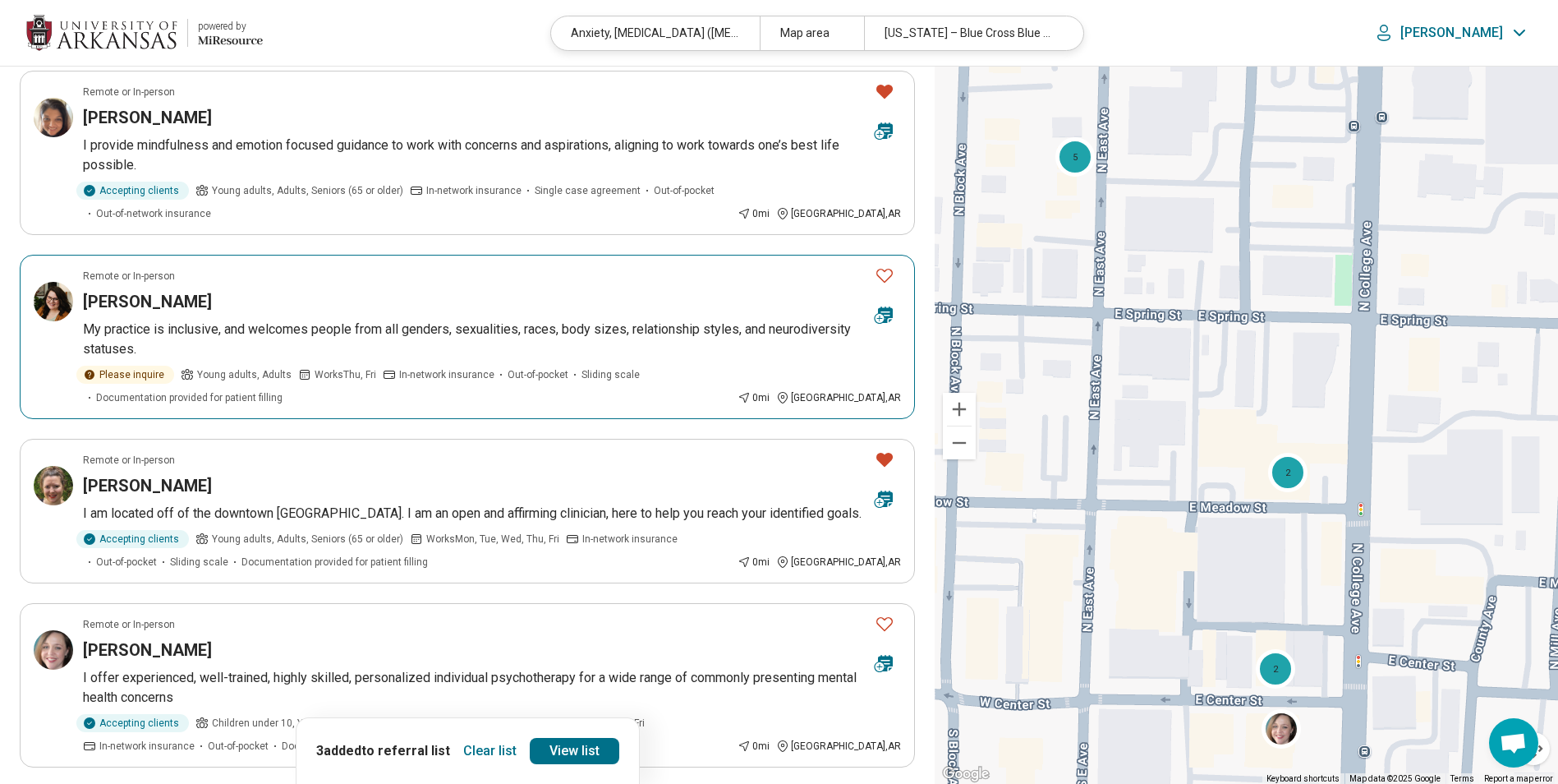
scroll to position [0, 0]
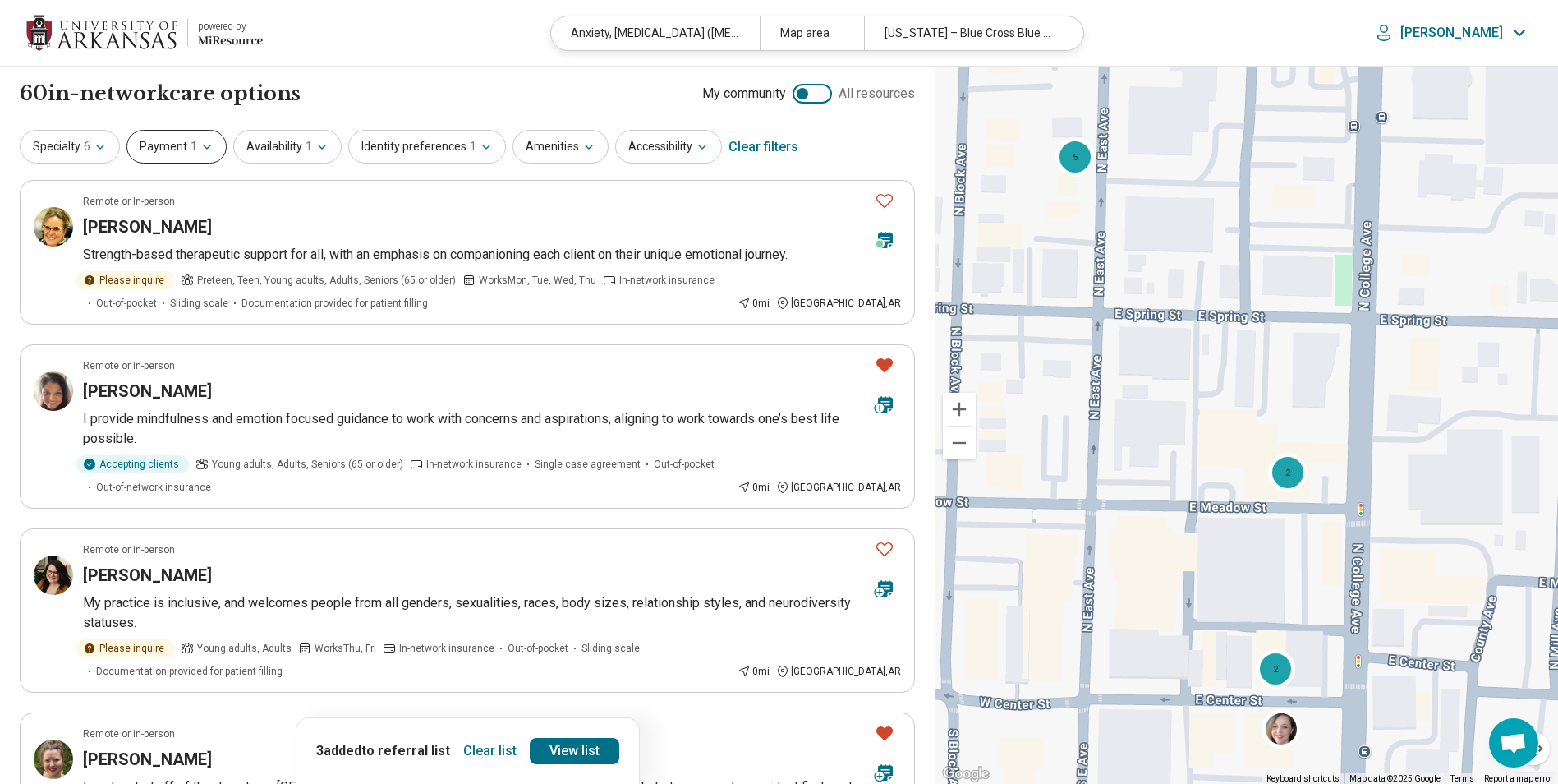
click at [204, 147] on icon "button" at bounding box center [207, 147] width 7 height 3
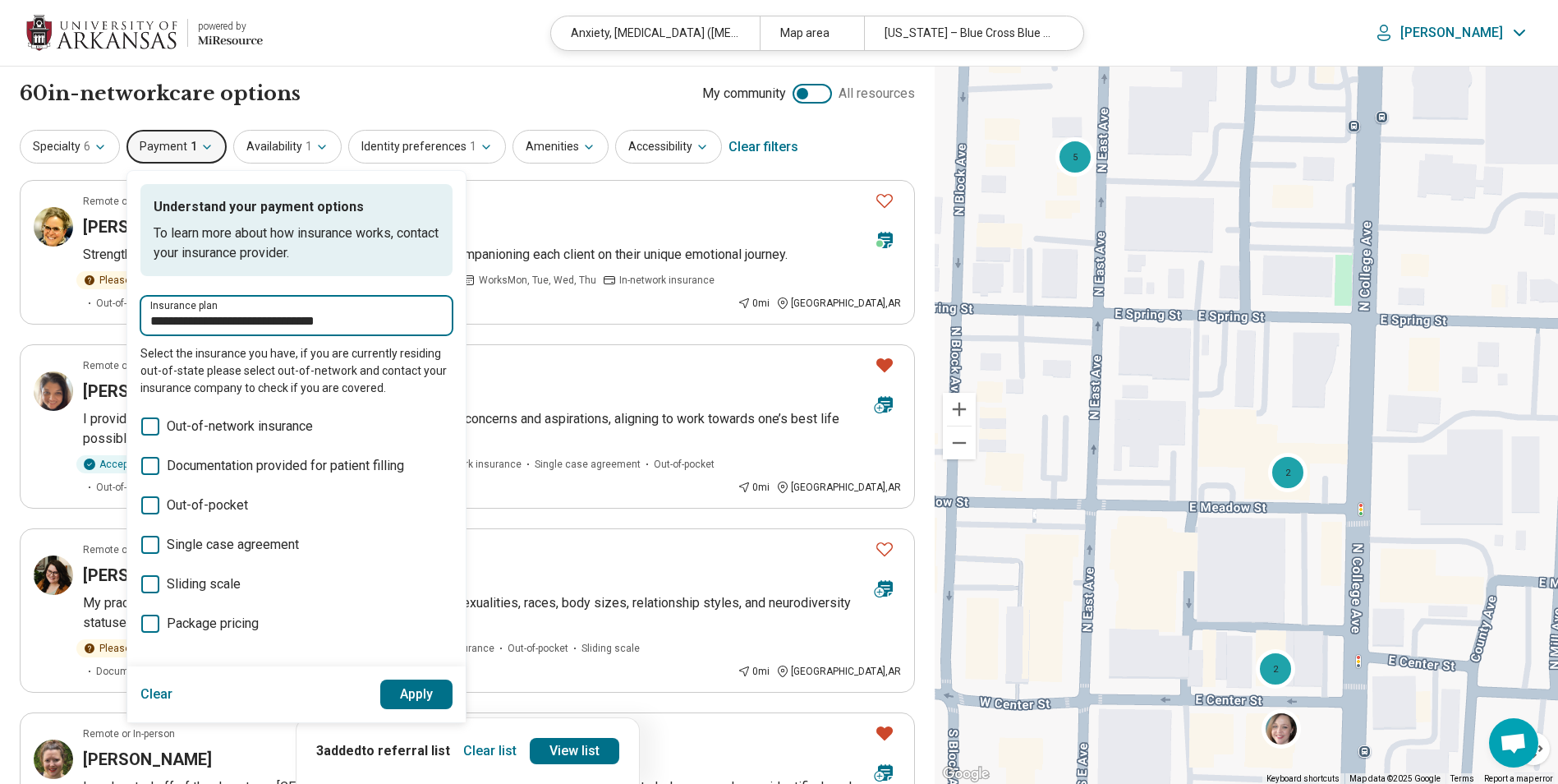
click at [403, 327] on input "**********" at bounding box center [296, 321] width 293 height 20
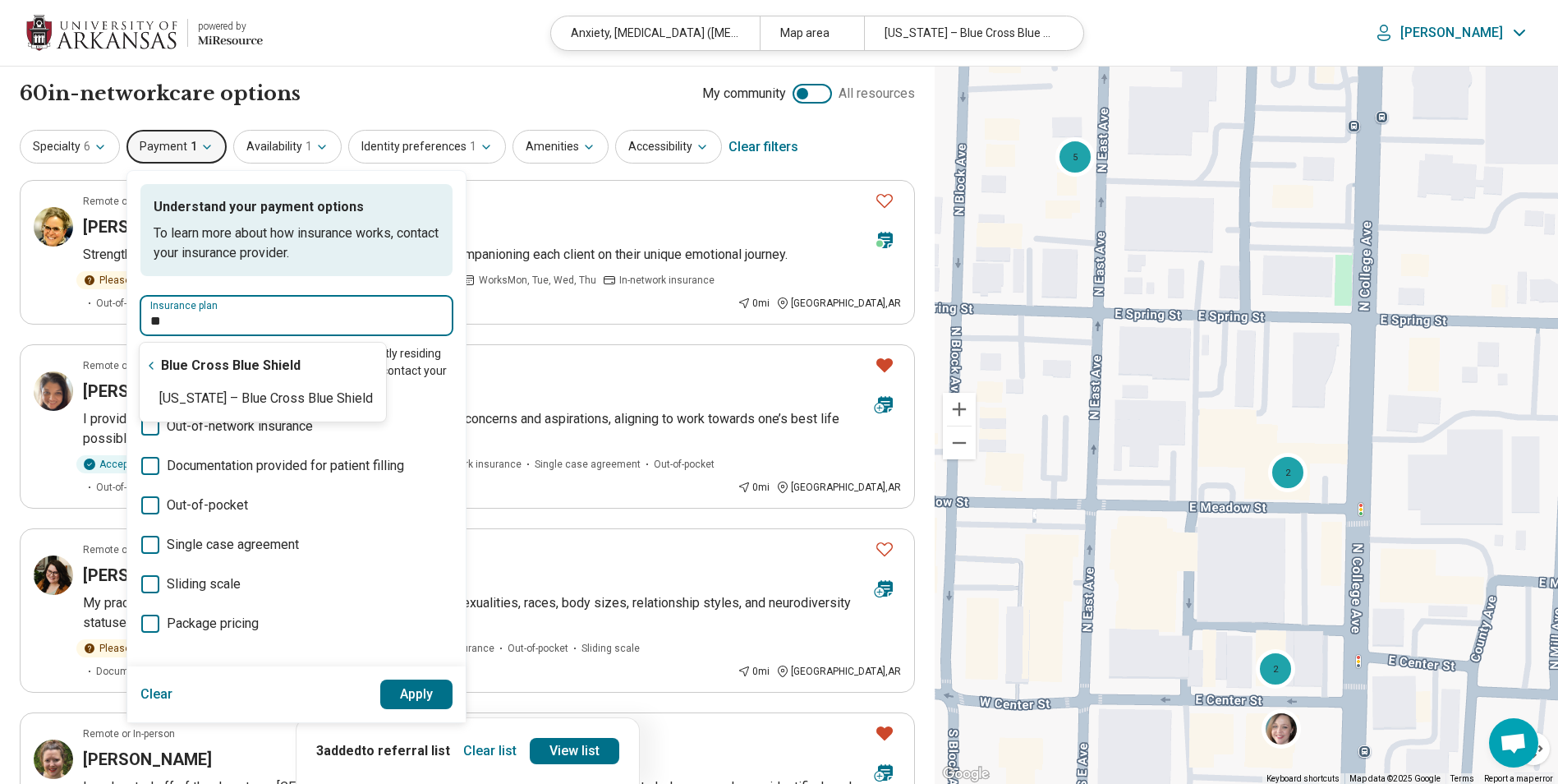
type input "*"
type input "**********"
click at [235, 314] on input "Insurance plan" at bounding box center [296, 321] width 293 height 20
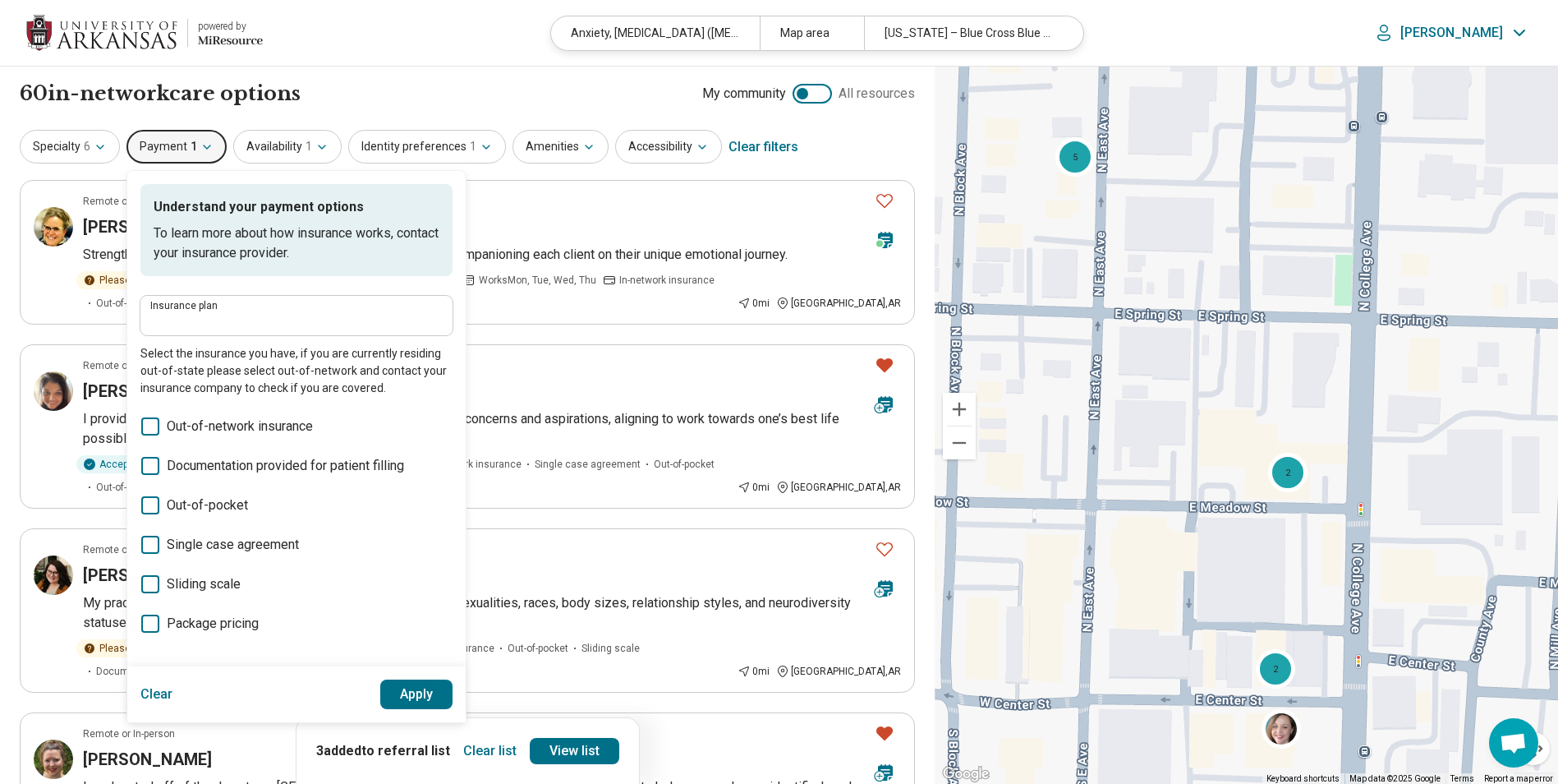
click at [157, 695] on button "Clear" at bounding box center [157, 694] width 33 height 30
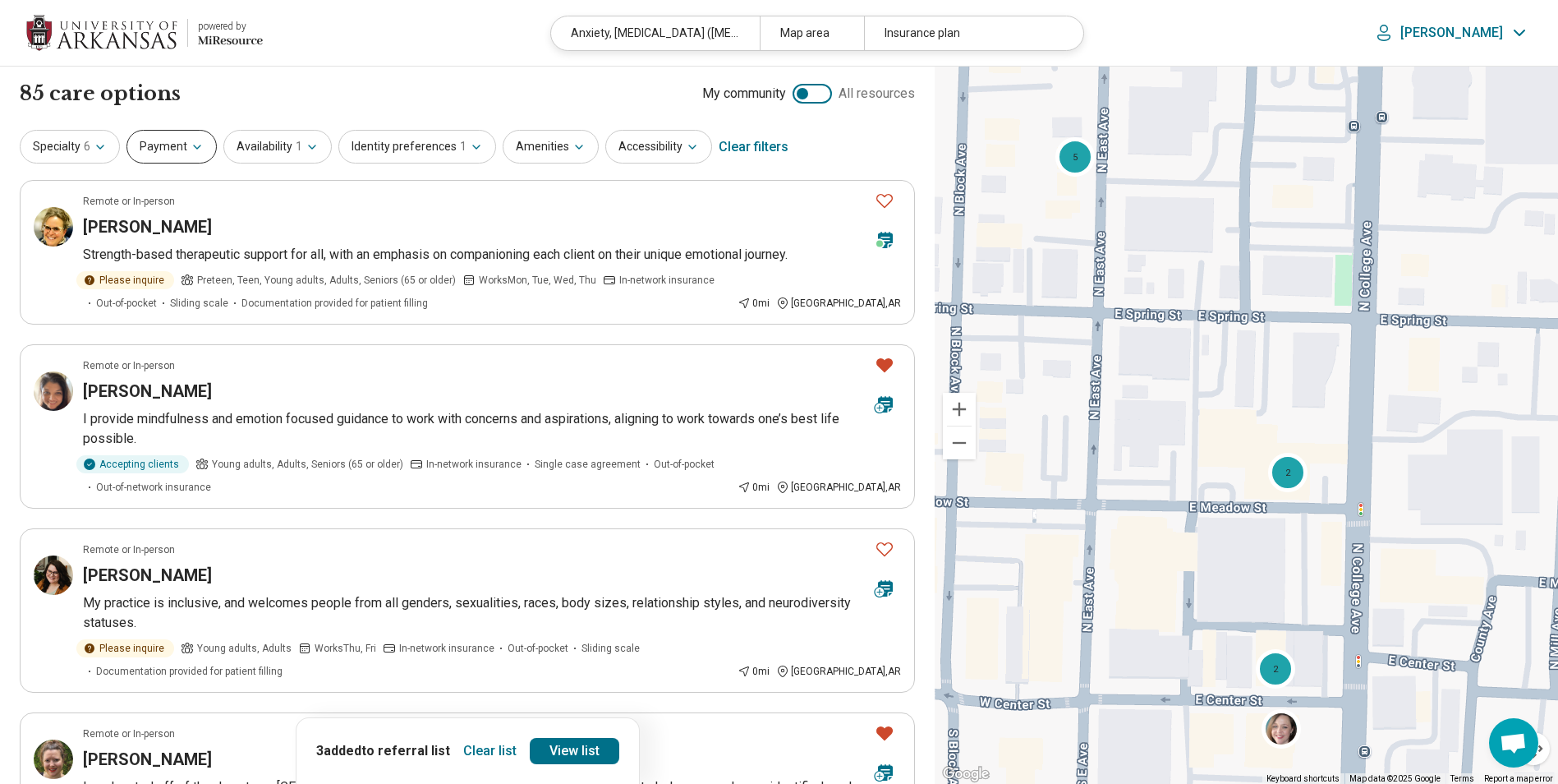
click at [184, 146] on button "Payment" at bounding box center [171, 147] width 90 height 34
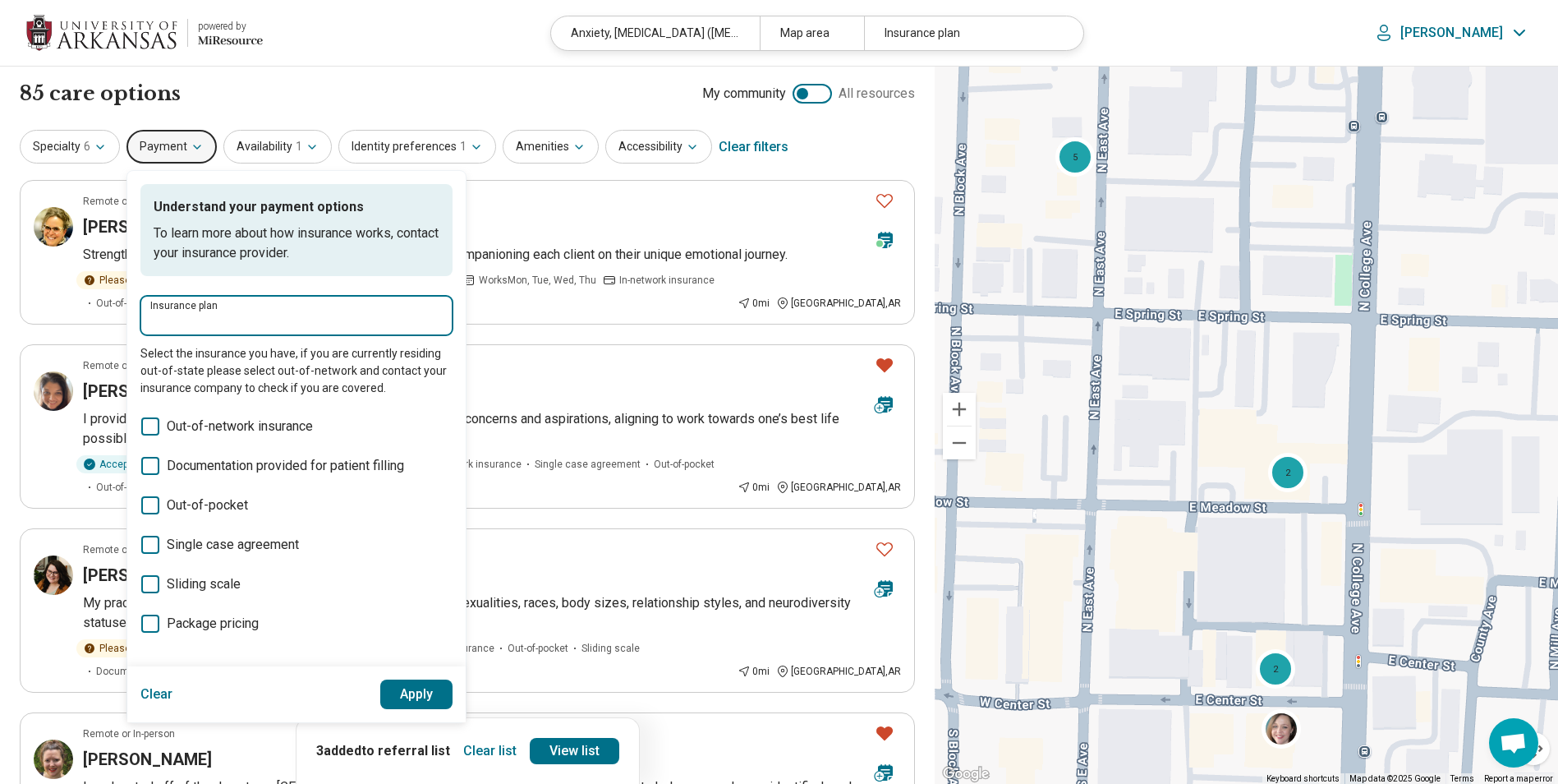
click at [217, 318] on input "Insurance plan" at bounding box center [296, 321] width 293 height 20
click at [198, 368] on div "Health Advantage" at bounding box center [233, 365] width 188 height 33
type input "**********"
click at [406, 682] on button "Apply" at bounding box center [417, 694] width 73 height 30
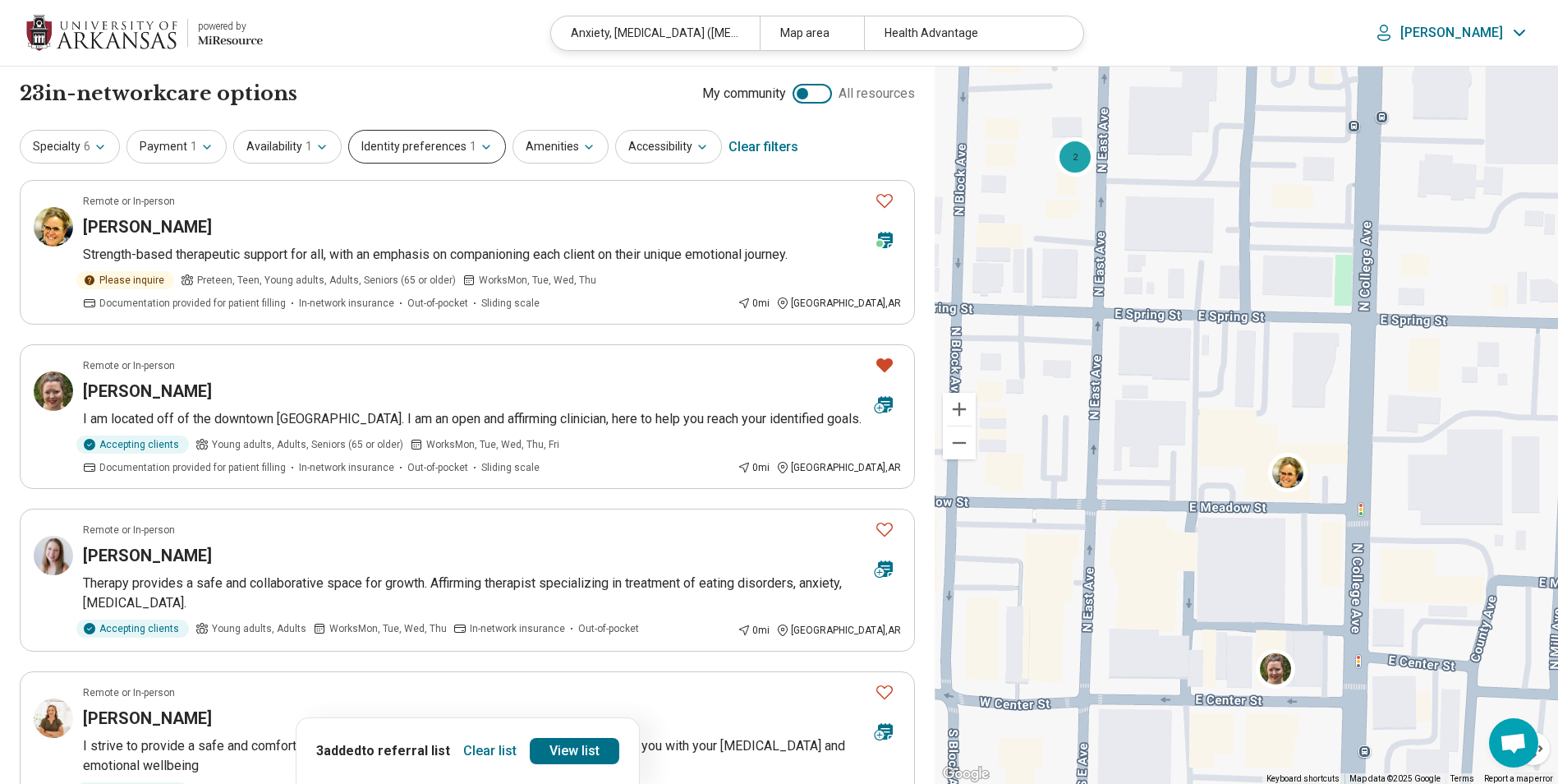
click at [427, 149] on button "Identity preferences 1" at bounding box center [427, 147] width 158 height 34
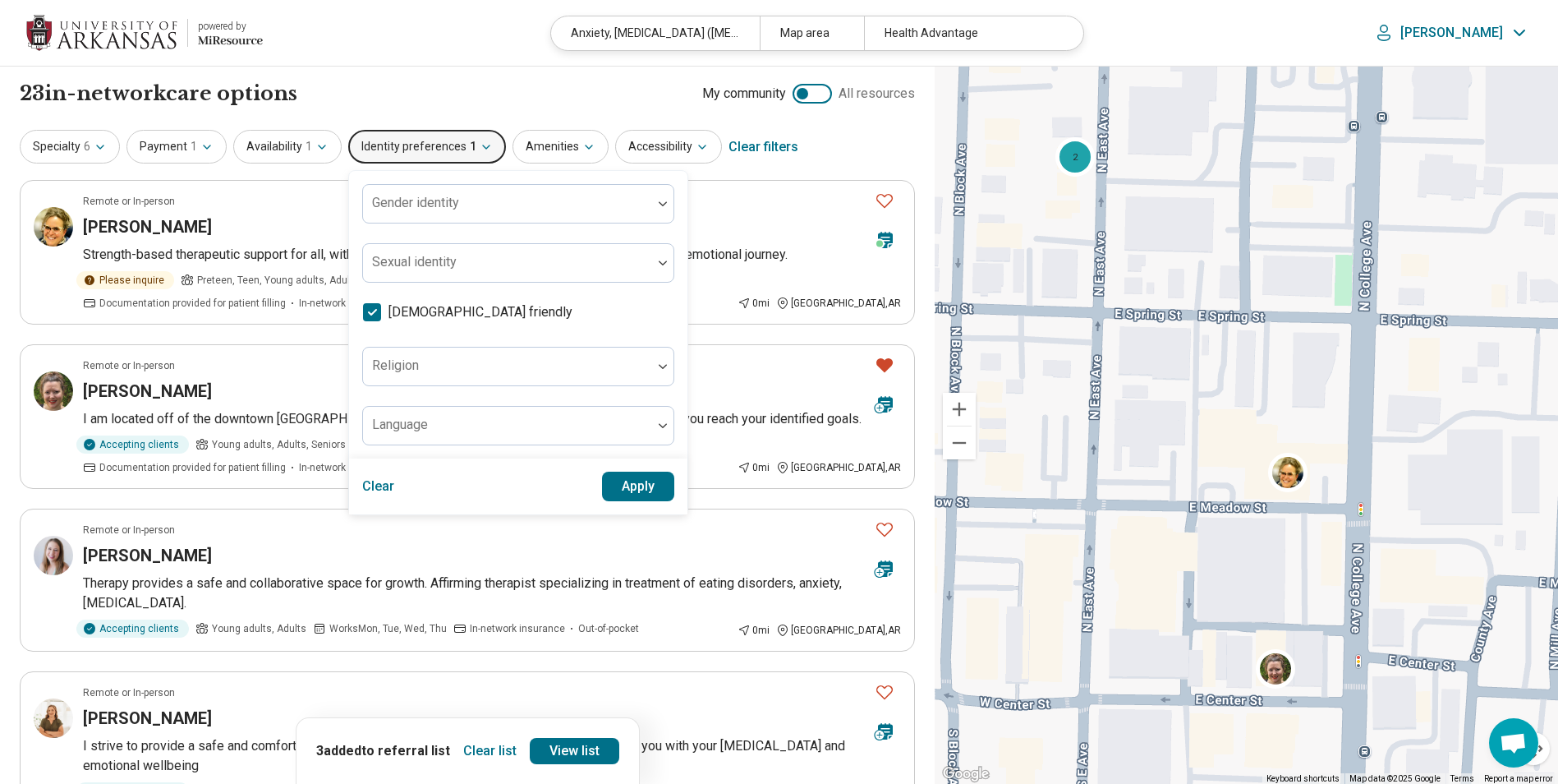
click at [541, 98] on div "23 in-network care options 23 in-network provider s My community All resources" at bounding box center [467, 93] width 895 height 28
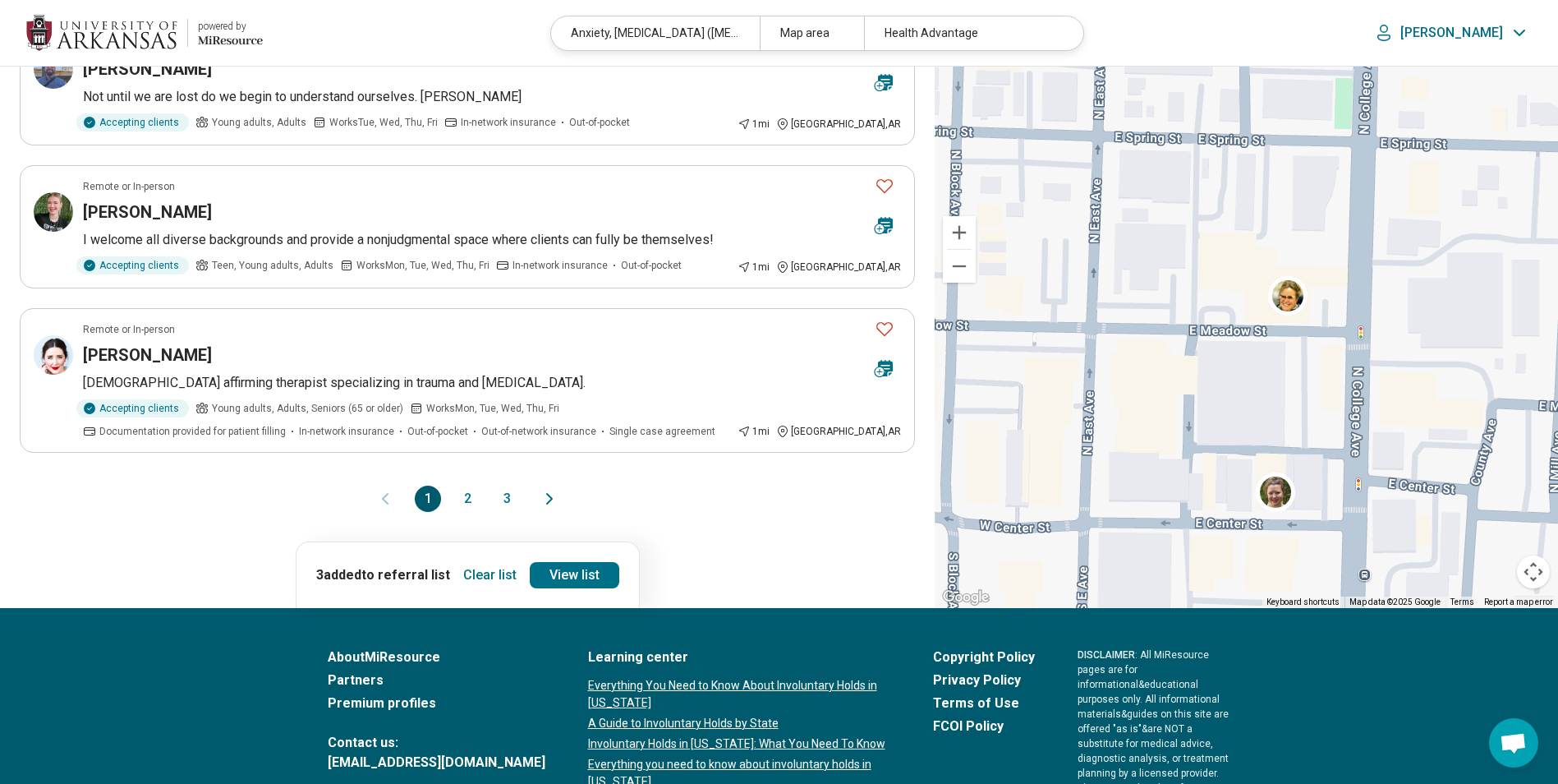
scroll to position [1369, 0]
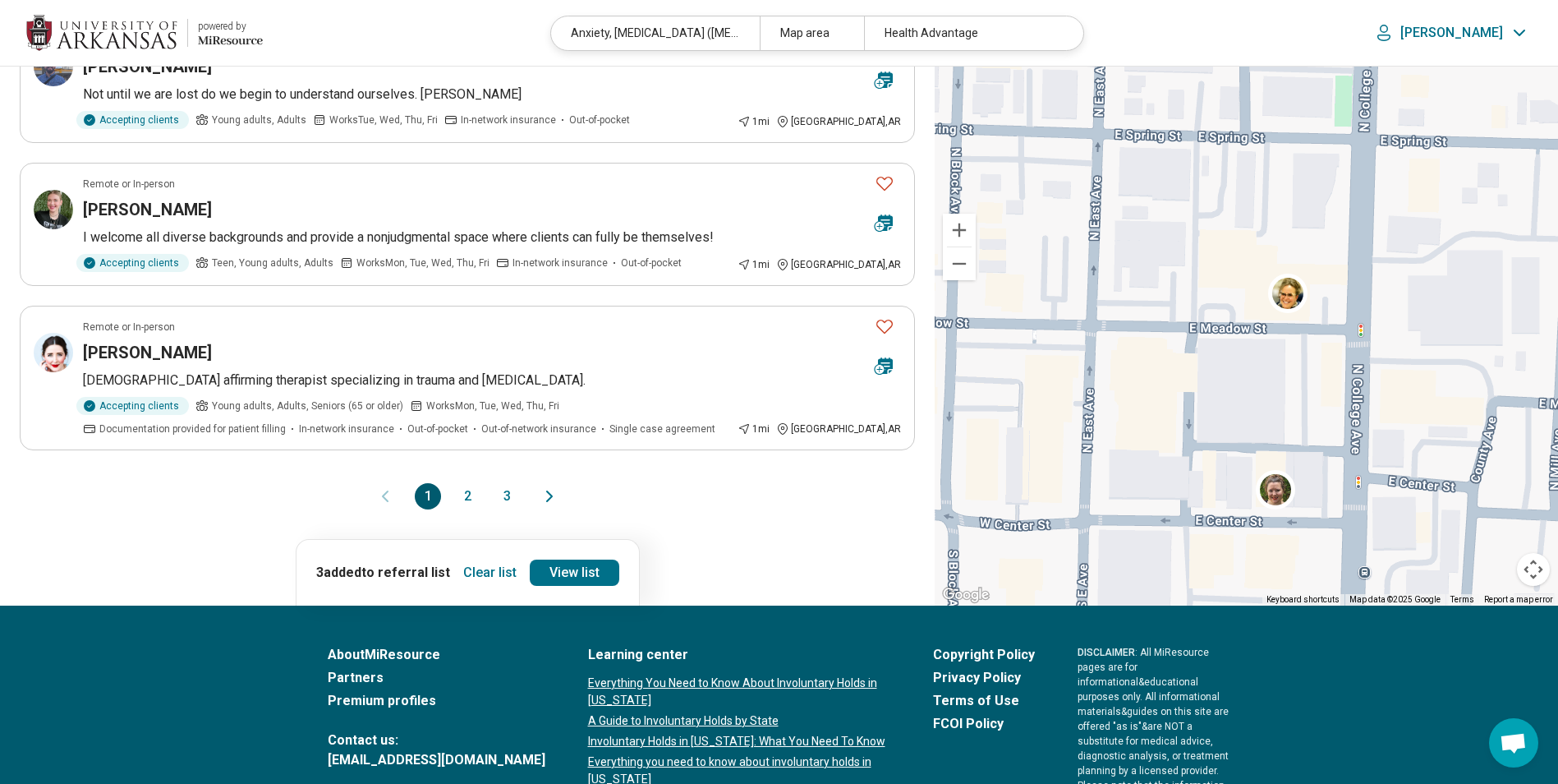
click at [463, 483] on button "2" at bounding box center [467, 496] width 26 height 26
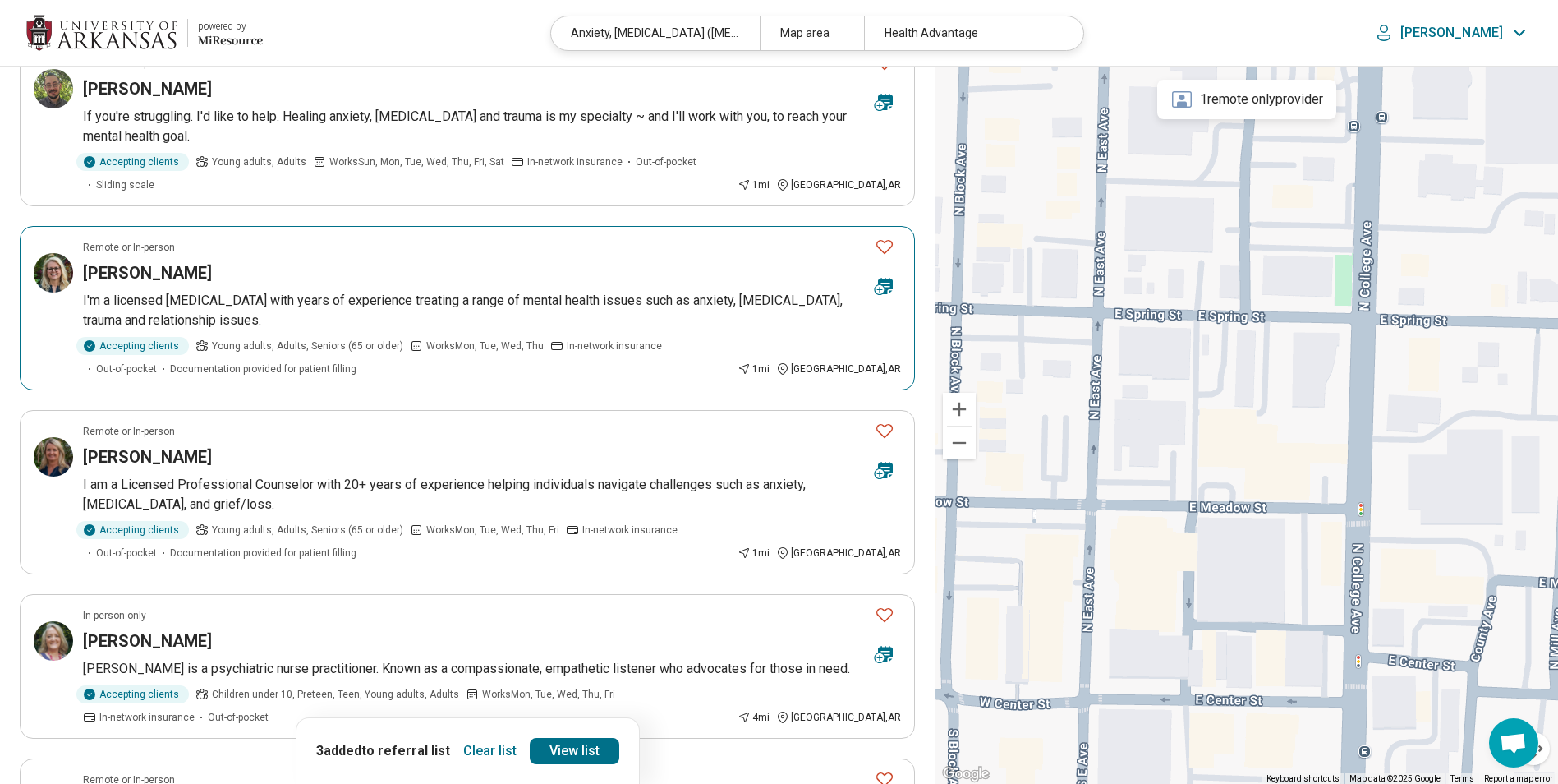
scroll to position [273, 0]
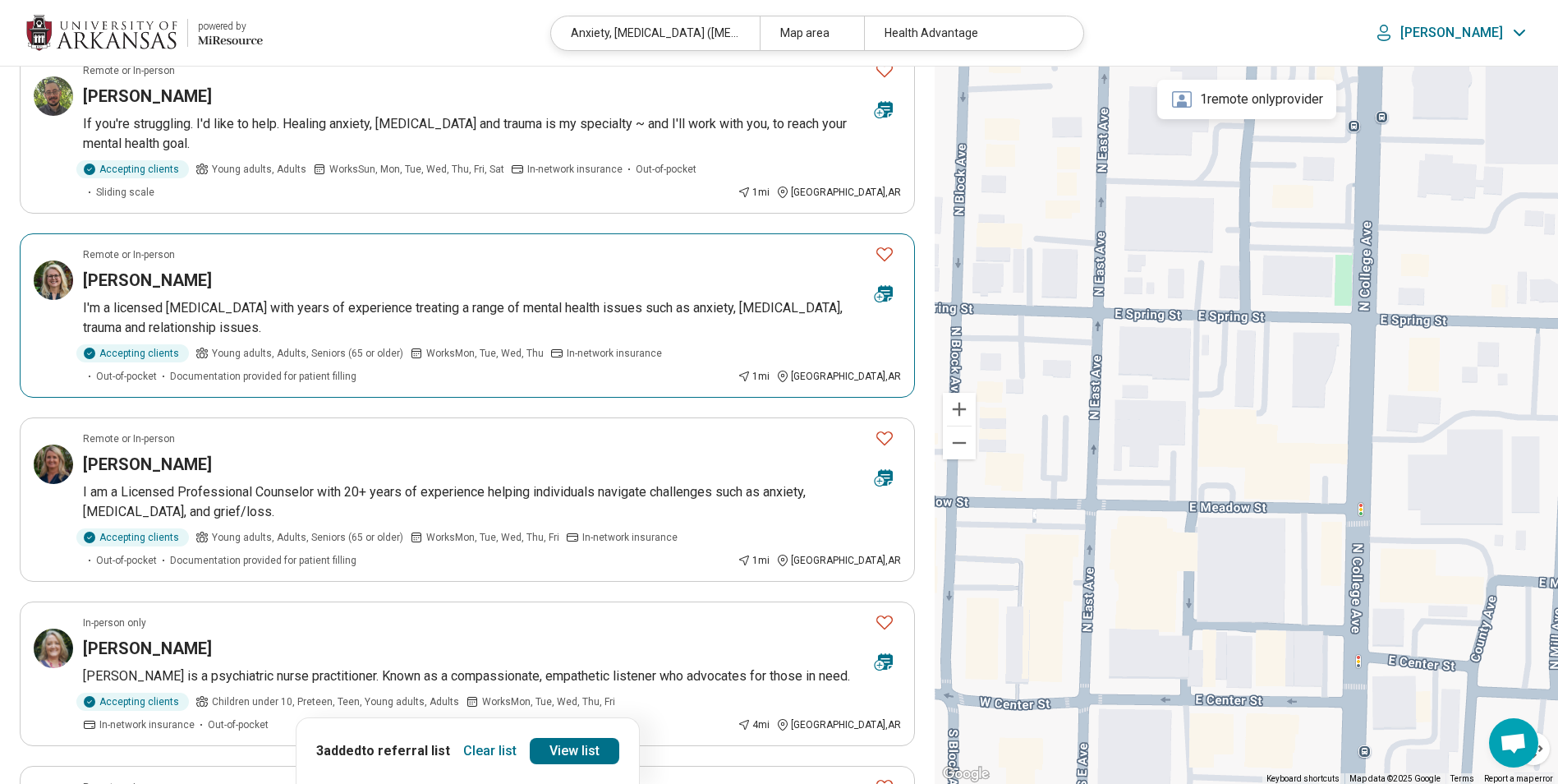
click at [209, 298] on p "I'm a licensed psychologist with years of experience treating a range of mental…" at bounding box center [492, 317] width 818 height 39
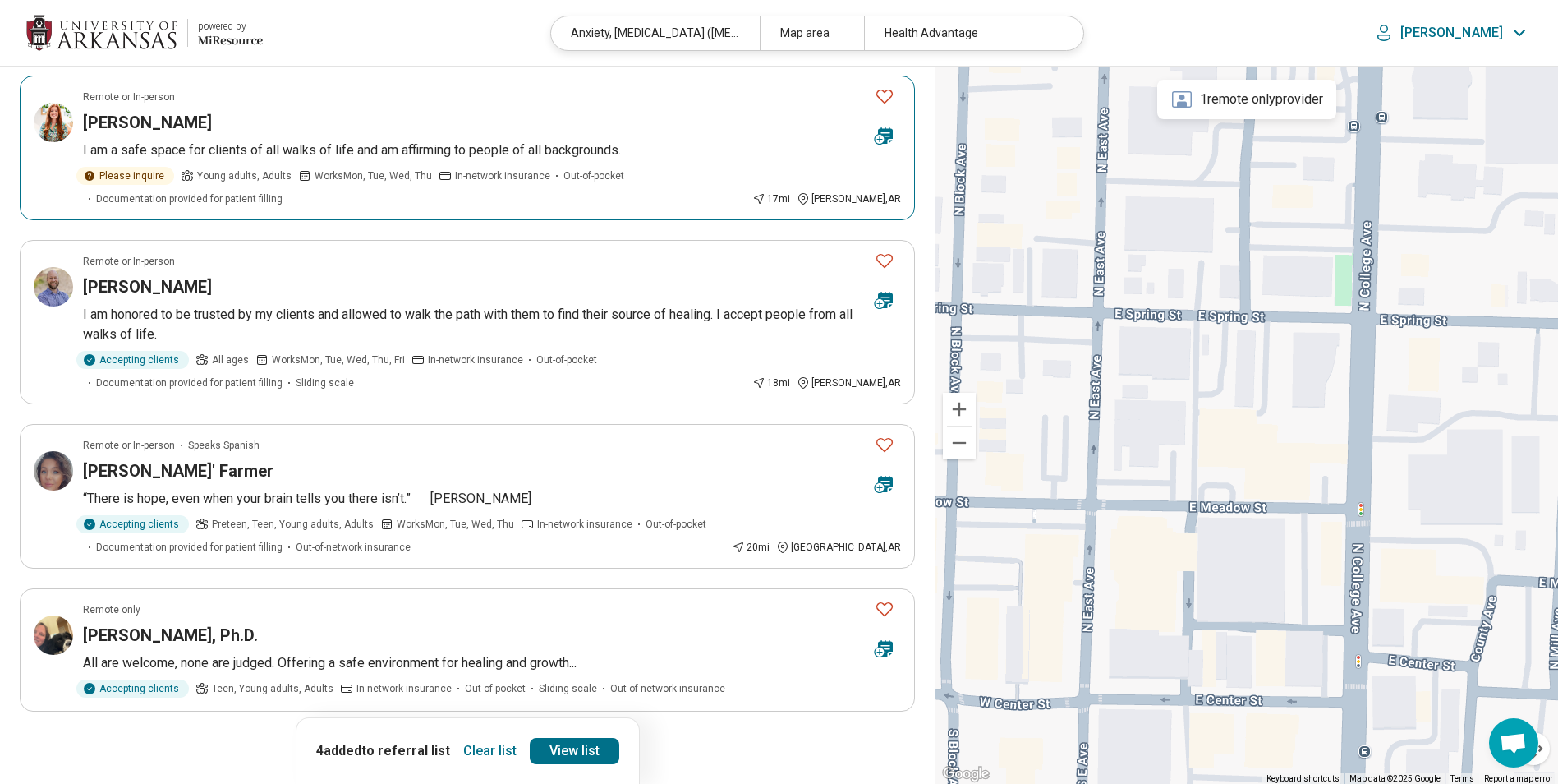
scroll to position [1534, 0]
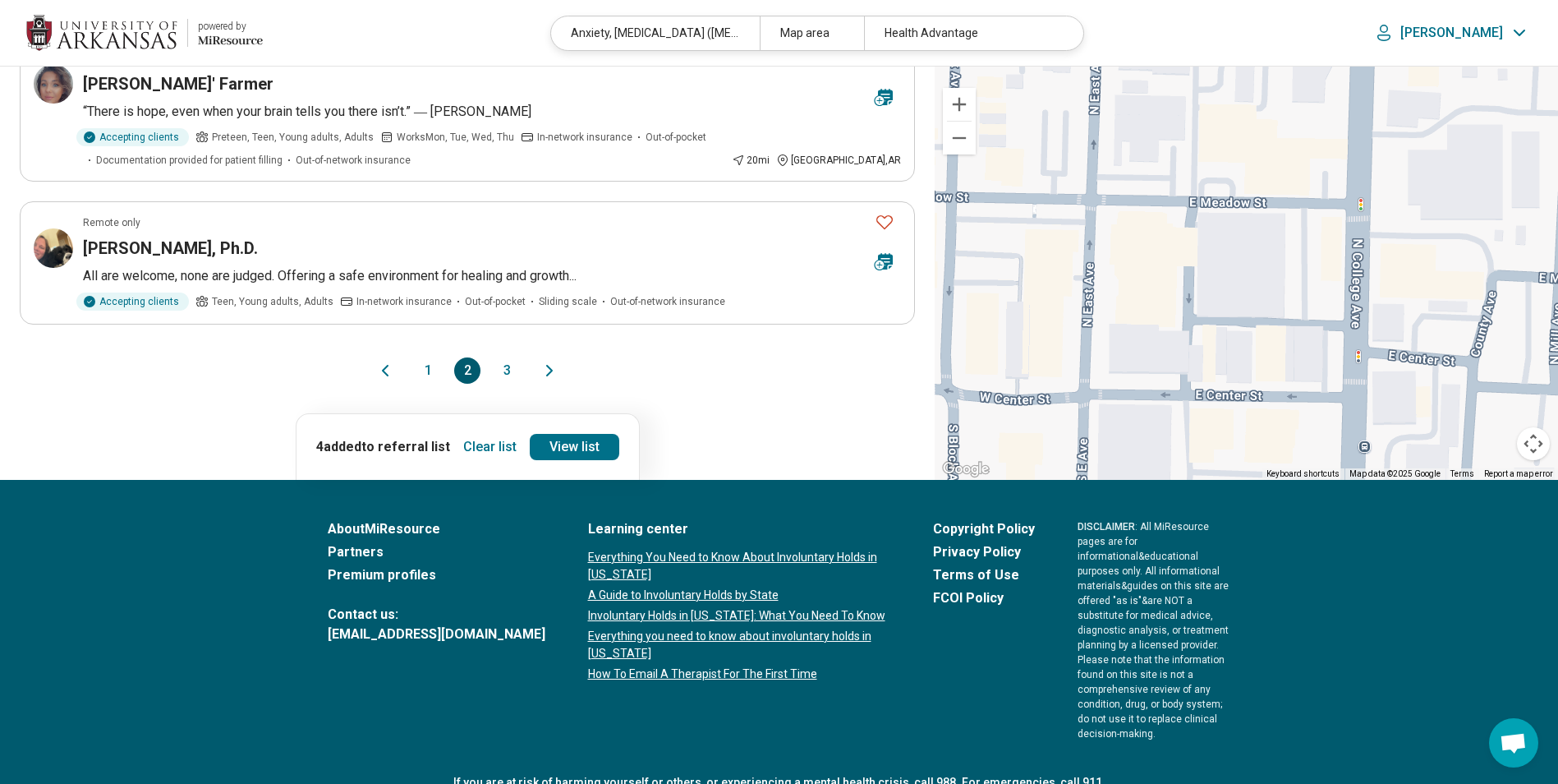
click at [429, 357] on button "1" at bounding box center [428, 370] width 26 height 26
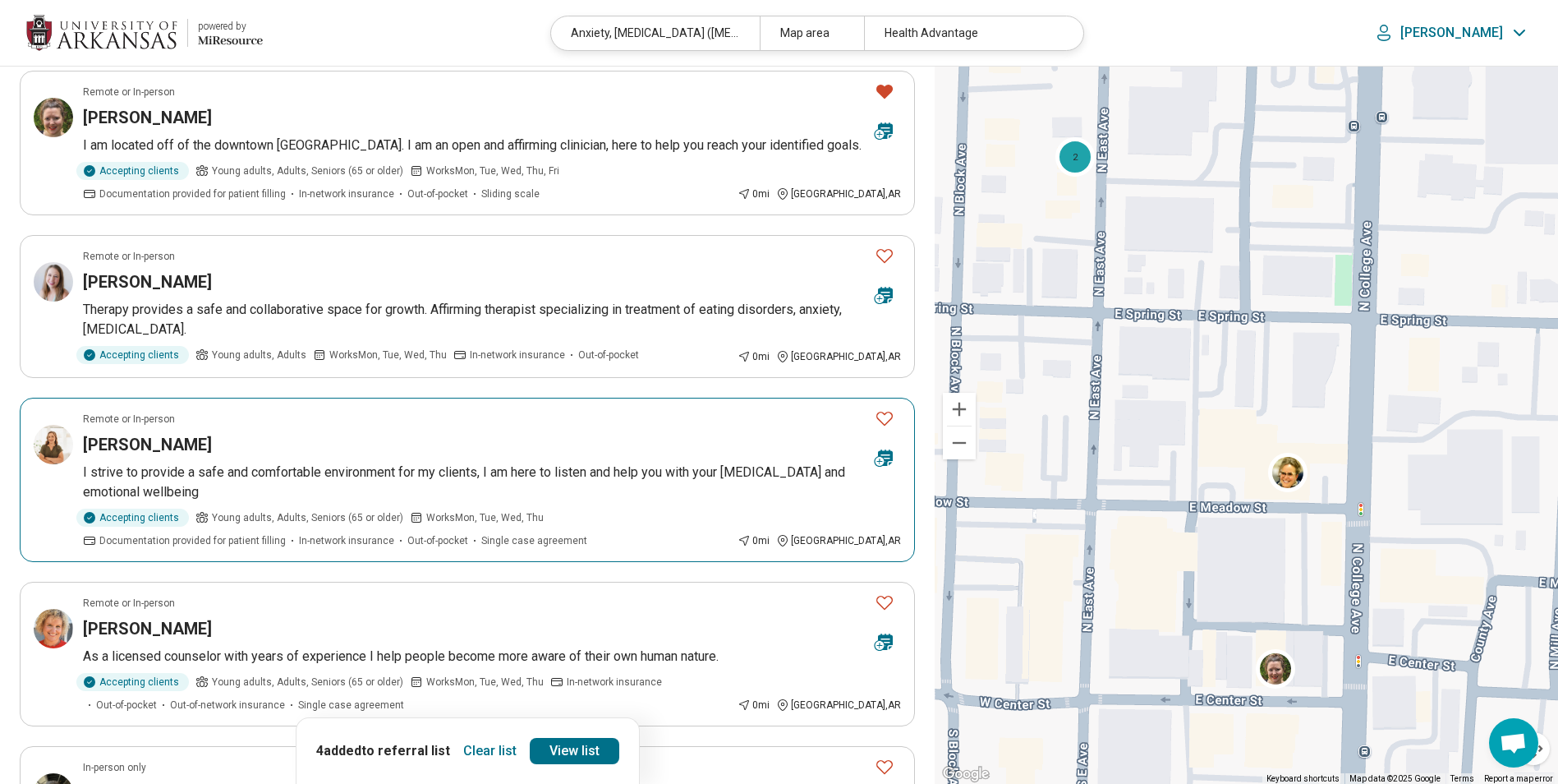
scroll to position [411, 0]
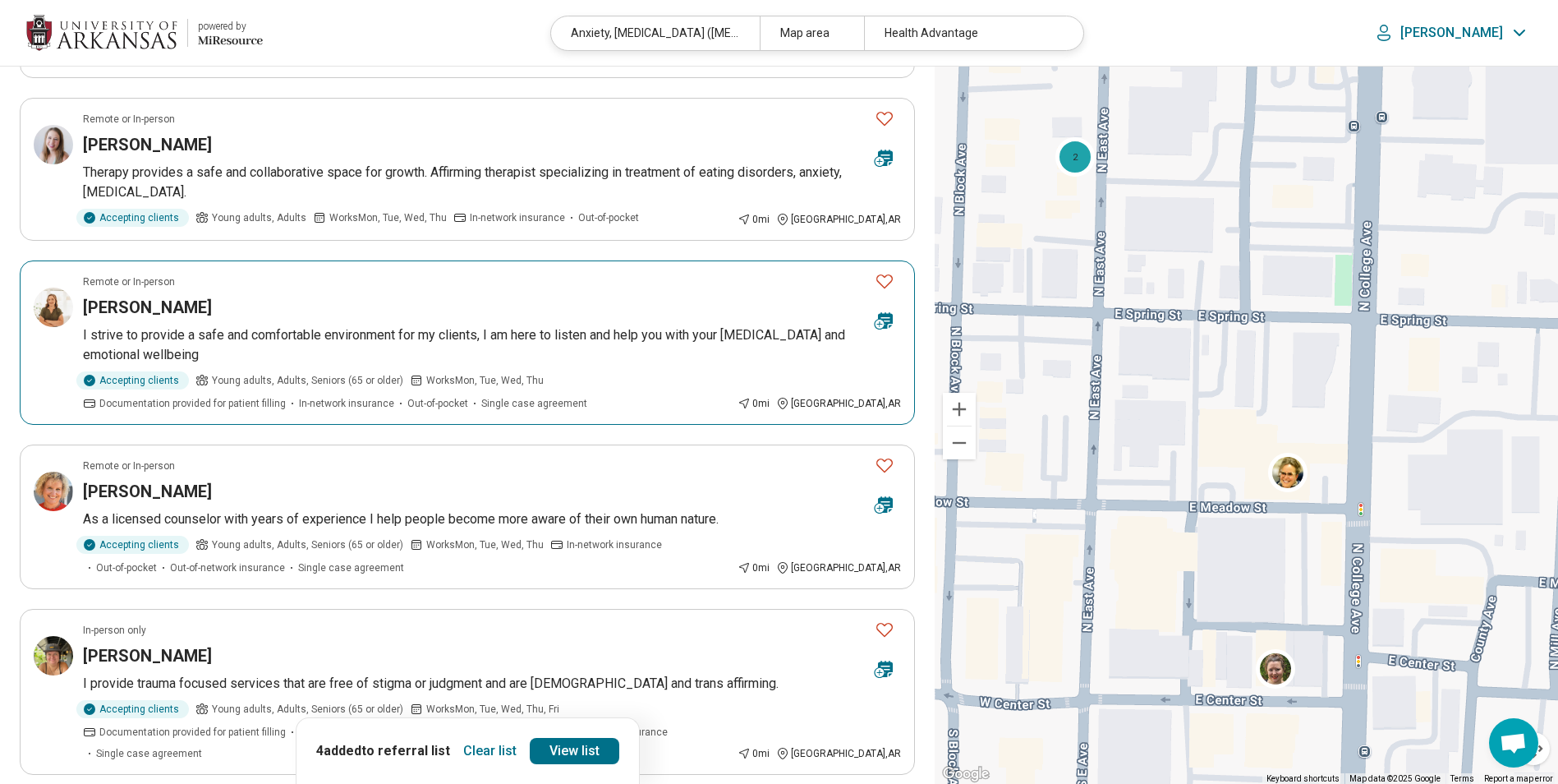
click at [358, 358] on p "I strive to provide a safe and comfortable environment for my clients, I am her…" at bounding box center [492, 344] width 818 height 39
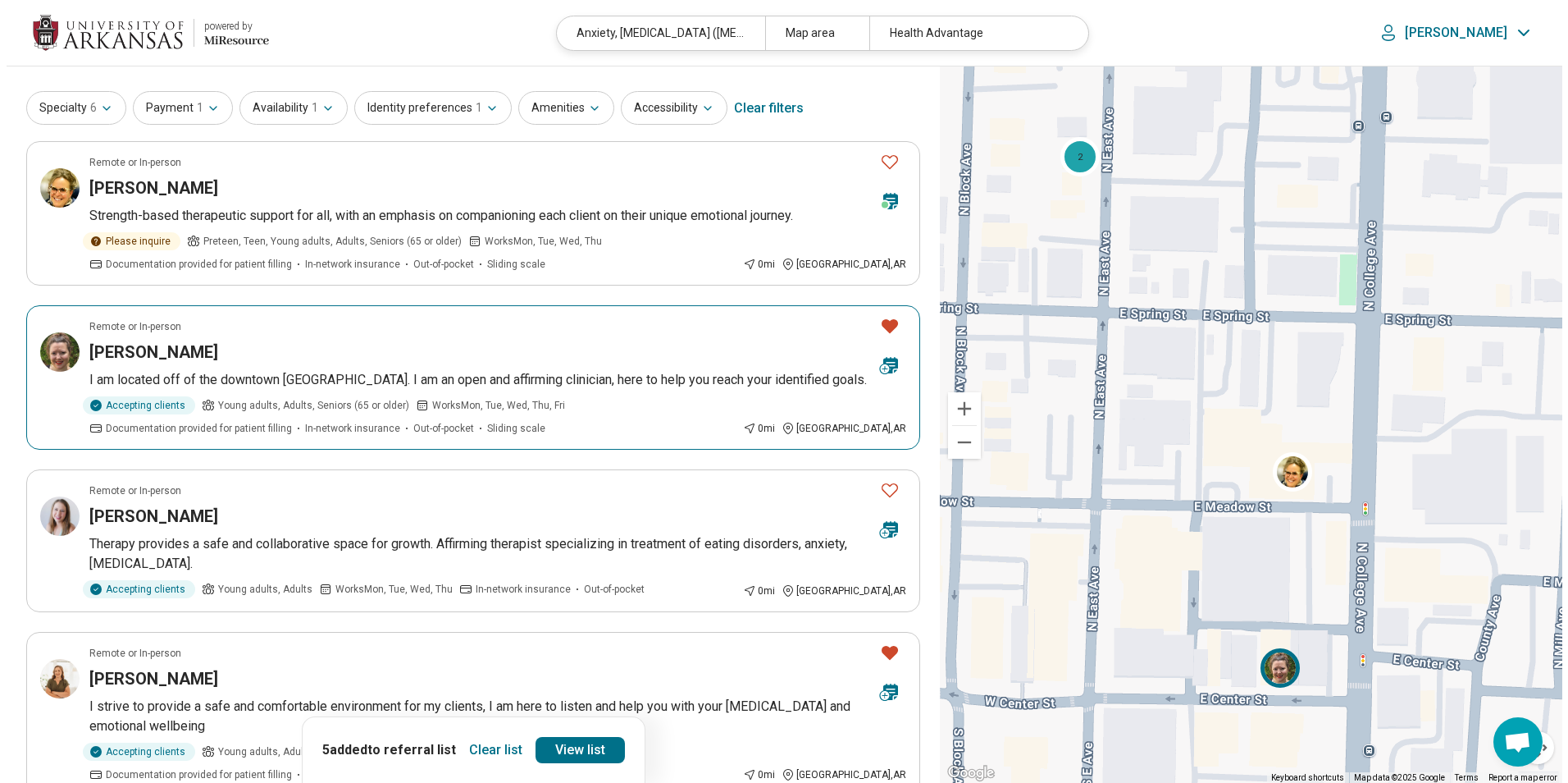
scroll to position [0, 0]
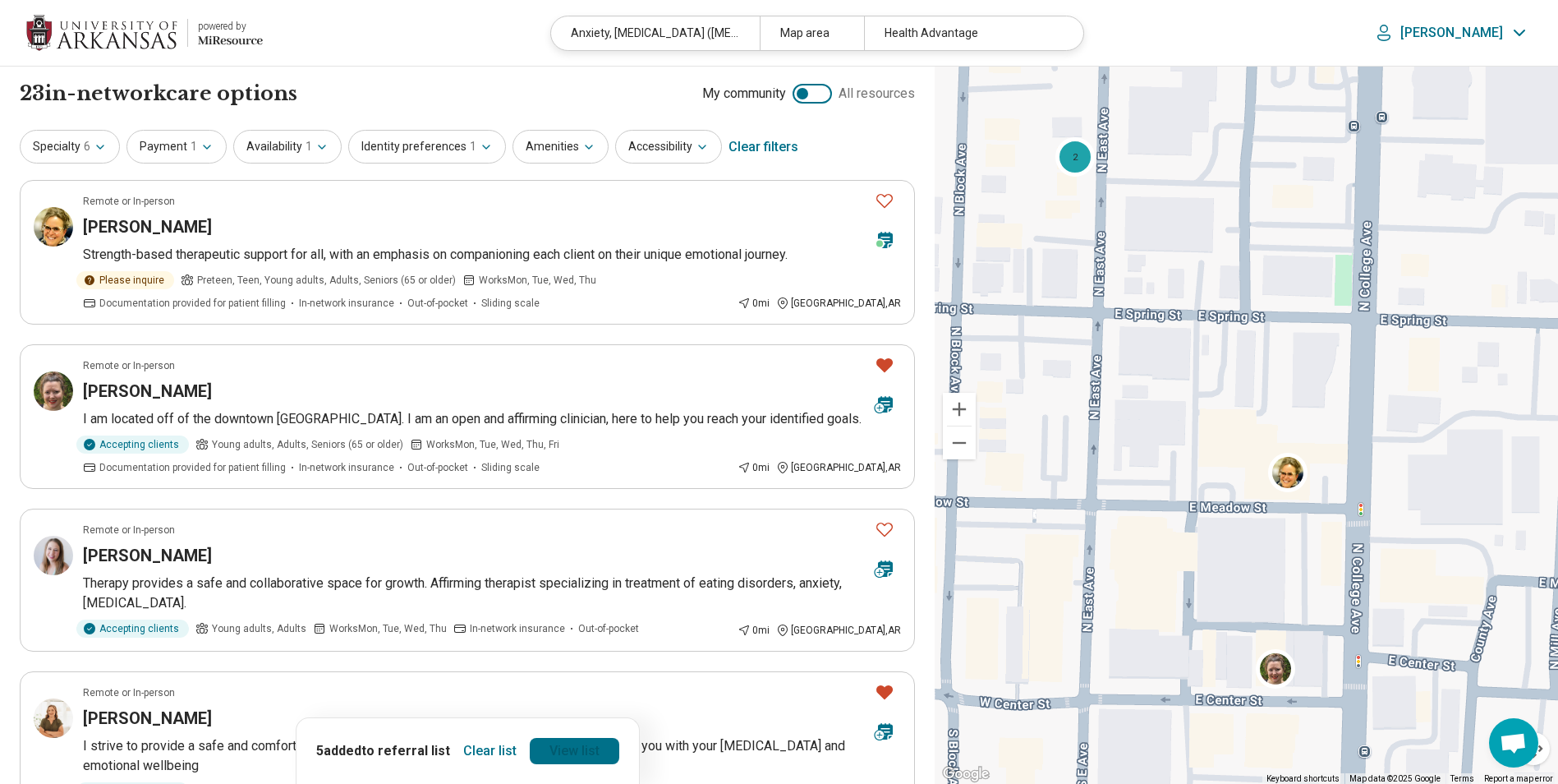
click at [571, 749] on link "View list" at bounding box center [574, 750] width 90 height 26
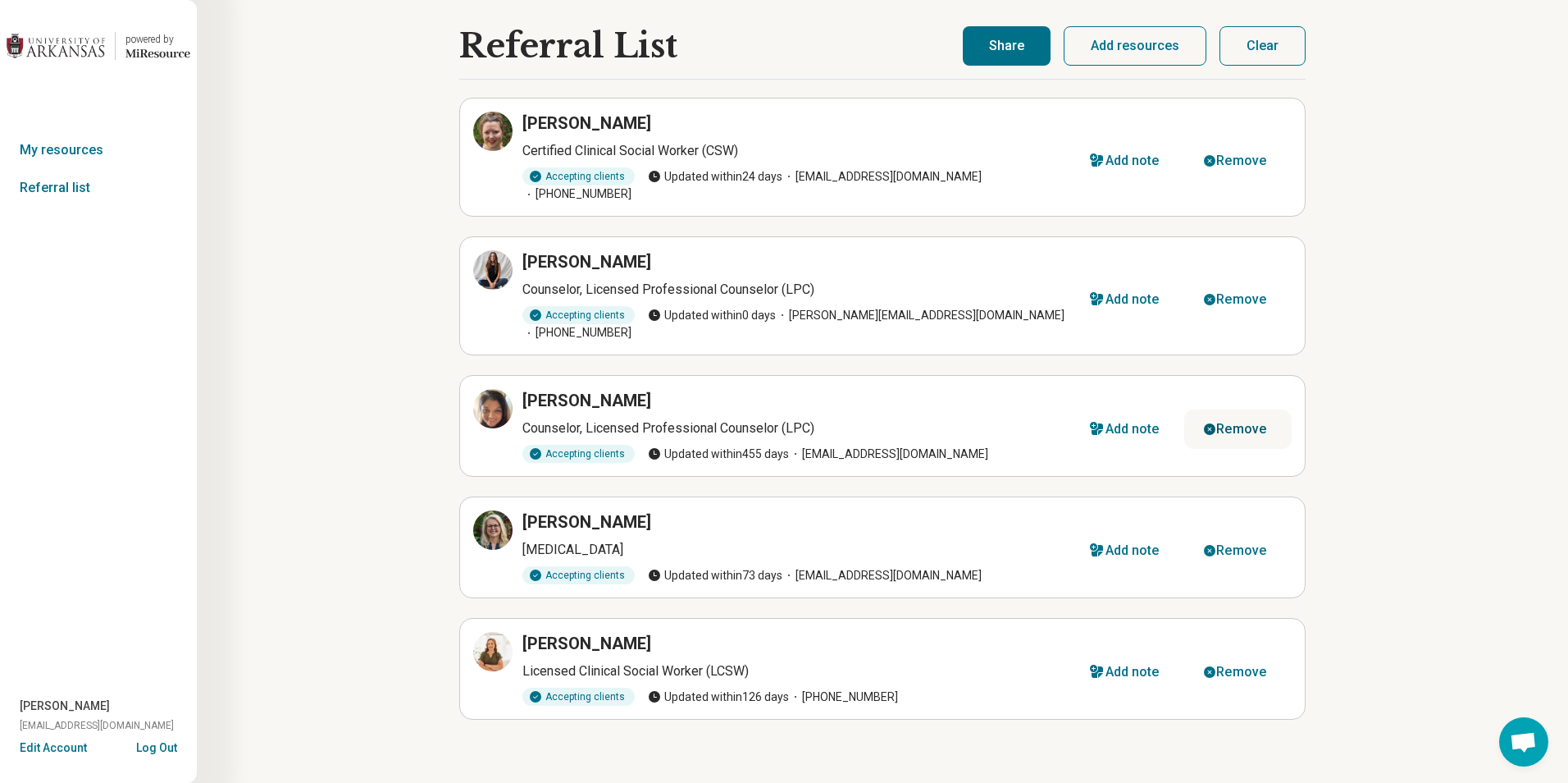
click at [1244, 423] on div "Remove" at bounding box center [1241, 429] width 50 height 13
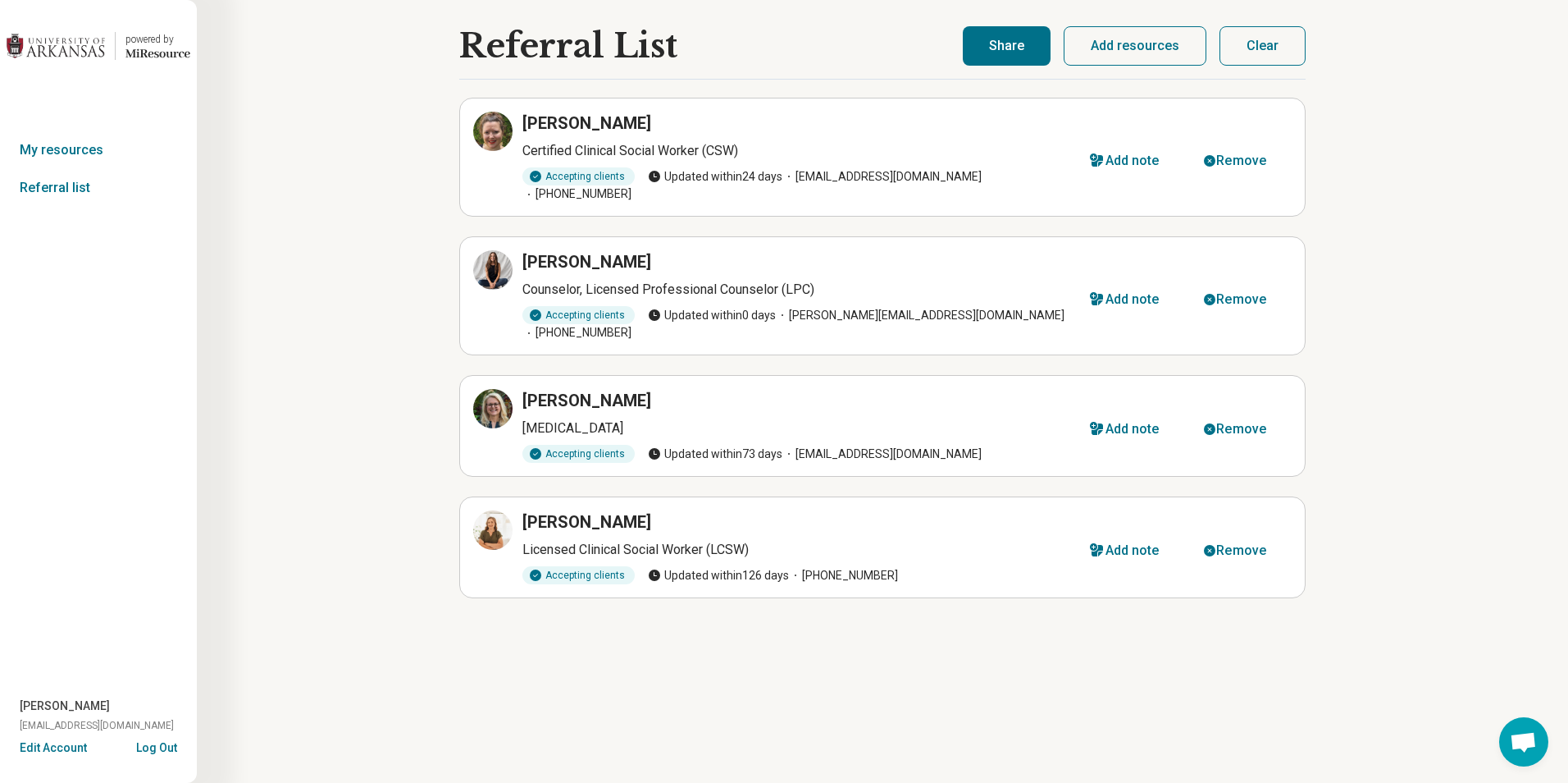
click at [1012, 36] on button "Share" at bounding box center [1007, 46] width 88 height 39
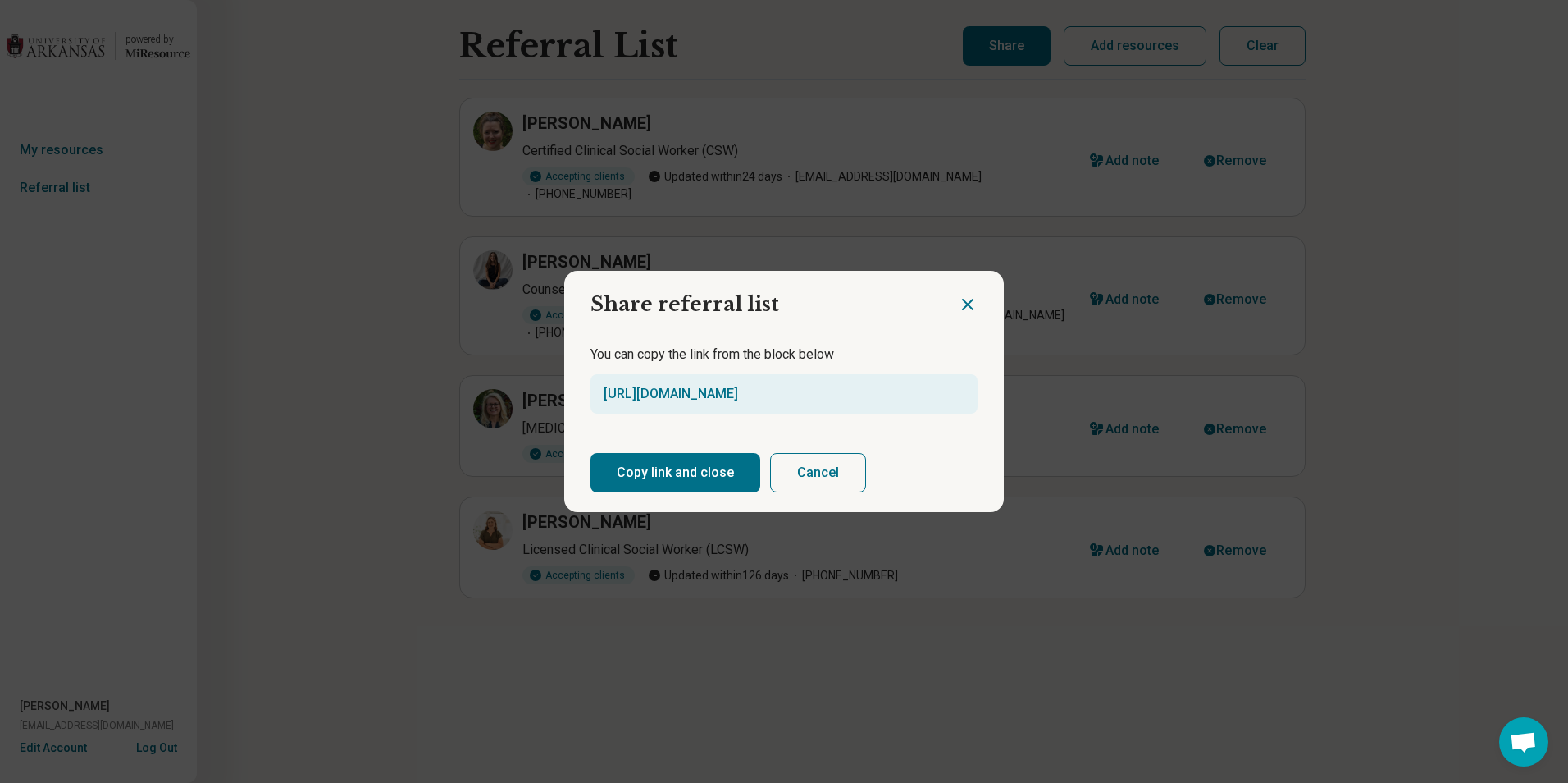
click at [710, 465] on button "Copy link and close" at bounding box center [675, 472] width 169 height 39
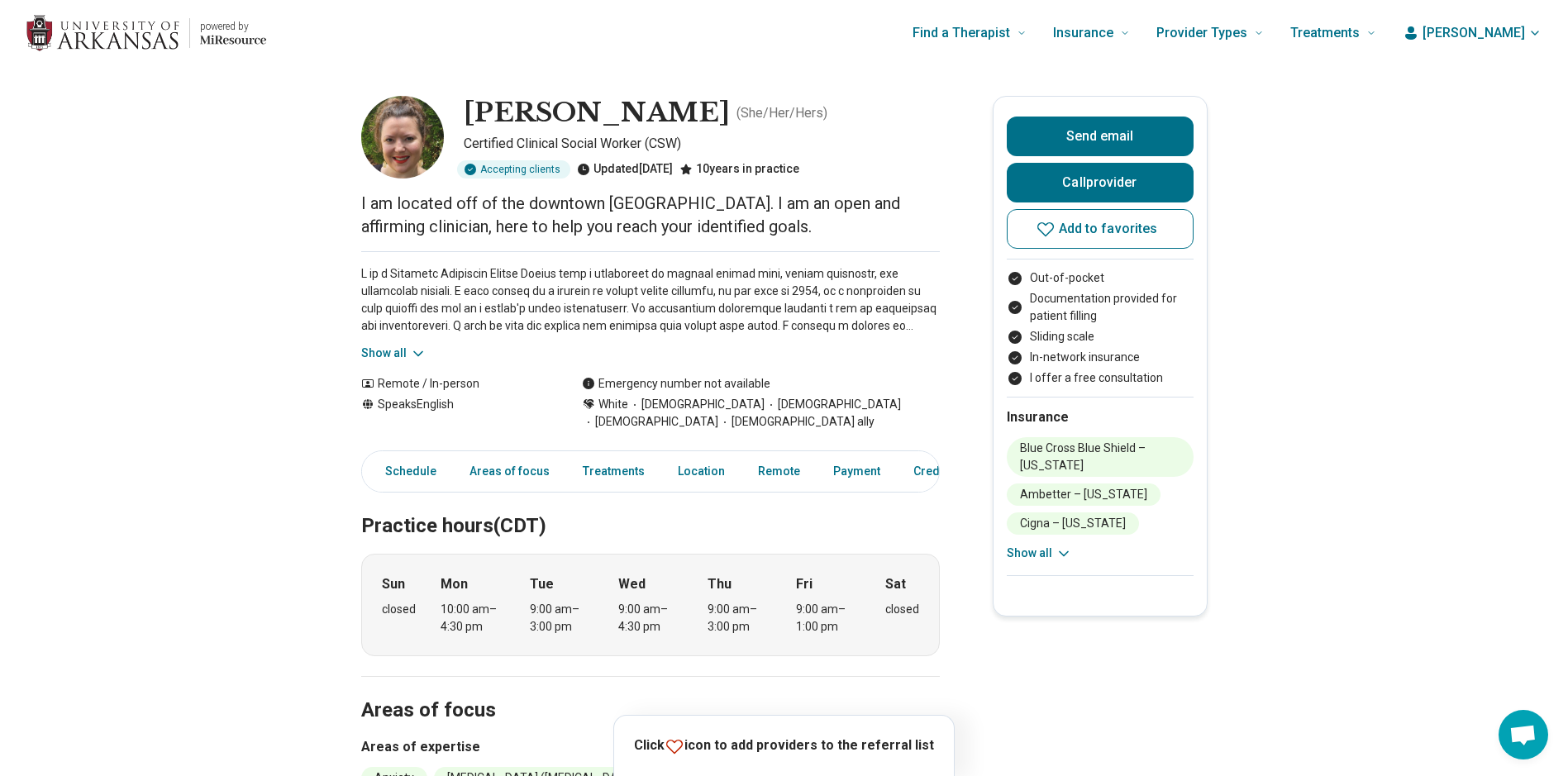
click at [420, 352] on icon at bounding box center [418, 353] width 16 height 16
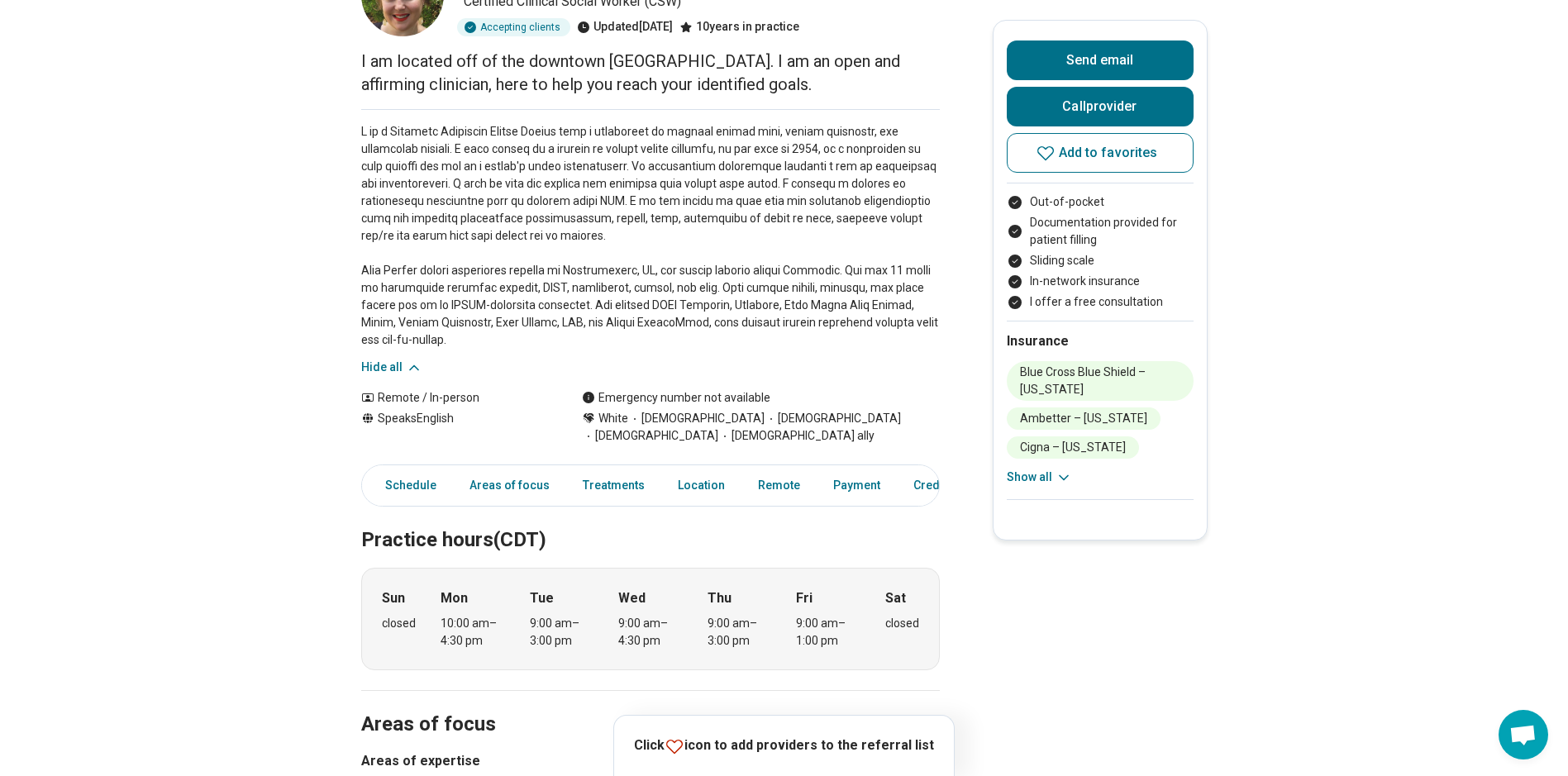
scroll to position [275, 0]
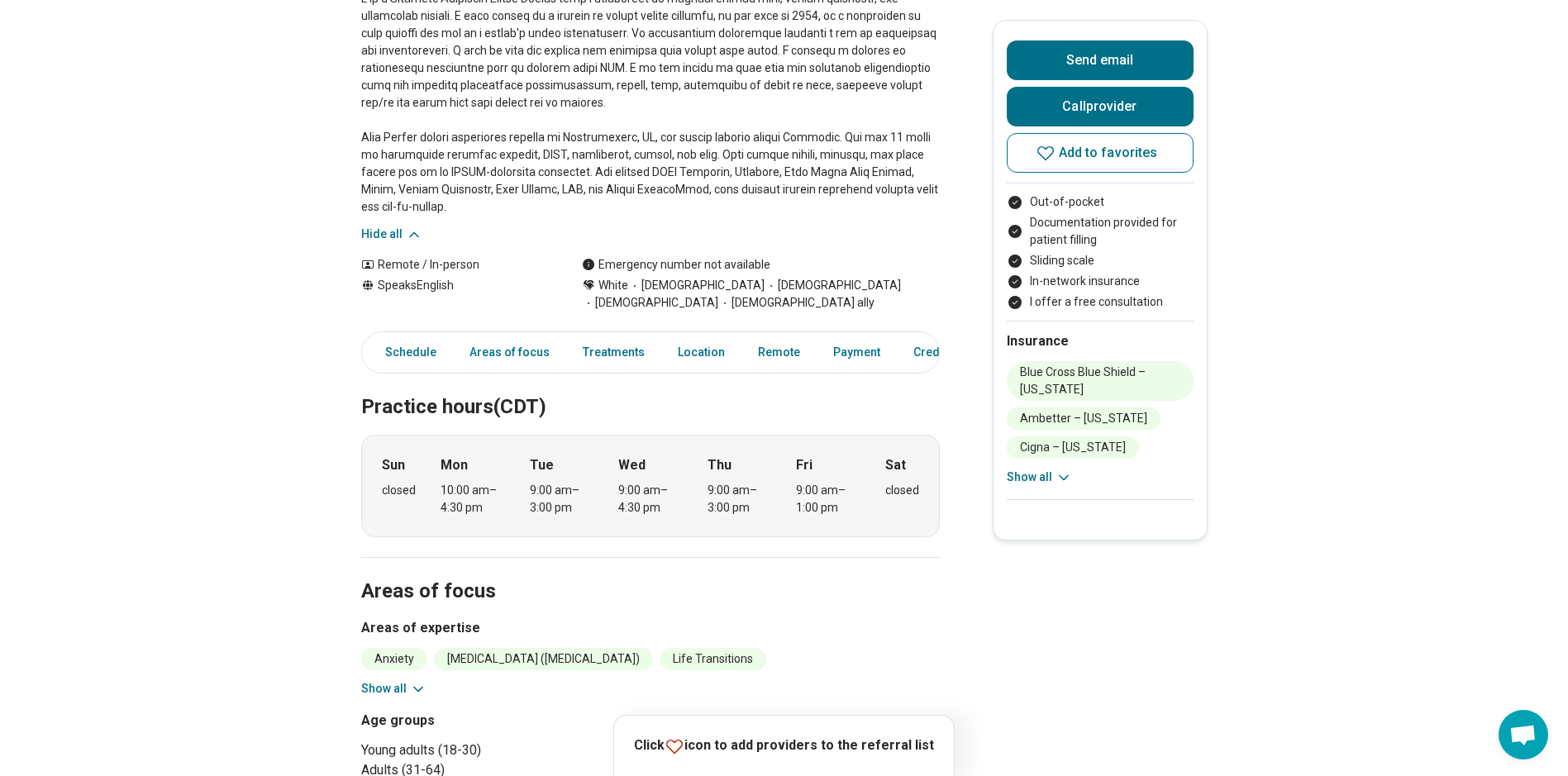
click at [685, 743] on icon at bounding box center [674, 746] width 20 height 20
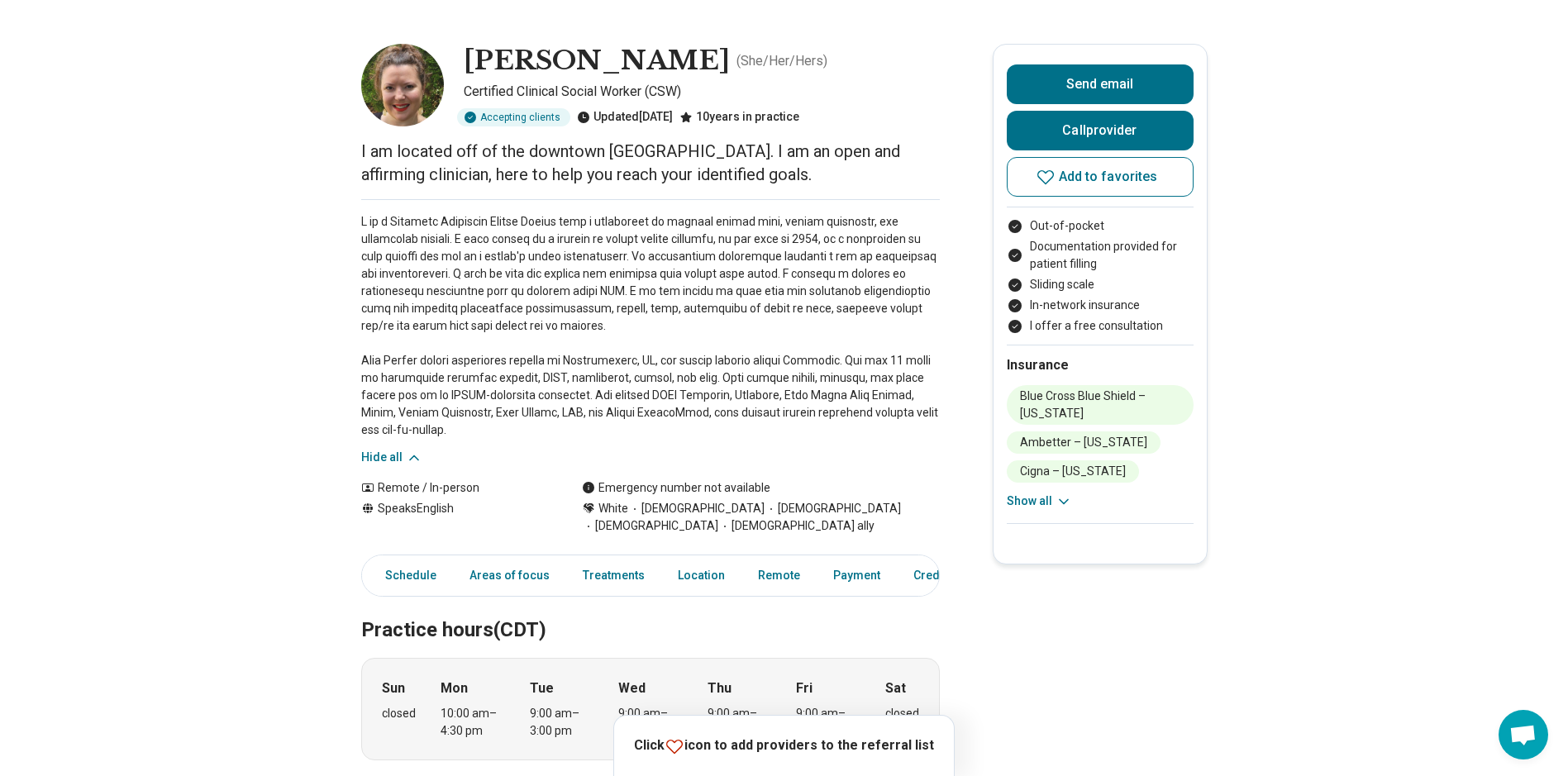
scroll to position [0, 0]
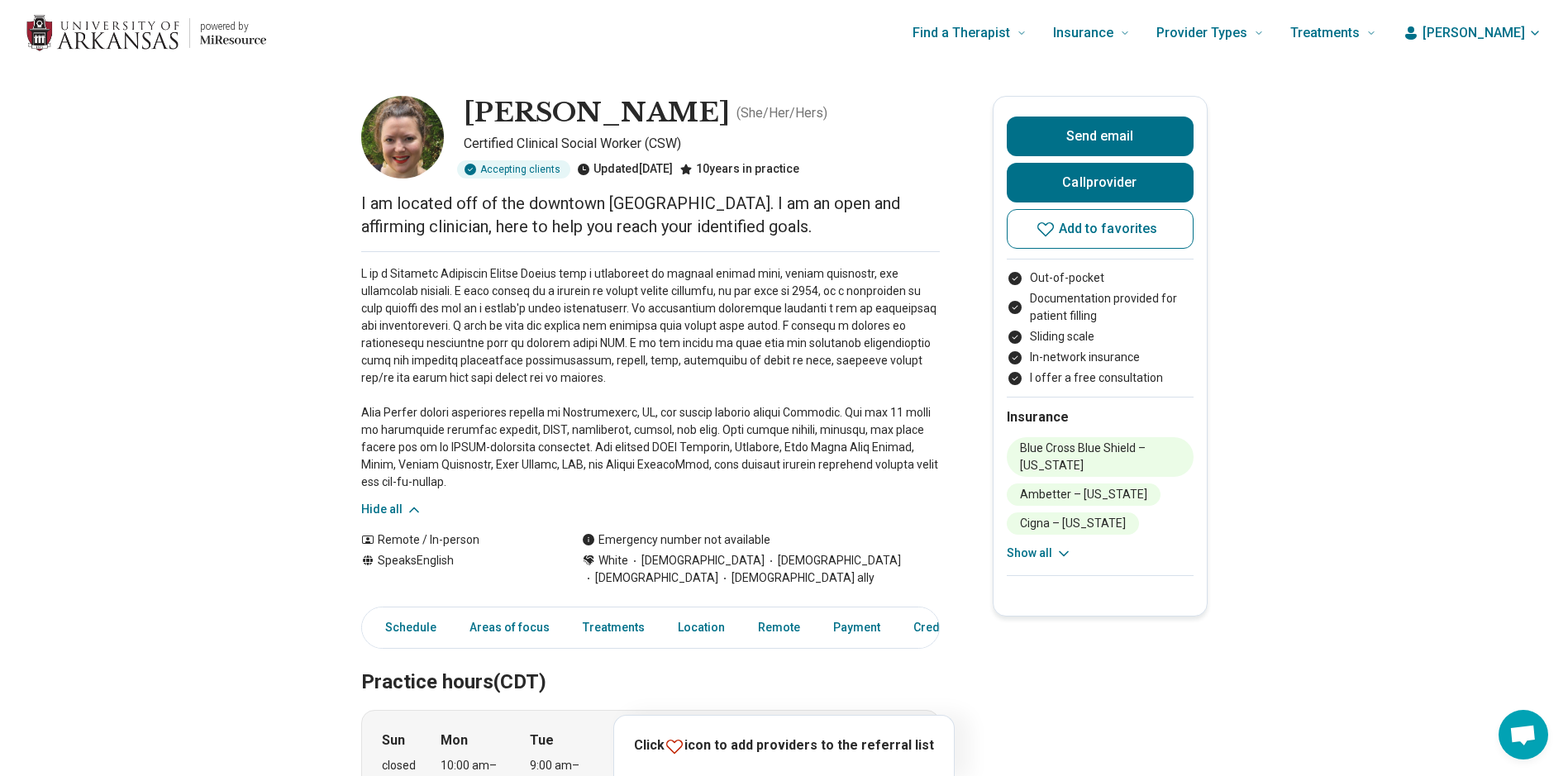
click at [685, 745] on icon at bounding box center [674, 746] width 20 height 20
click at [1073, 237] on button "Add to favorites" at bounding box center [1100, 229] width 187 height 39
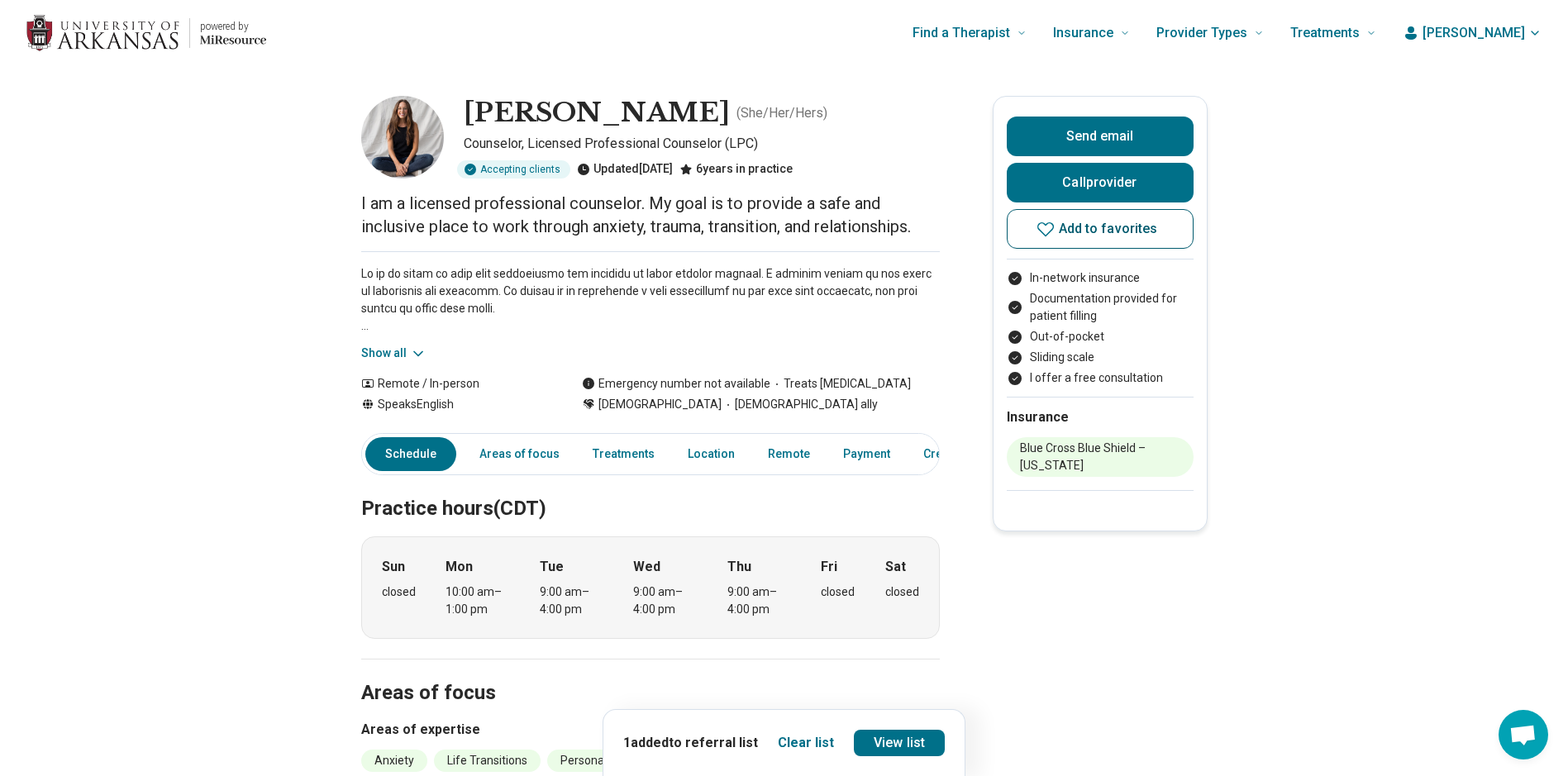
click at [1050, 226] on icon at bounding box center [1045, 229] width 20 height 20
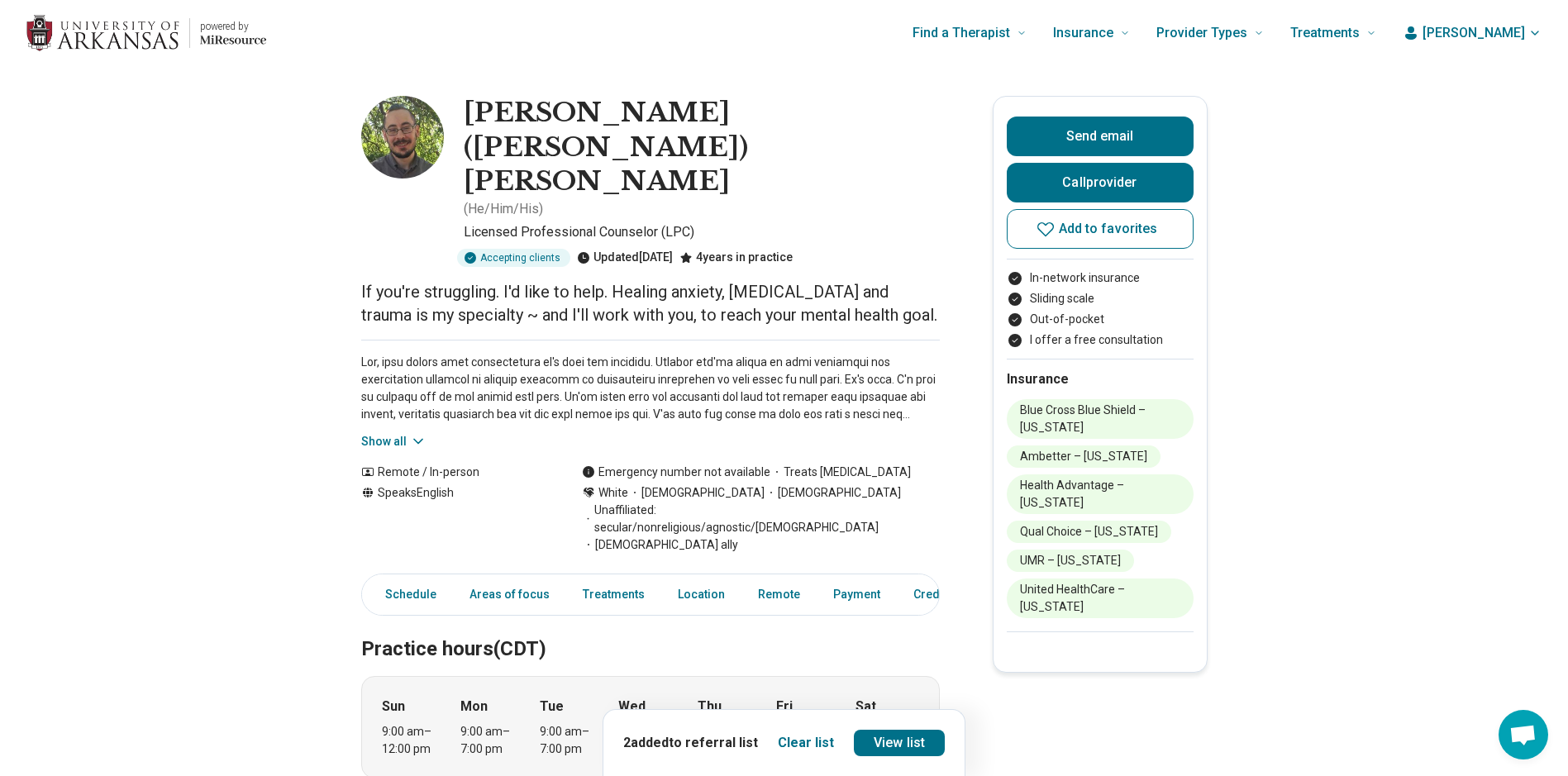
click at [426, 433] on icon at bounding box center [418, 441] width 16 height 16
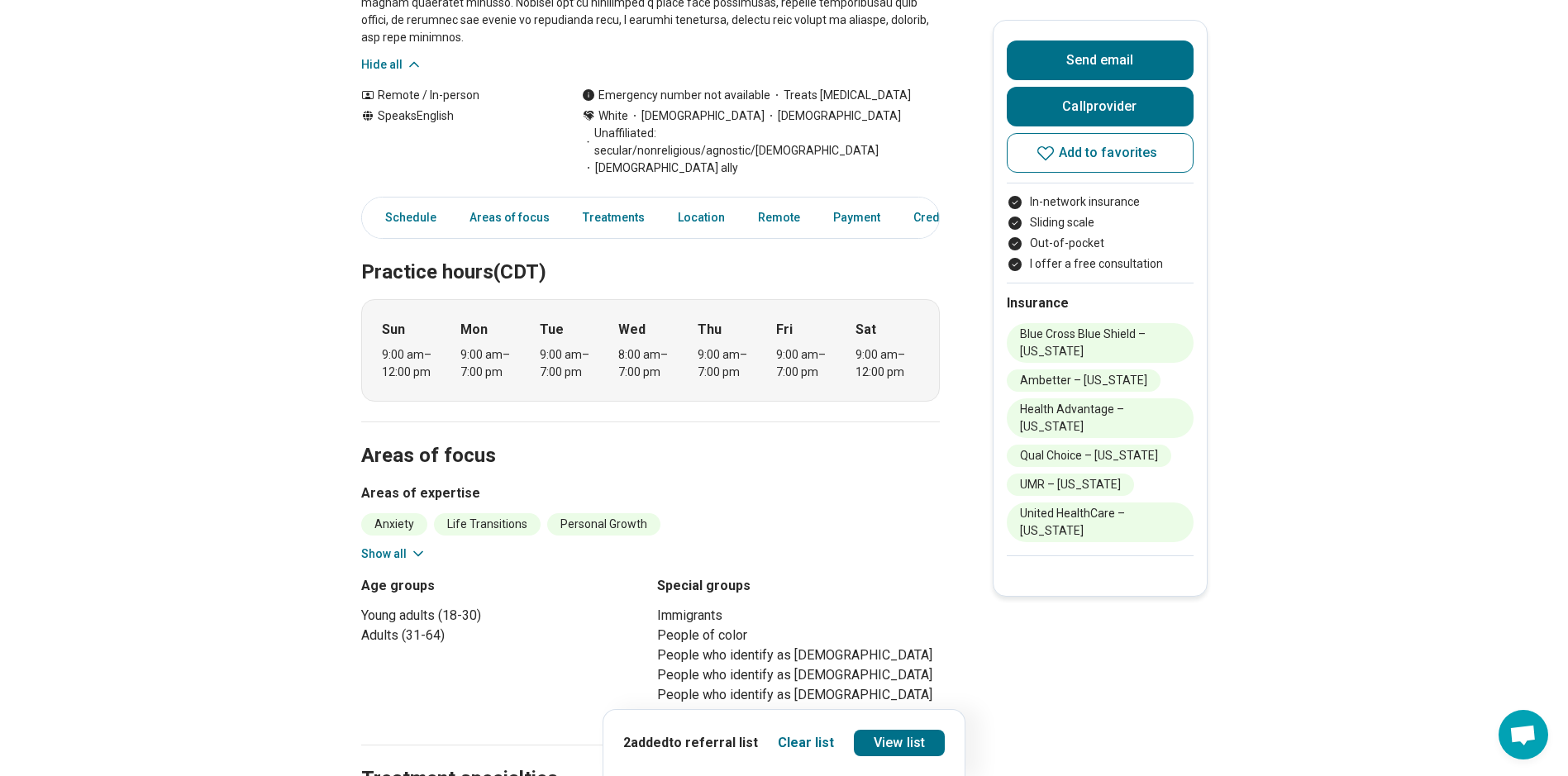
scroll to position [688, 0]
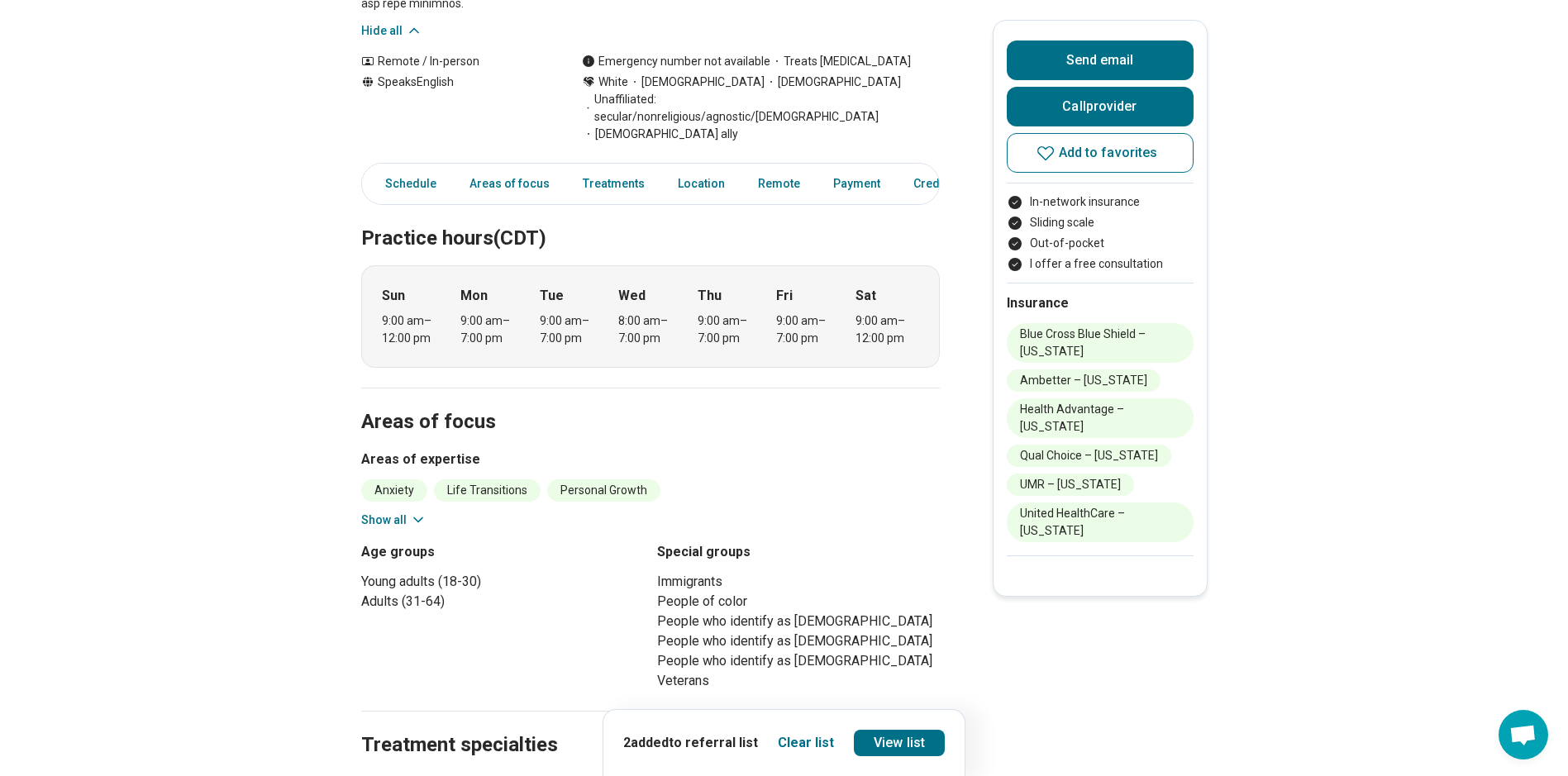
click at [422, 511] on icon at bounding box center [418, 519] width 16 height 16
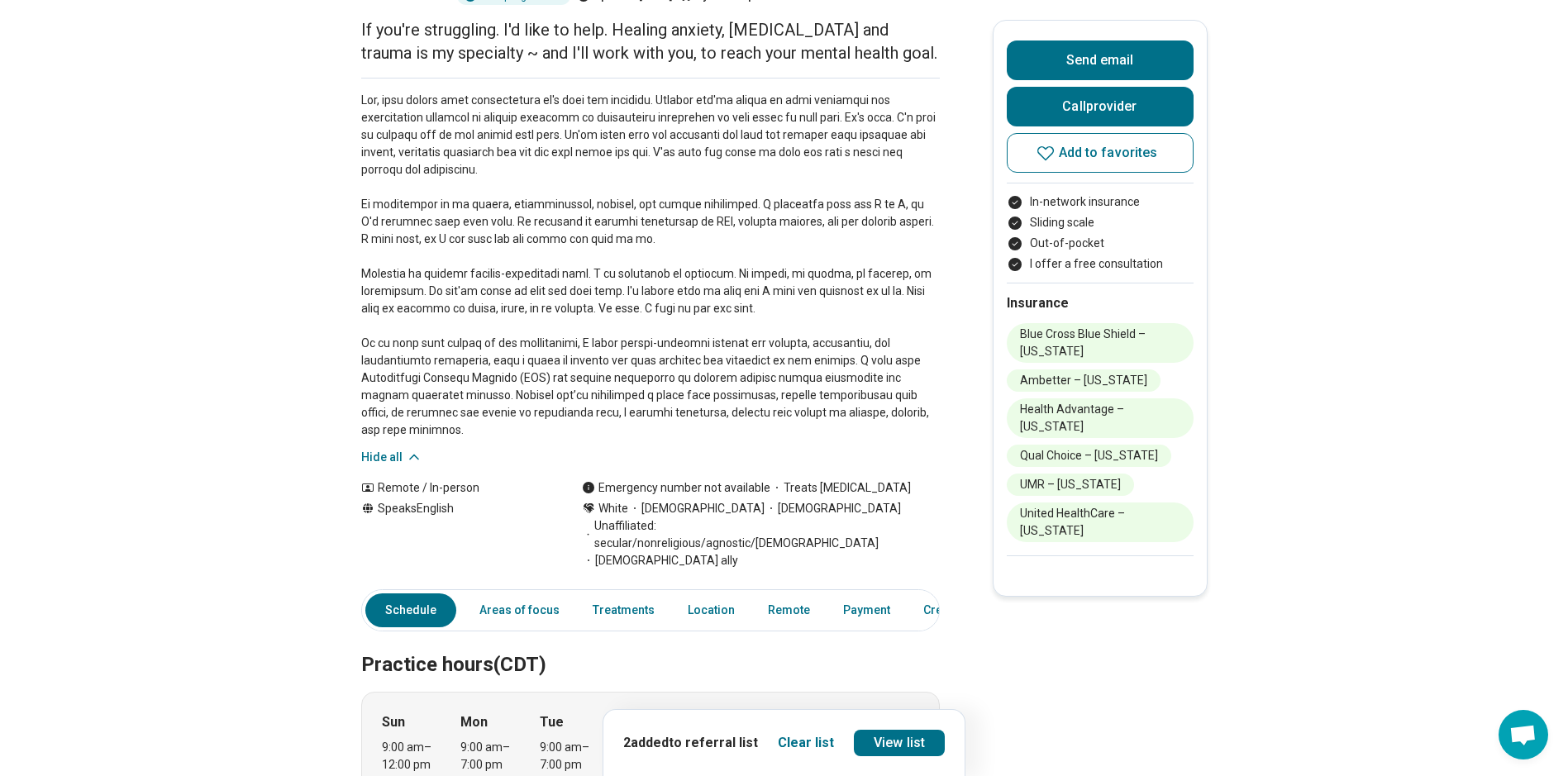
scroll to position [0, 0]
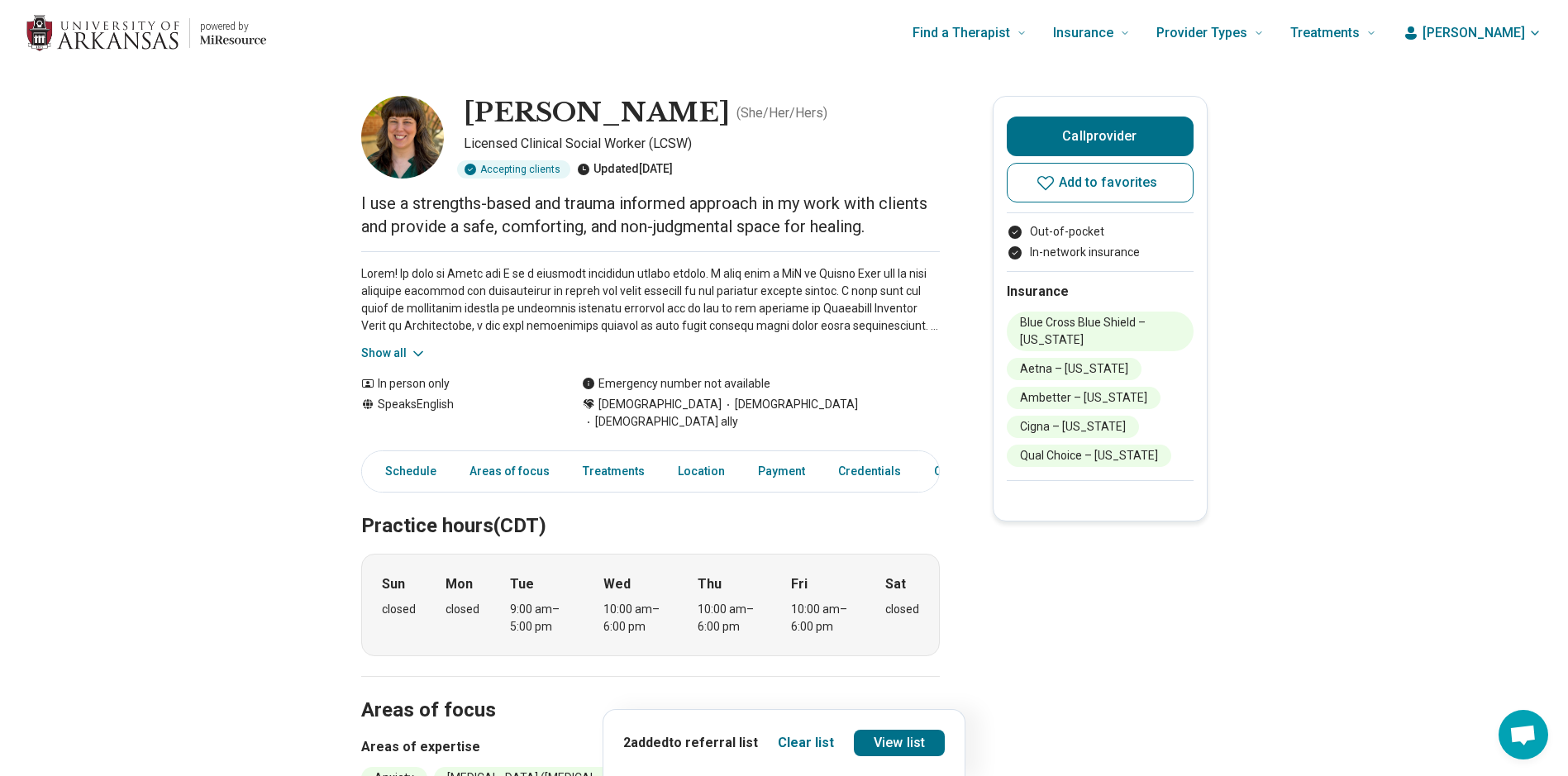
click at [423, 358] on icon at bounding box center [418, 353] width 16 height 16
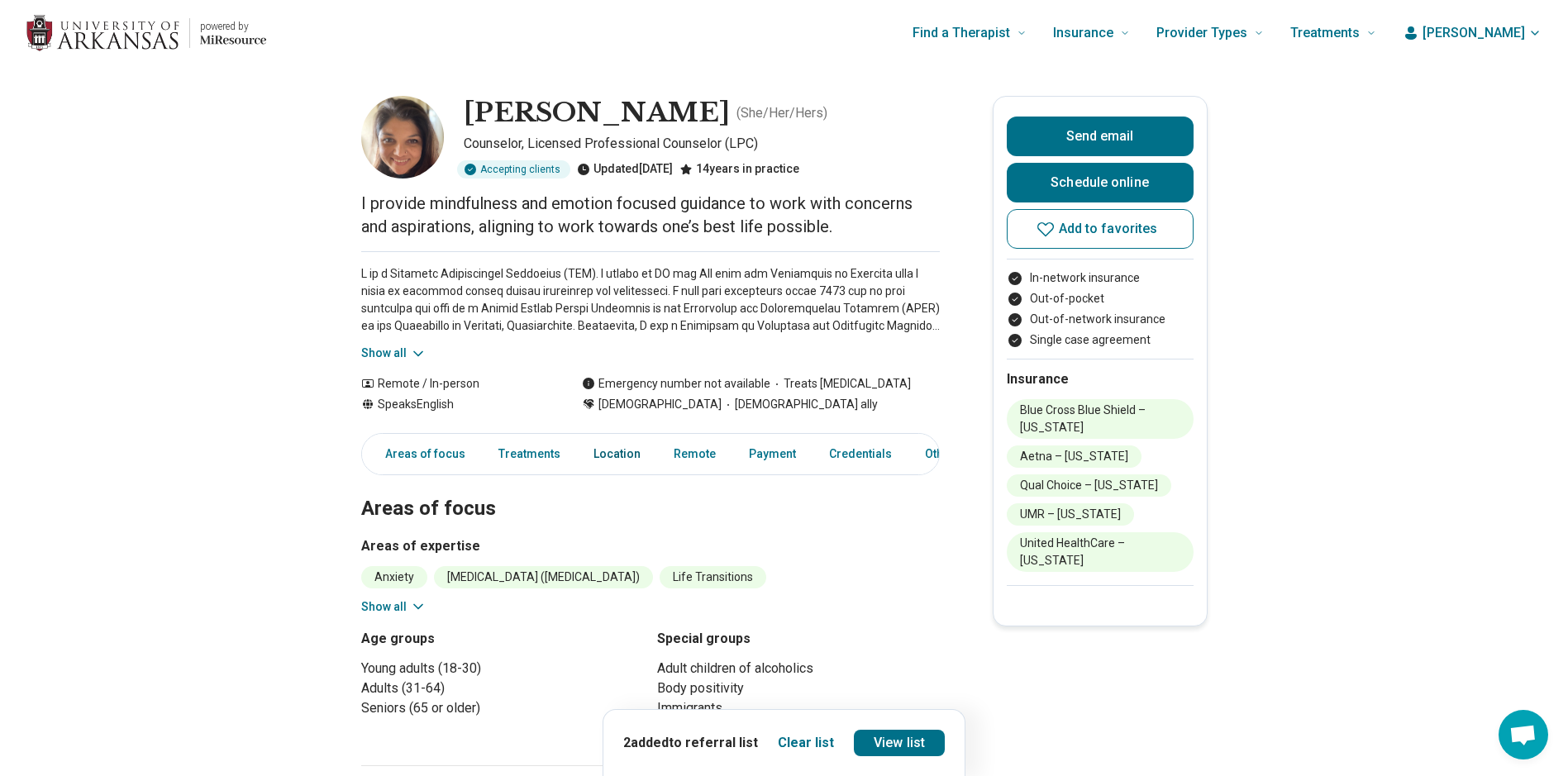
scroll to position [138, 0]
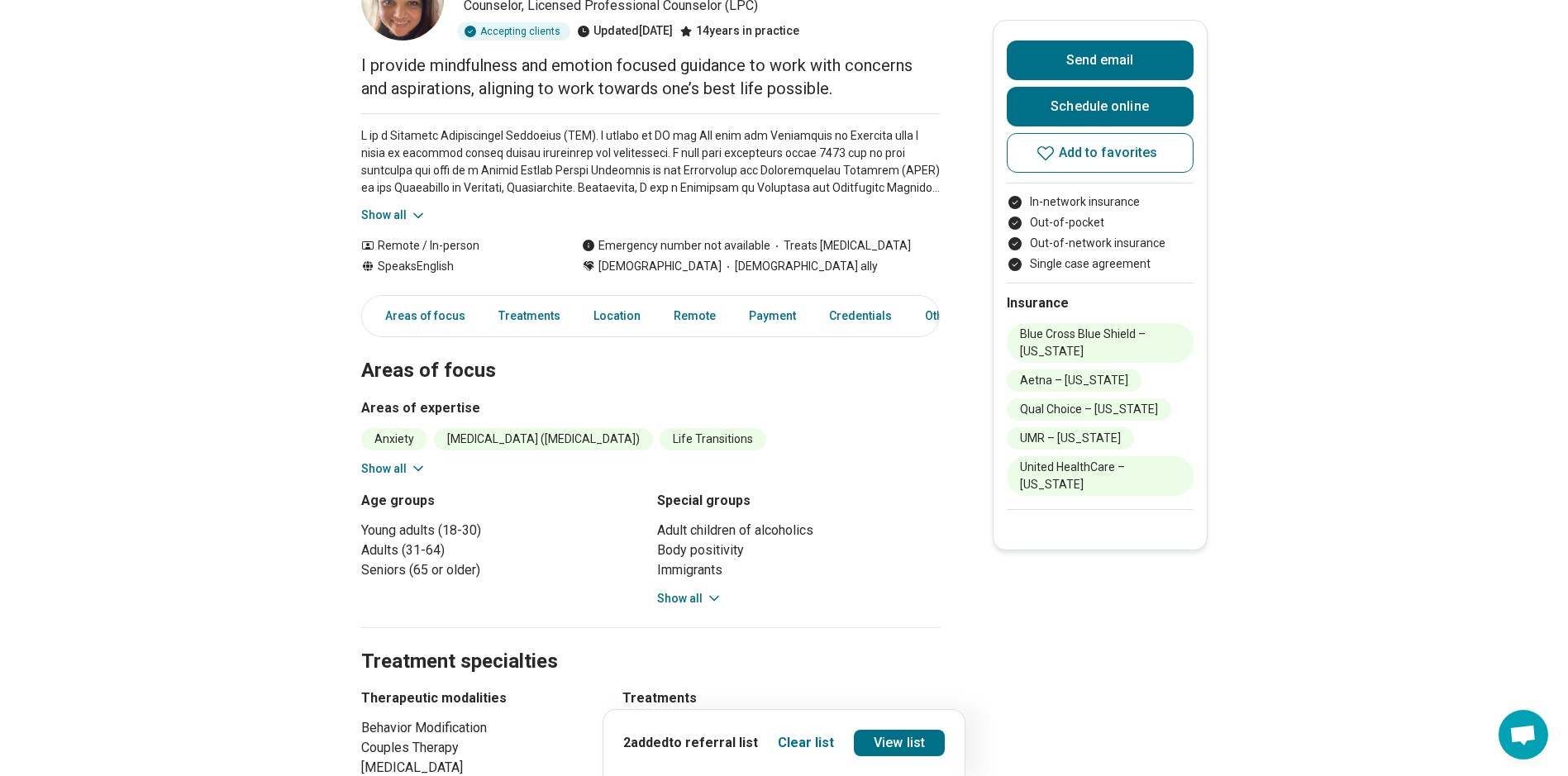
click at [420, 470] on icon at bounding box center [418, 469] width 9 height 4
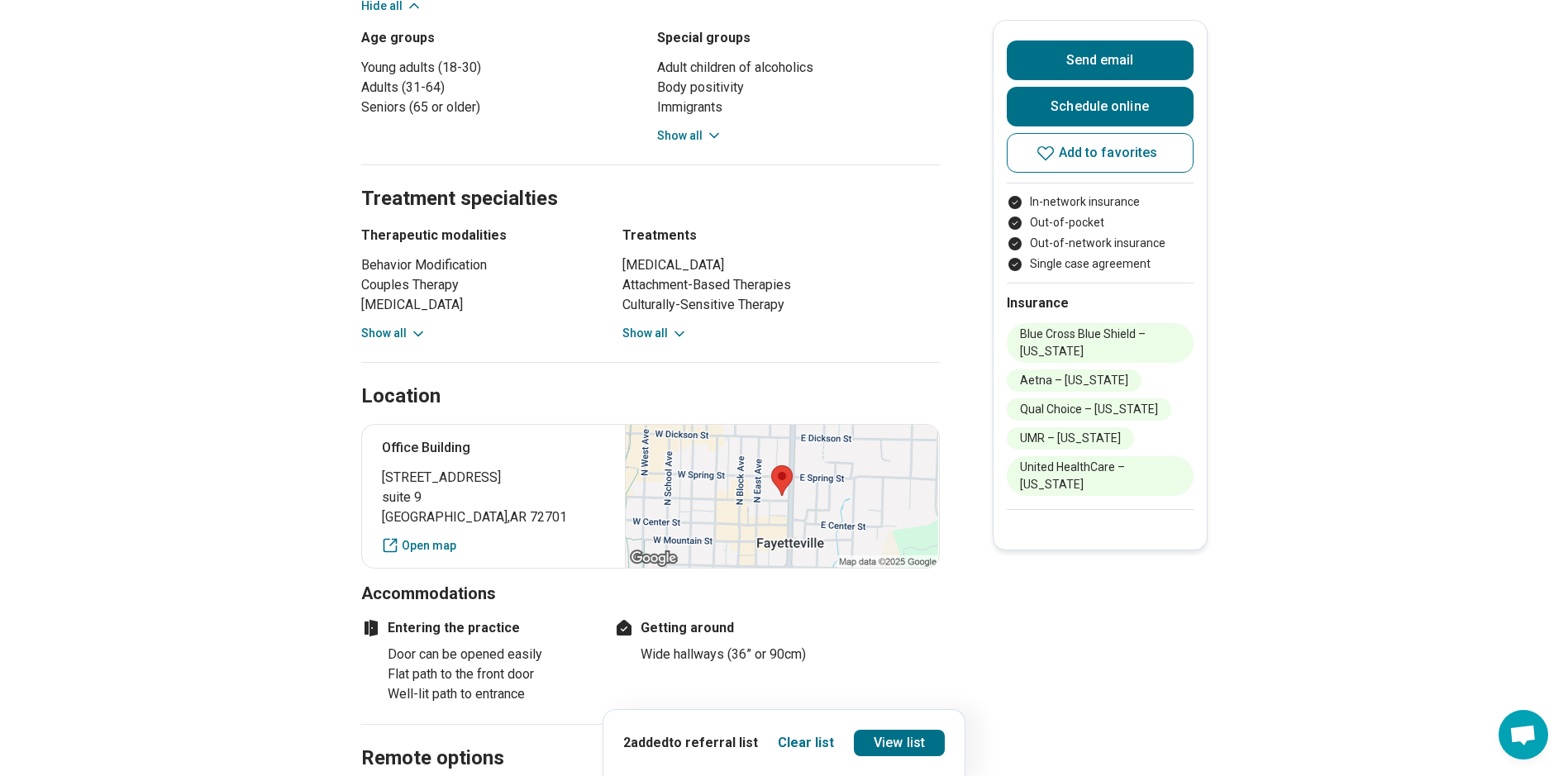
scroll to position [1101, 0]
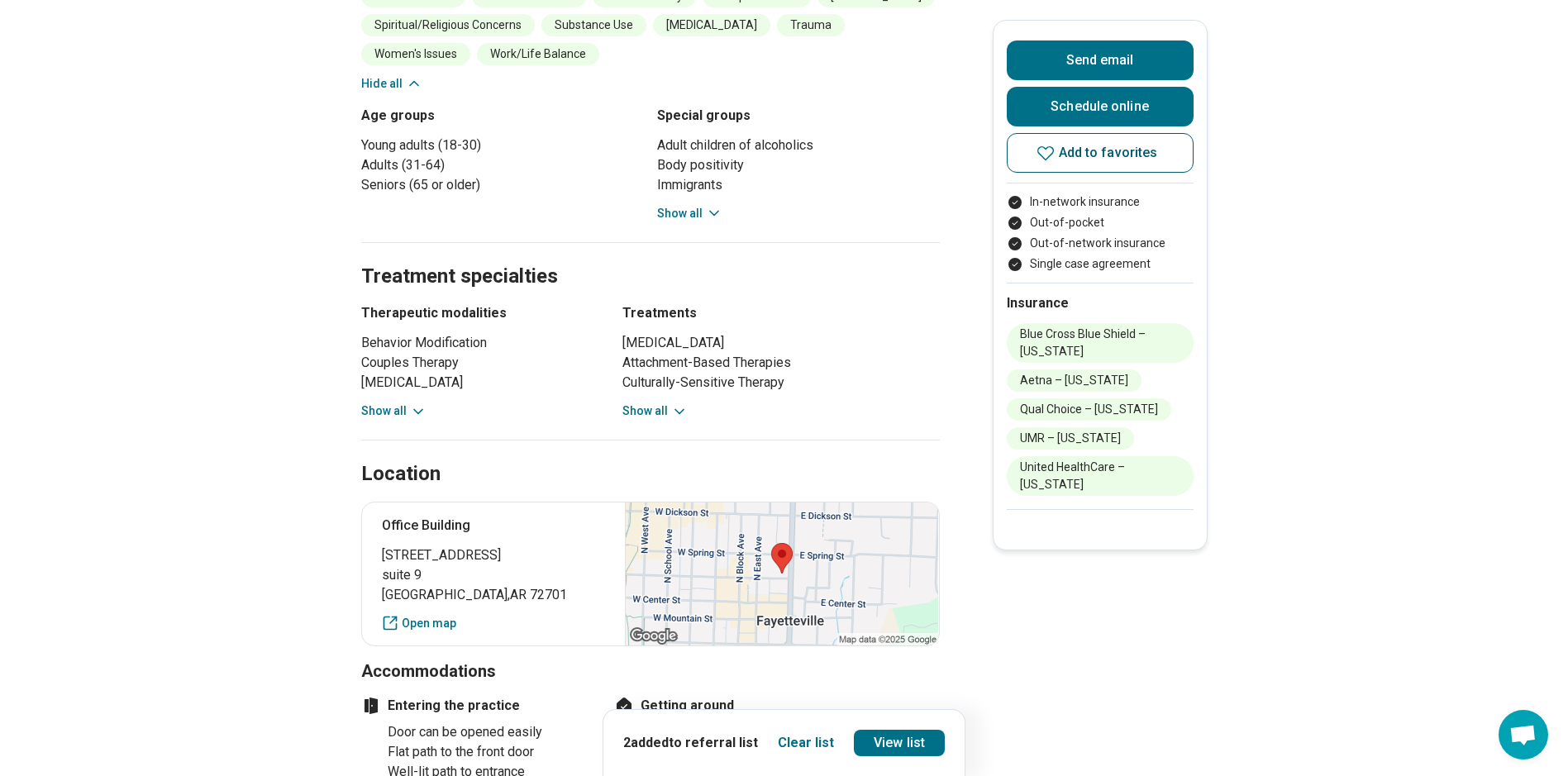
click at [1054, 150] on icon at bounding box center [1045, 152] width 20 height 20
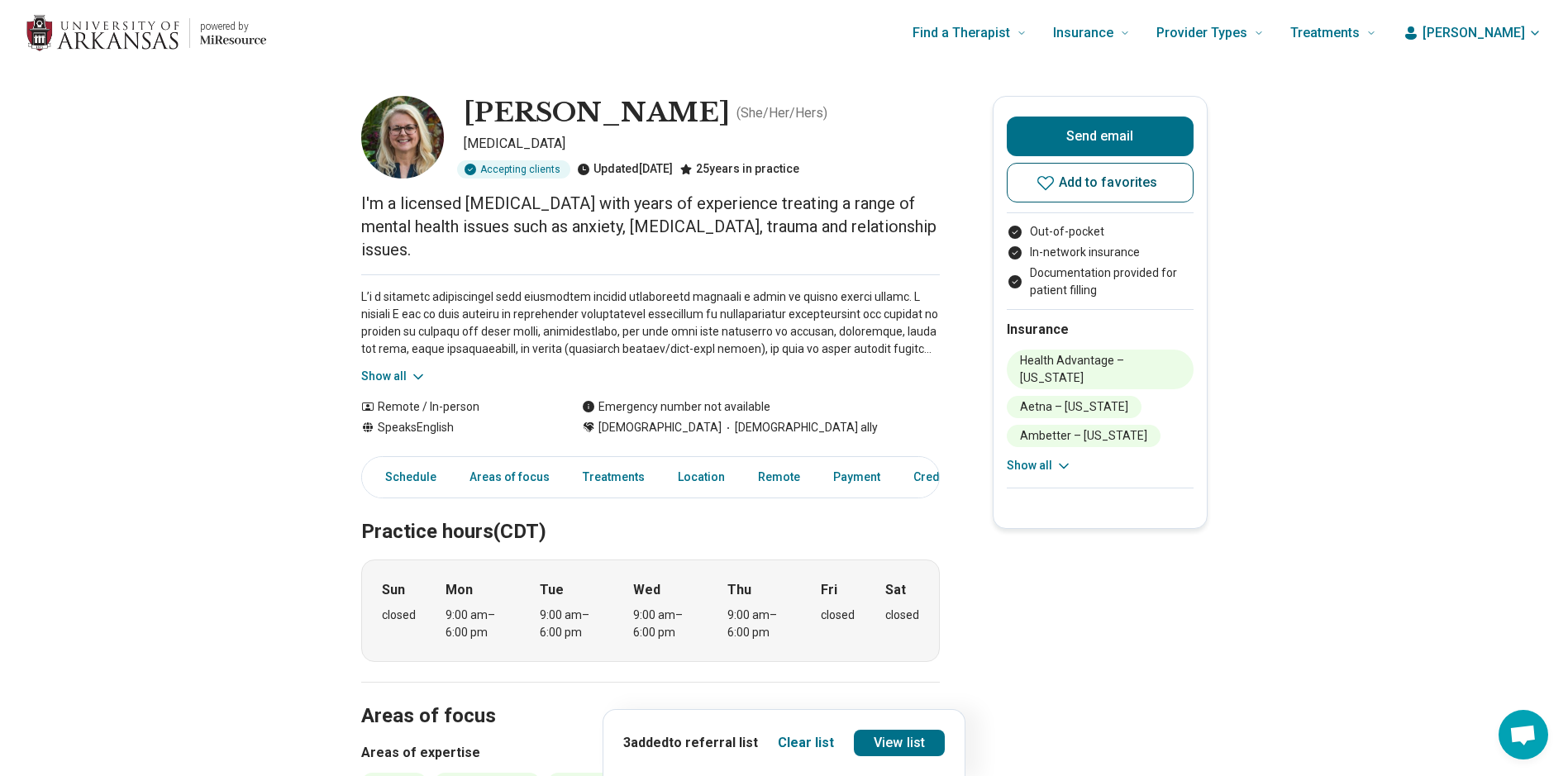
click at [1050, 180] on icon at bounding box center [1045, 182] width 20 height 20
click at [418, 369] on icon at bounding box center [418, 376] width 16 height 16
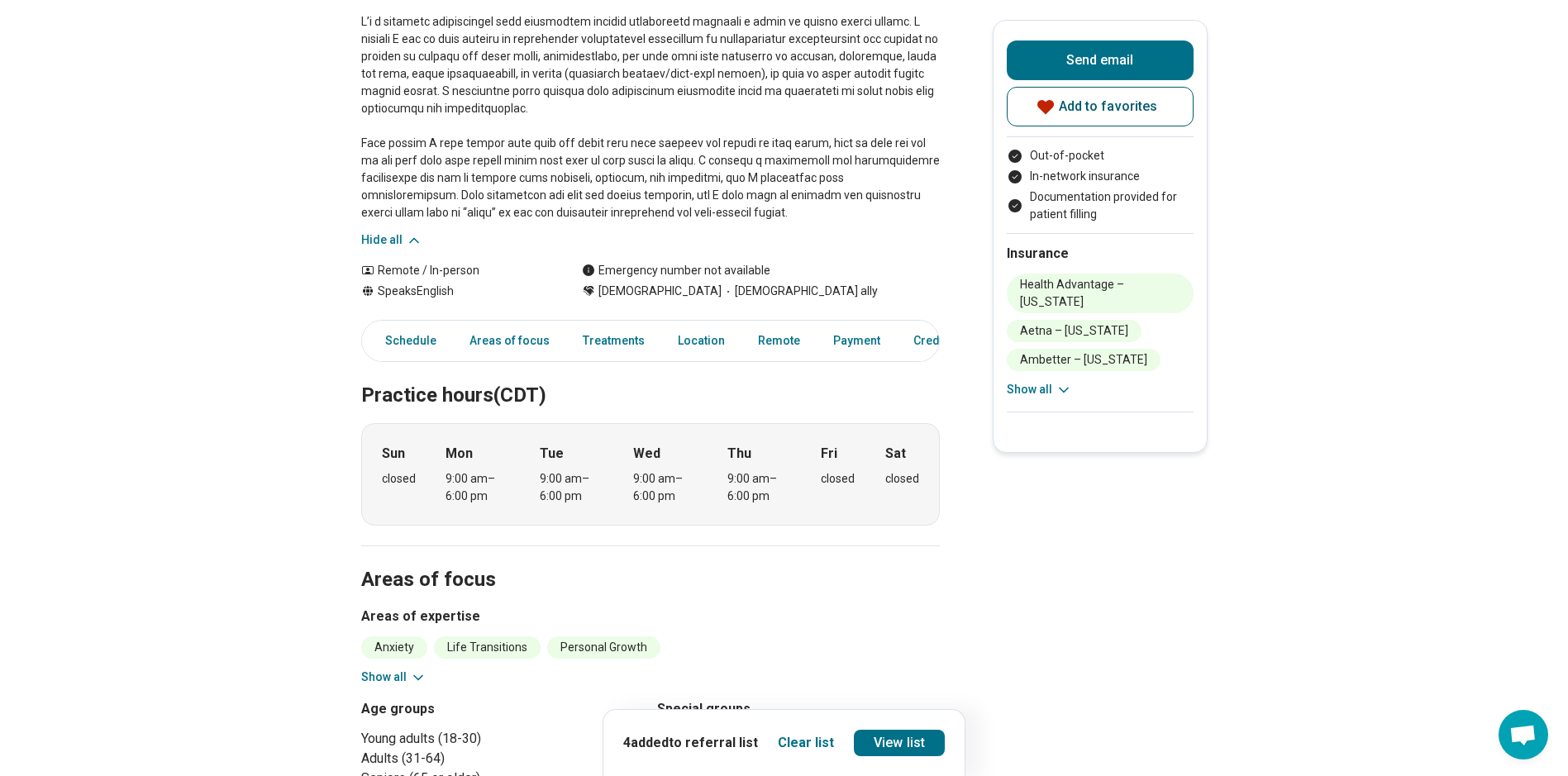
scroll to position [413, 0]
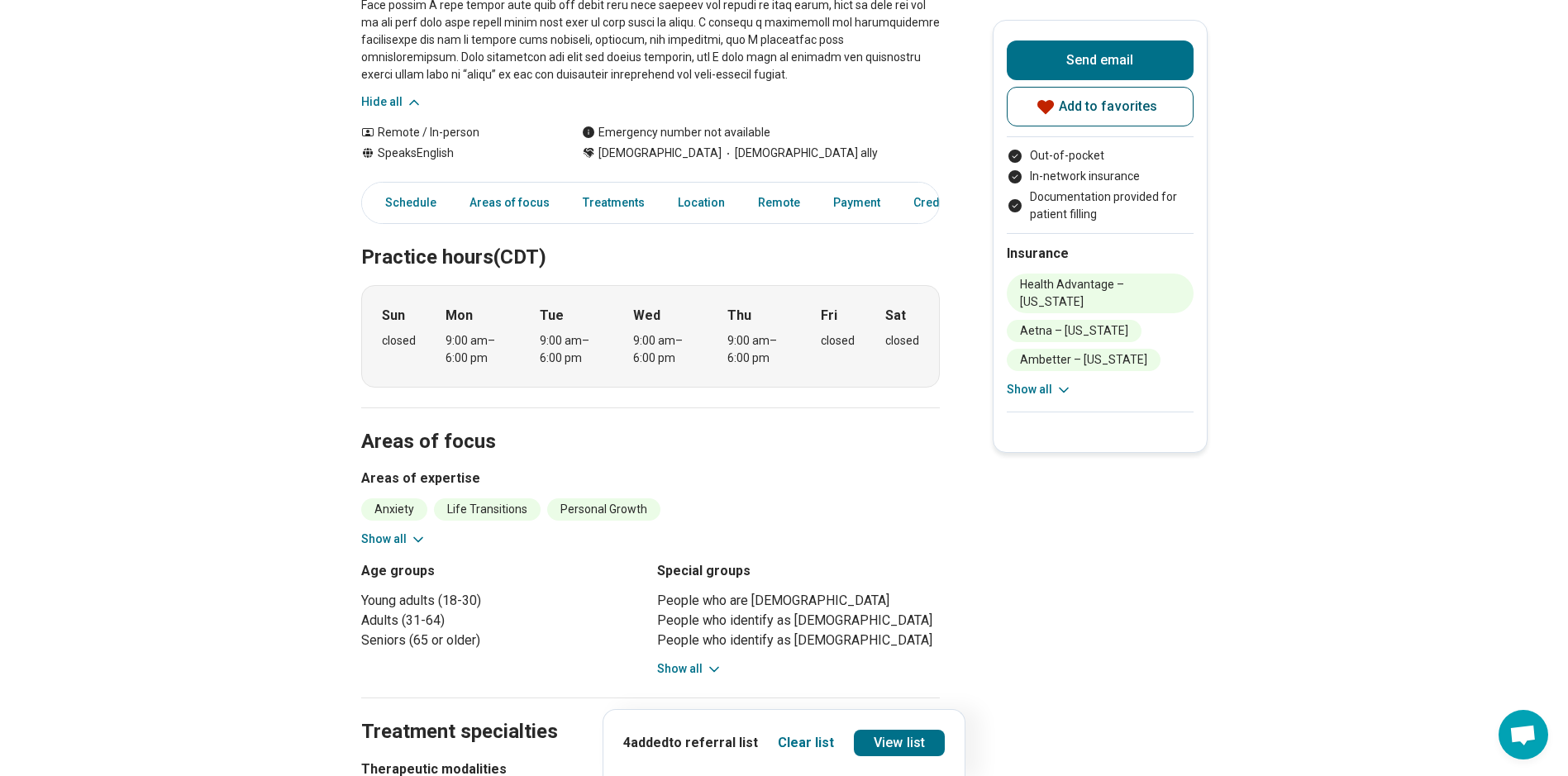
click at [420, 531] on icon at bounding box center [418, 539] width 16 height 16
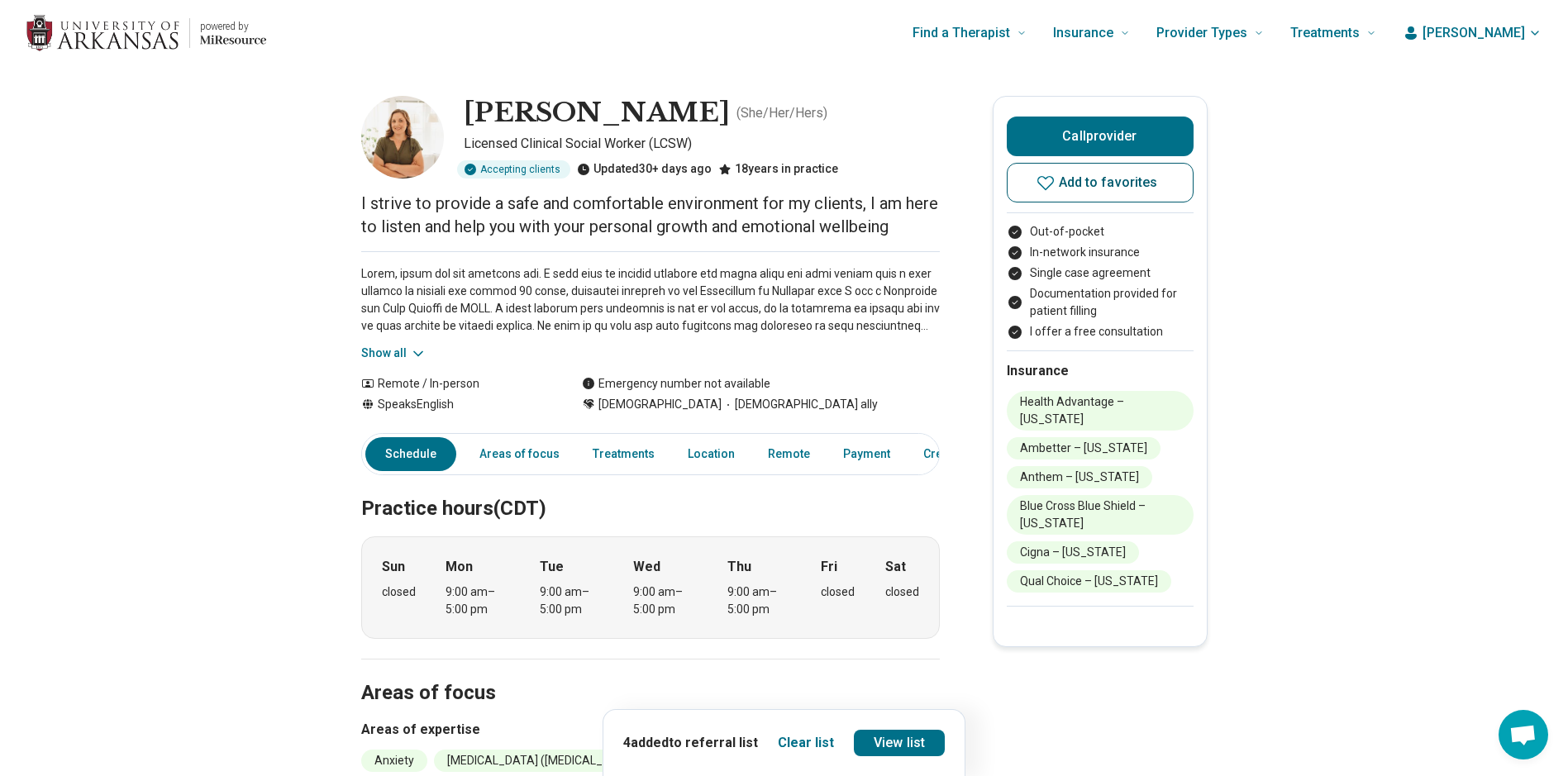
click at [1050, 187] on icon at bounding box center [1045, 183] width 16 height 14
click at [396, 359] on button "Show all" at bounding box center [394, 353] width 65 height 17
